Goal: Task Accomplishment & Management: Manage account settings

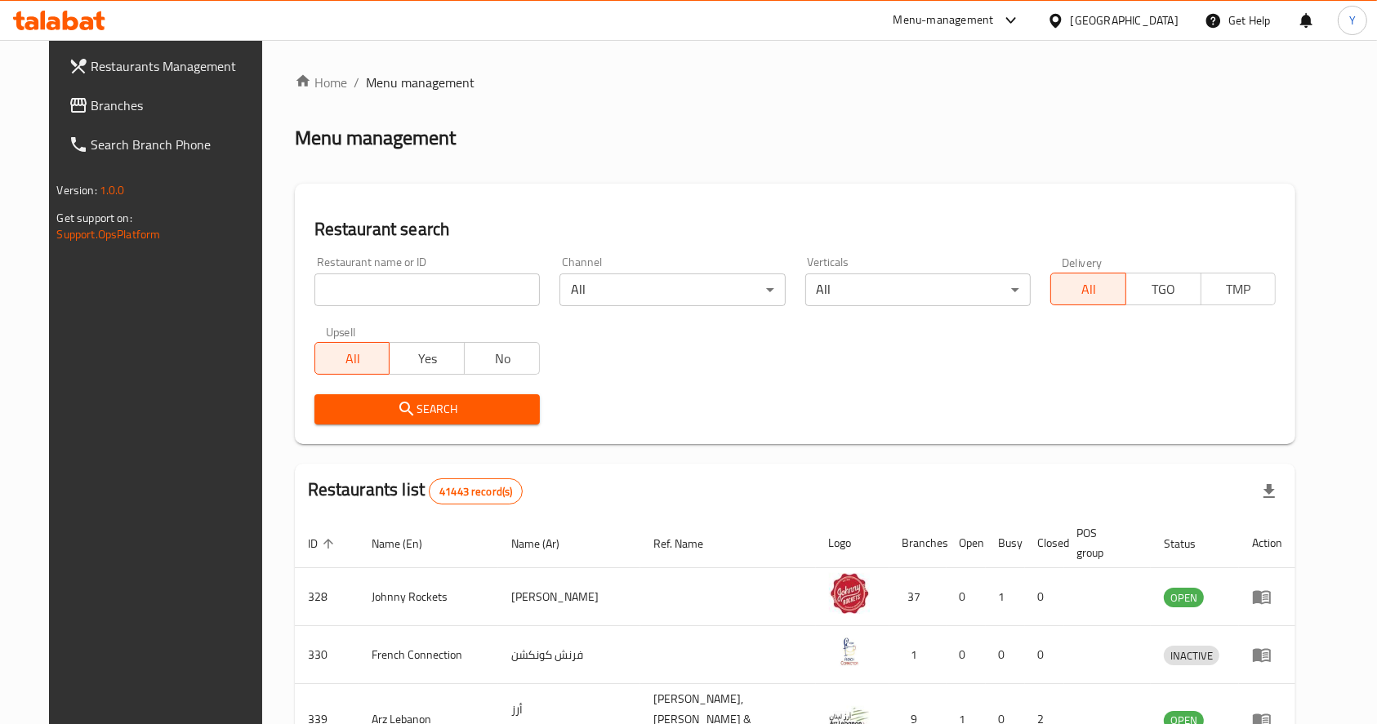
click at [420, 295] on input "search" at bounding box center [426, 290] width 225 height 33
click button "Search" at bounding box center [426, 409] width 225 height 30
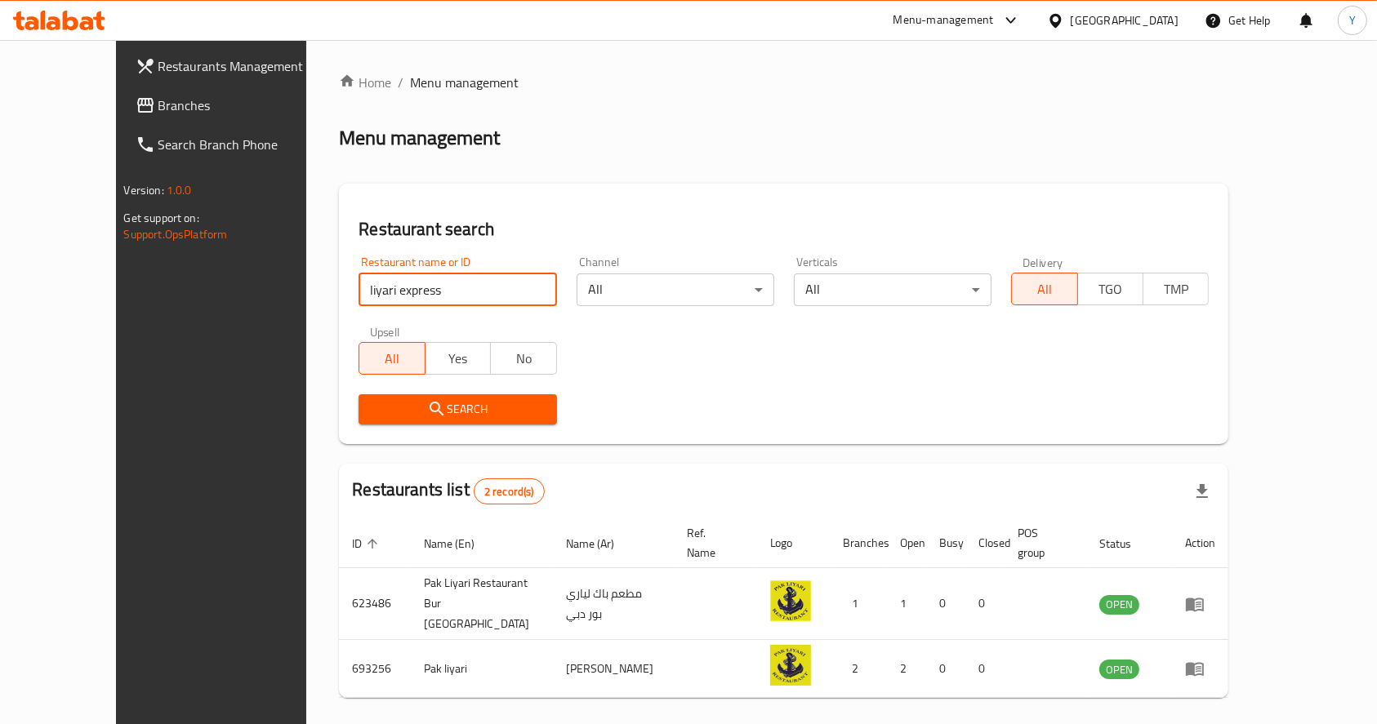
type input "liyari express"
click button "Search" at bounding box center [457, 409] width 198 height 30
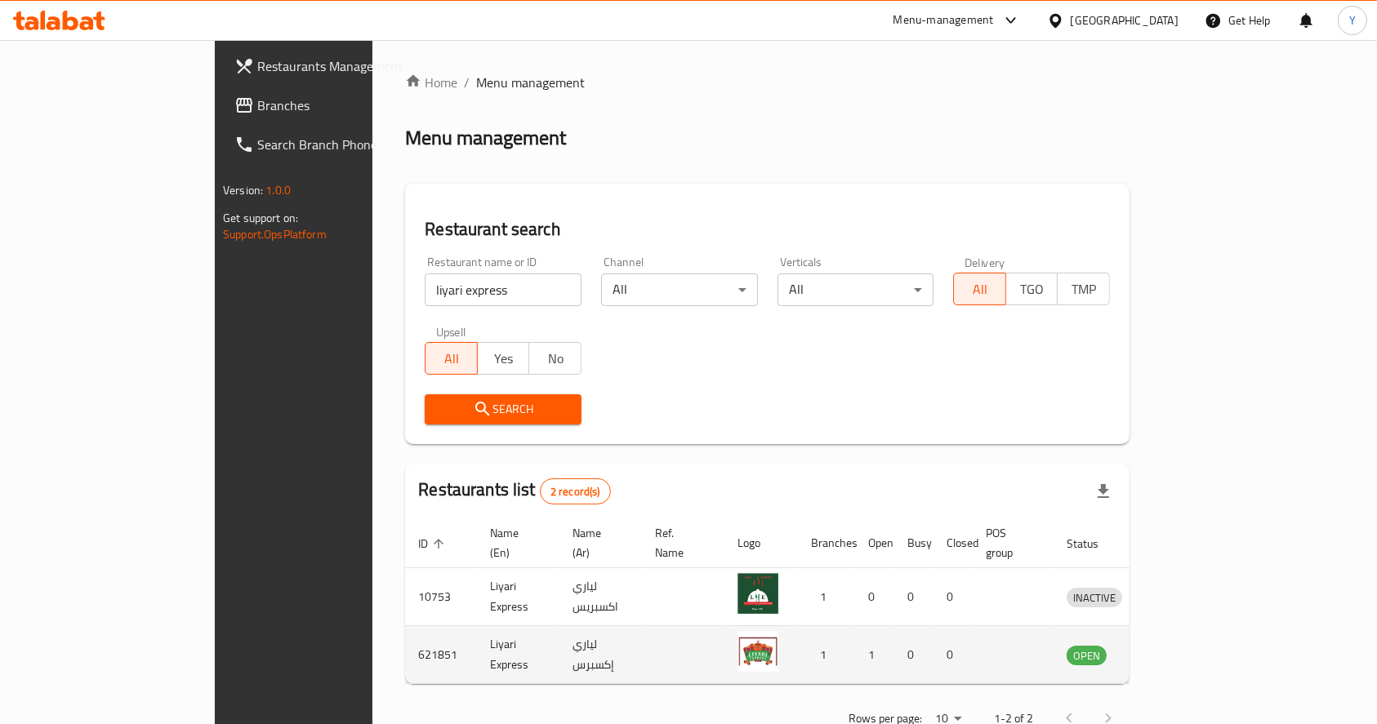
click at [1173, 649] on icon "enhanced table" at bounding box center [1165, 656] width 18 height 14
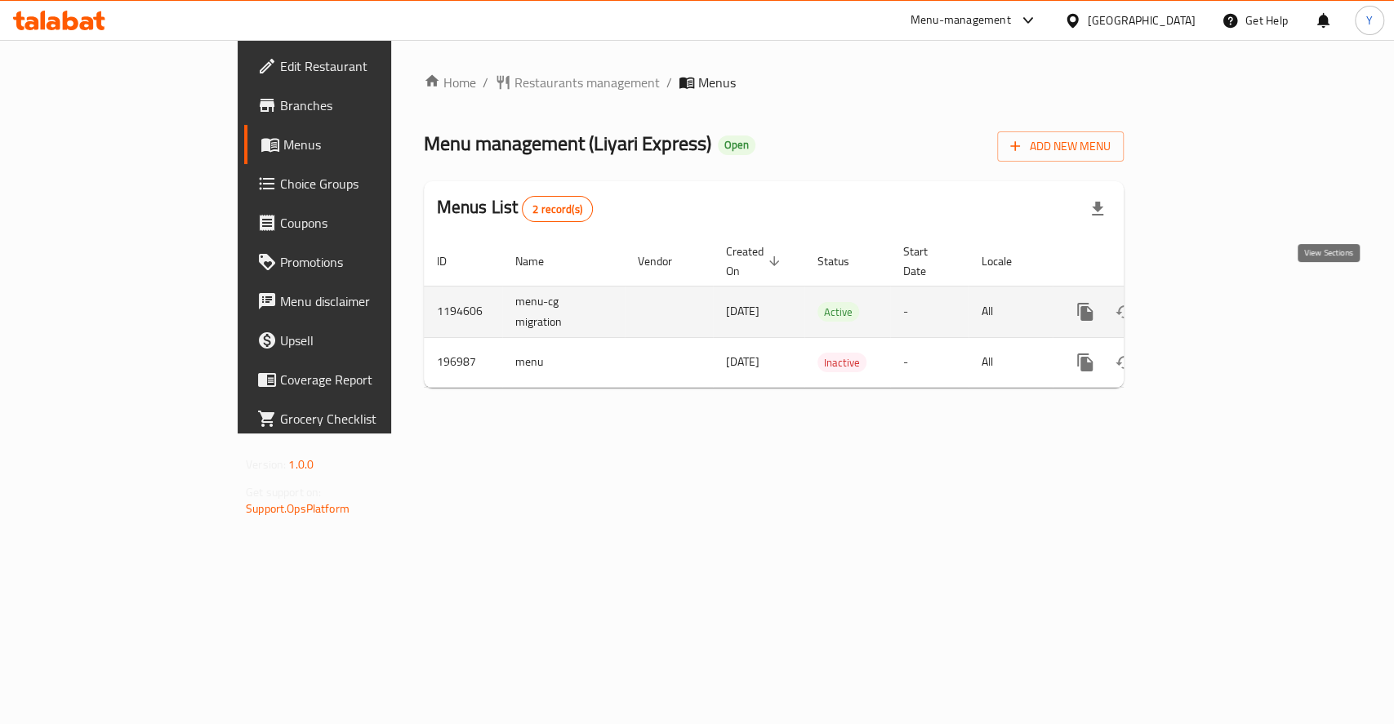
click at [1210, 305] on icon "enhanced table" at bounding box center [1203, 312] width 15 height 15
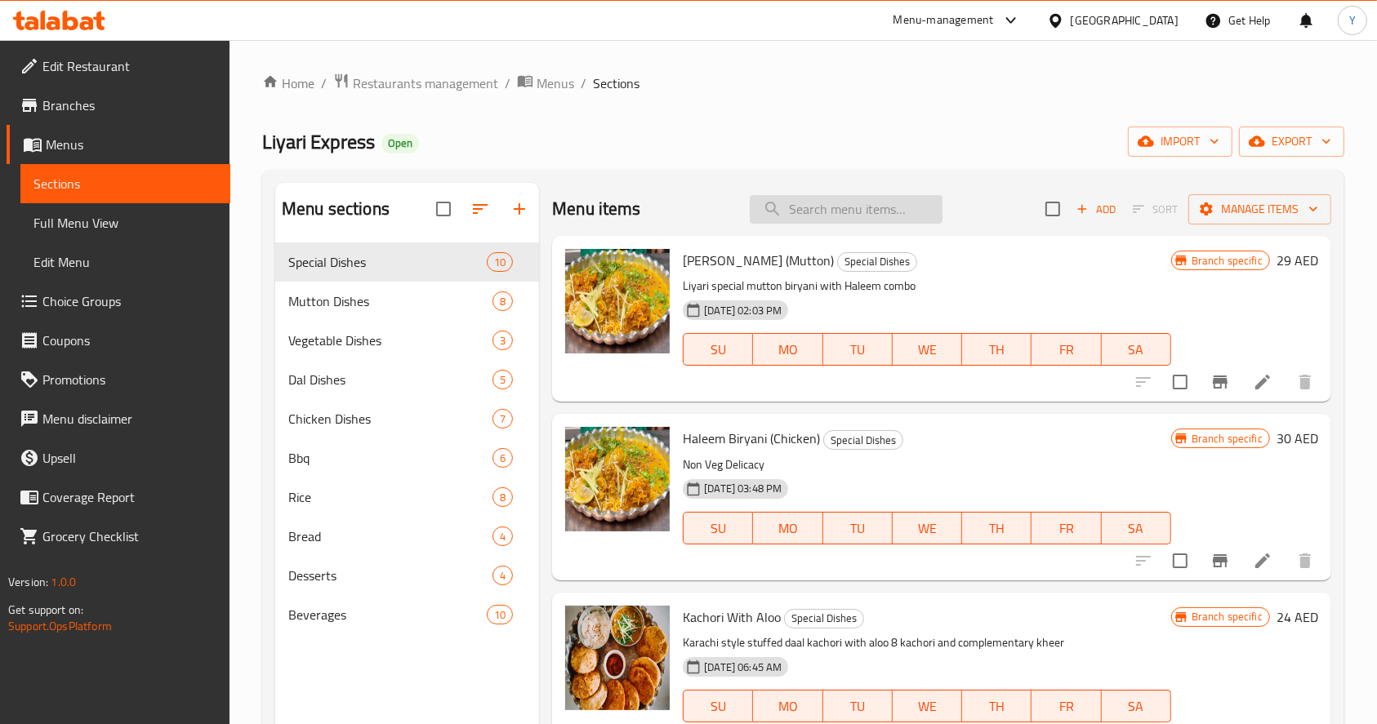
click at [797, 201] on input "search" at bounding box center [846, 209] width 193 height 29
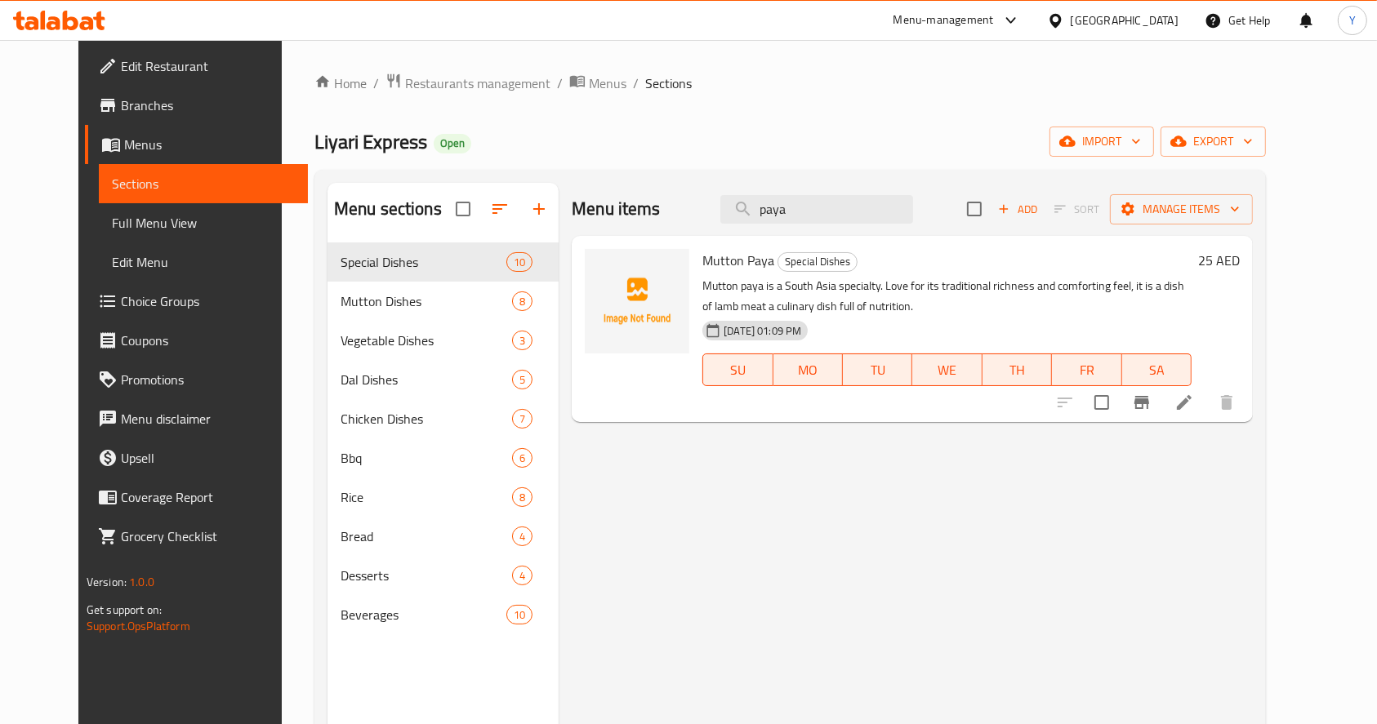
type input "paya"
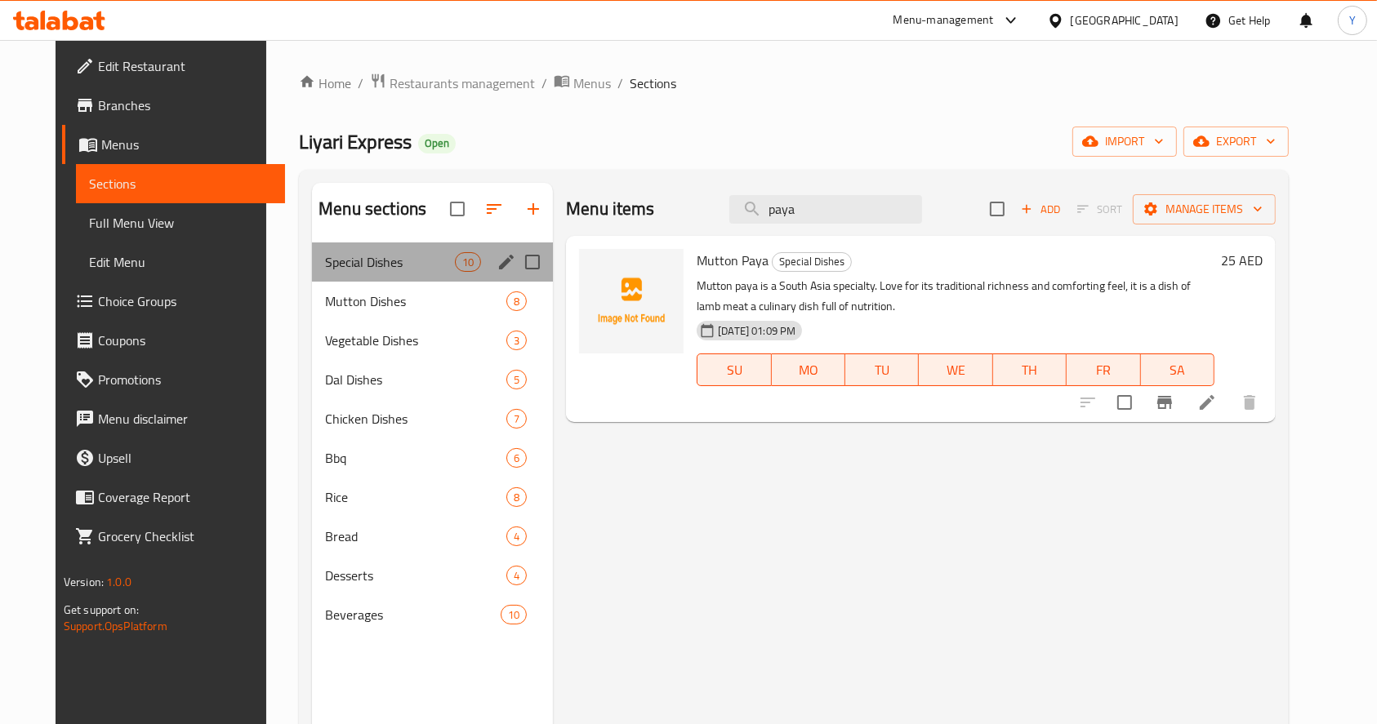
click at [439, 250] on div "Special Dishes 10" at bounding box center [432, 262] width 241 height 39
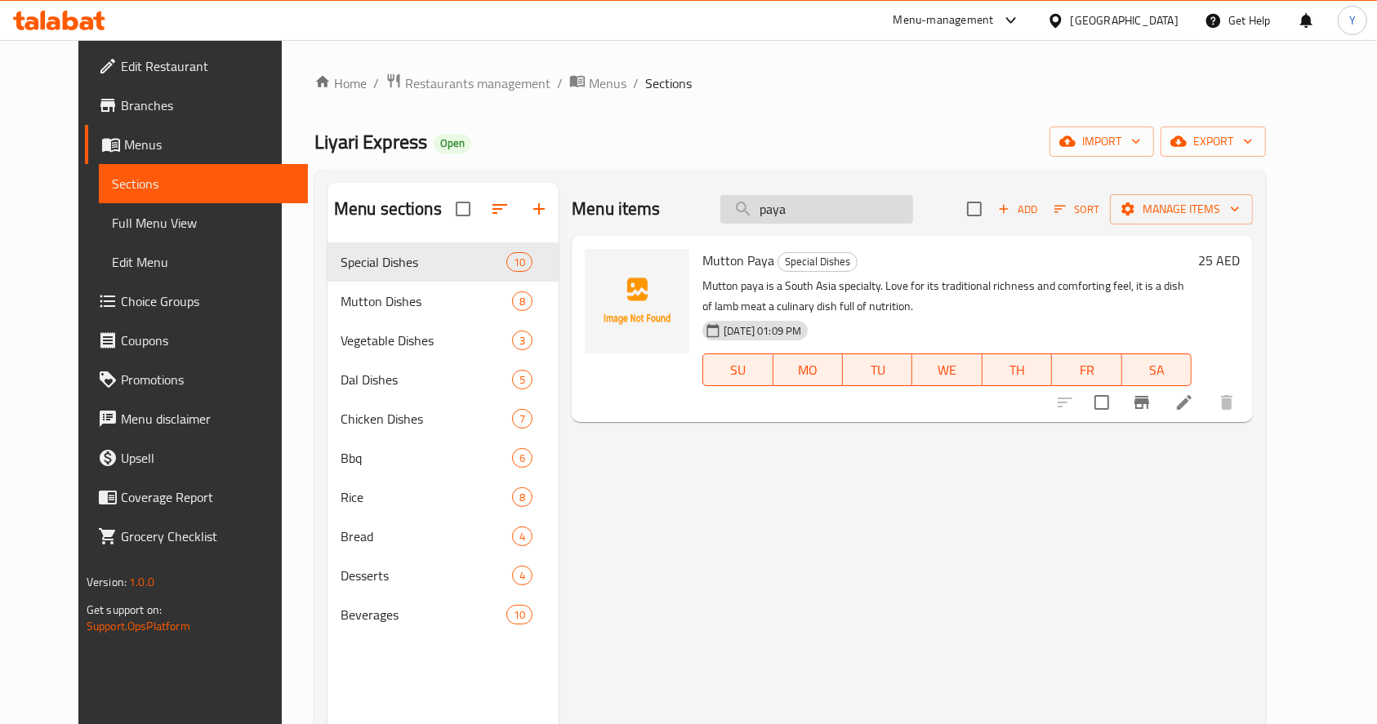
click at [862, 212] on input "paya" at bounding box center [816, 209] width 193 height 29
click at [1194, 411] on icon at bounding box center [1184, 403] width 20 height 20
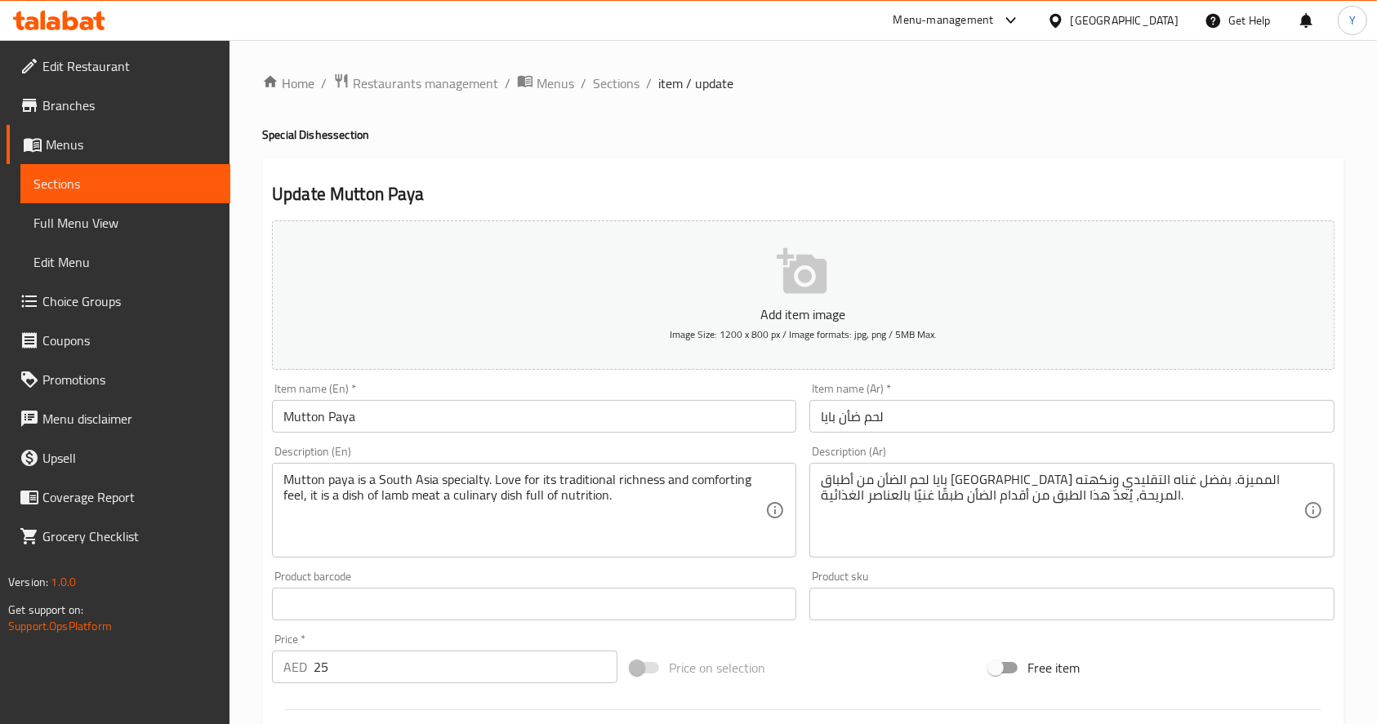
drag, startPoint x: 604, startPoint y: 77, endPoint x: 713, endPoint y: 2, distance: 132.1
click at [604, 77] on span "Sections" at bounding box center [616, 83] width 47 height 20
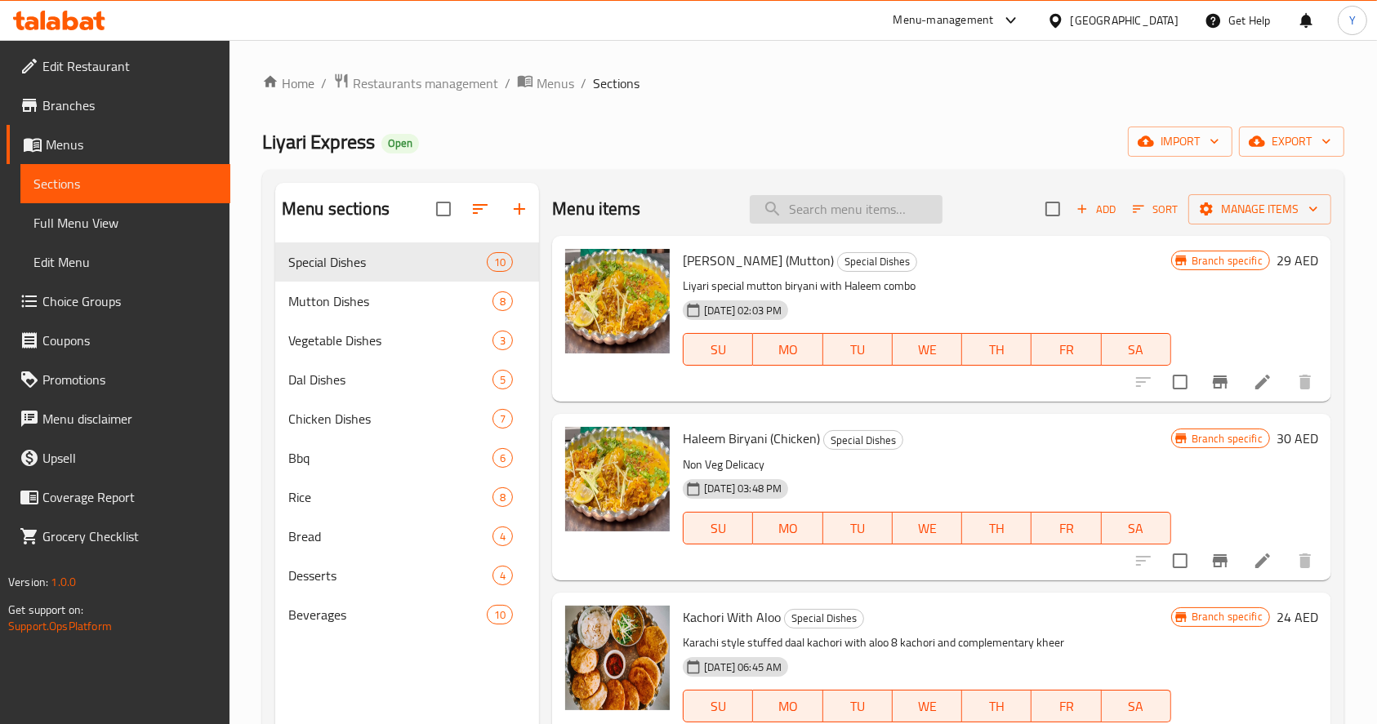
click at [820, 208] on input "search" at bounding box center [846, 209] width 193 height 29
paste input "MURGH CHANA"
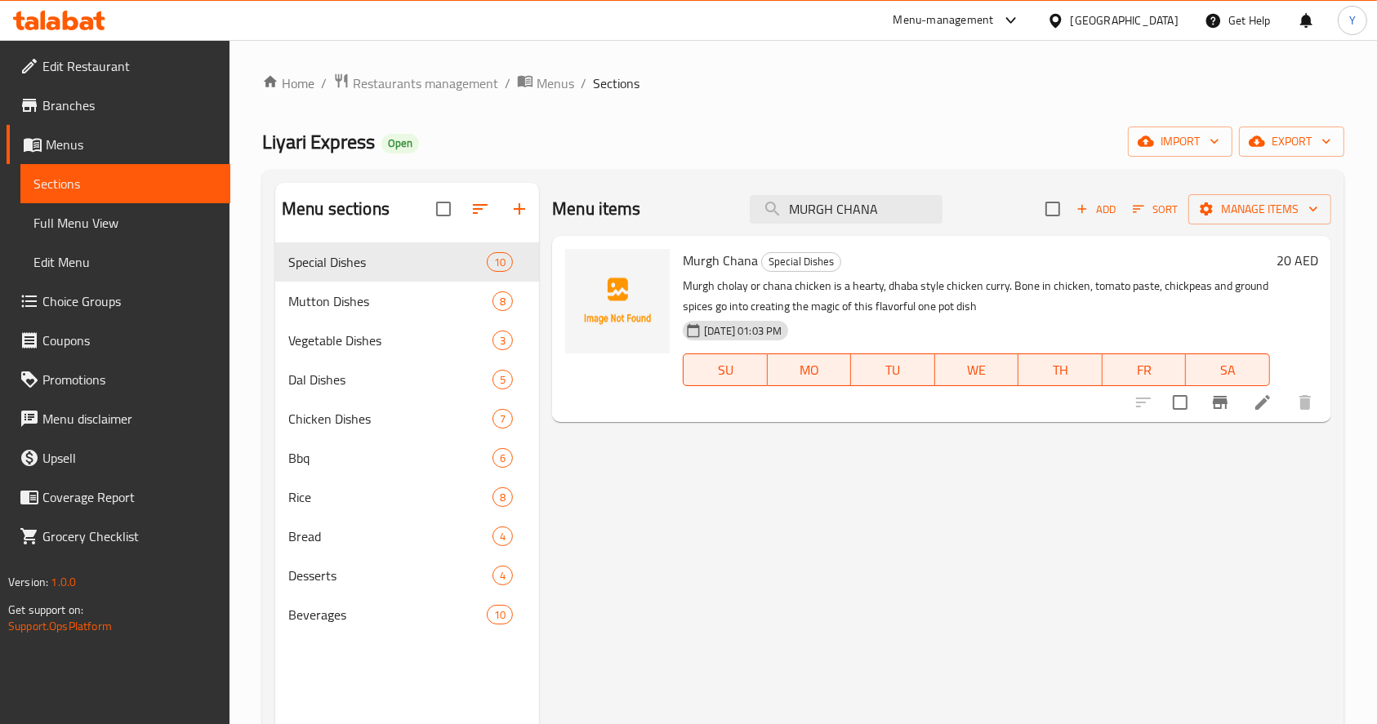
paste input "[PERSON_NAME]"
type input "[PERSON_NAME]"
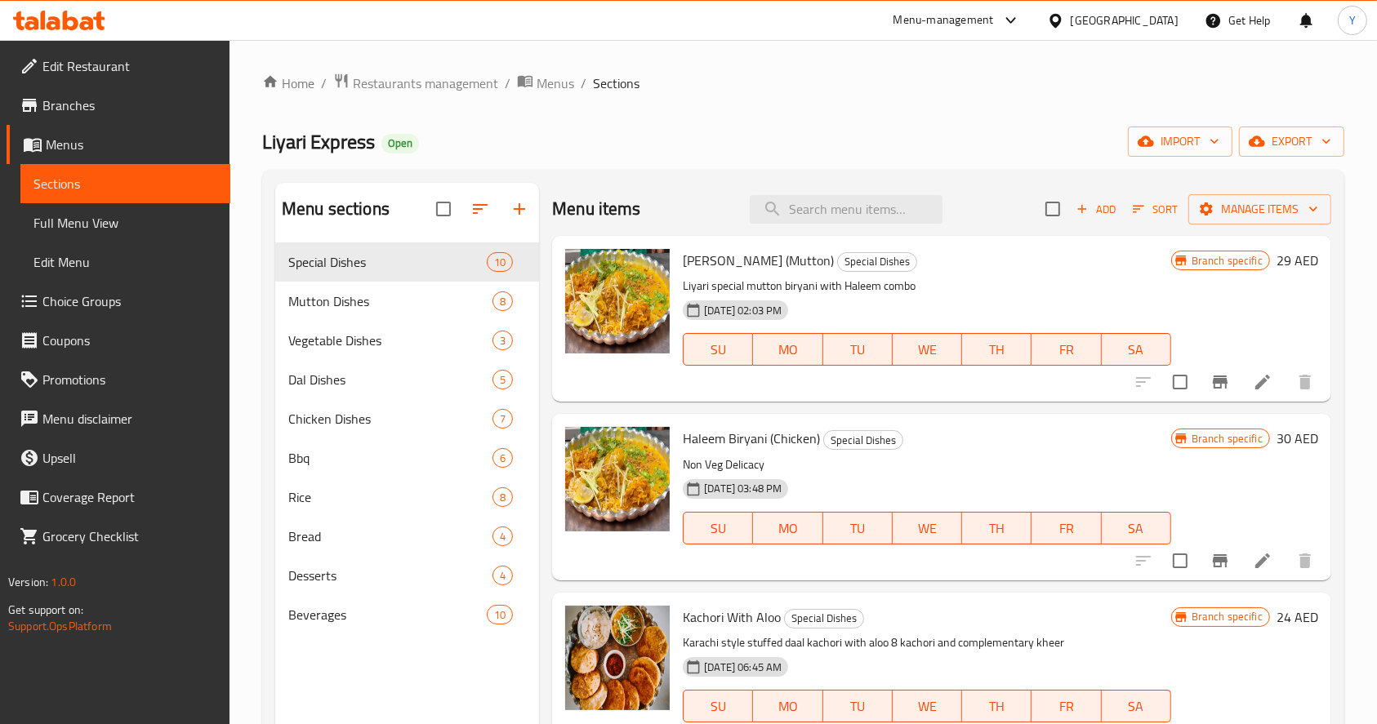
click at [470, 240] on nav "Special Dishes 10 Mutton Dishes 8 Vegetable Dishes 3 Dal Dishes 5 Chicken Dishe…" at bounding box center [407, 438] width 264 height 405
click at [843, 211] on input "search" at bounding box center [846, 209] width 193 height 29
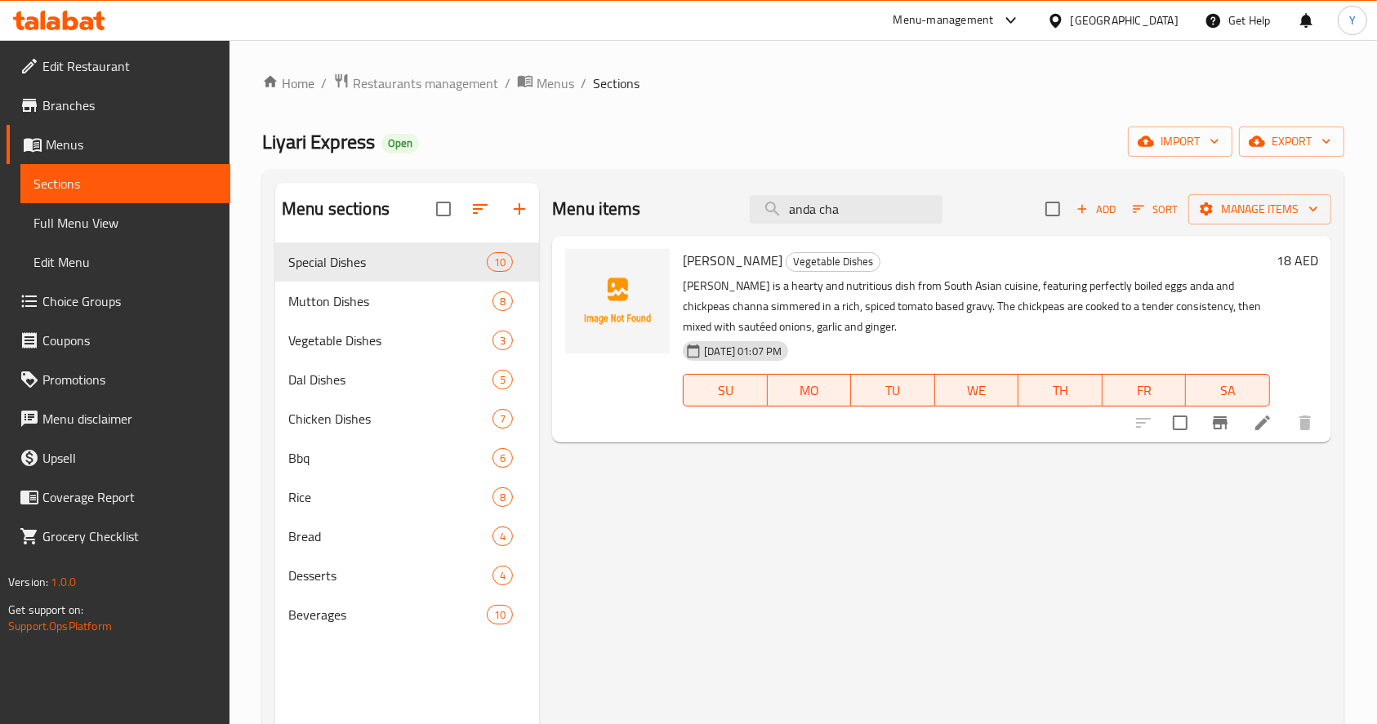
type input "anda"
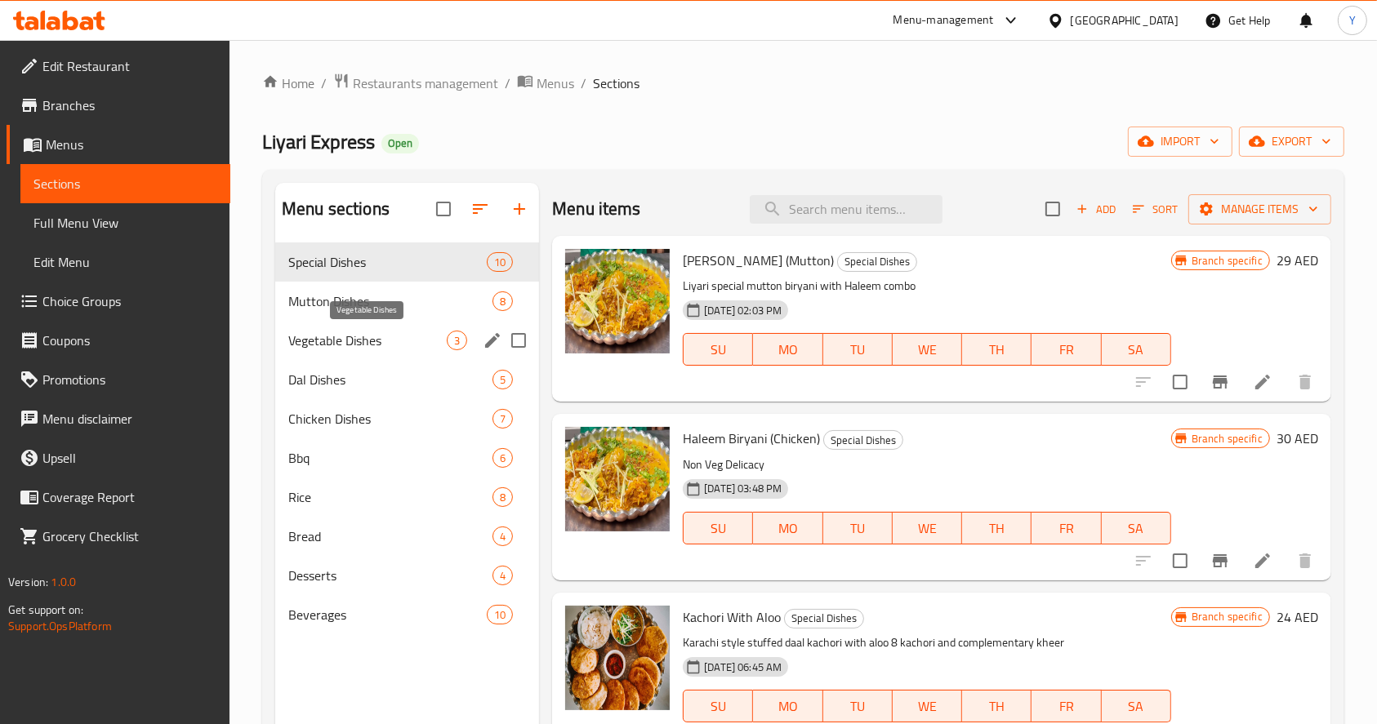
click at [373, 340] on span "Vegetable Dishes" at bounding box center [367, 341] width 158 height 20
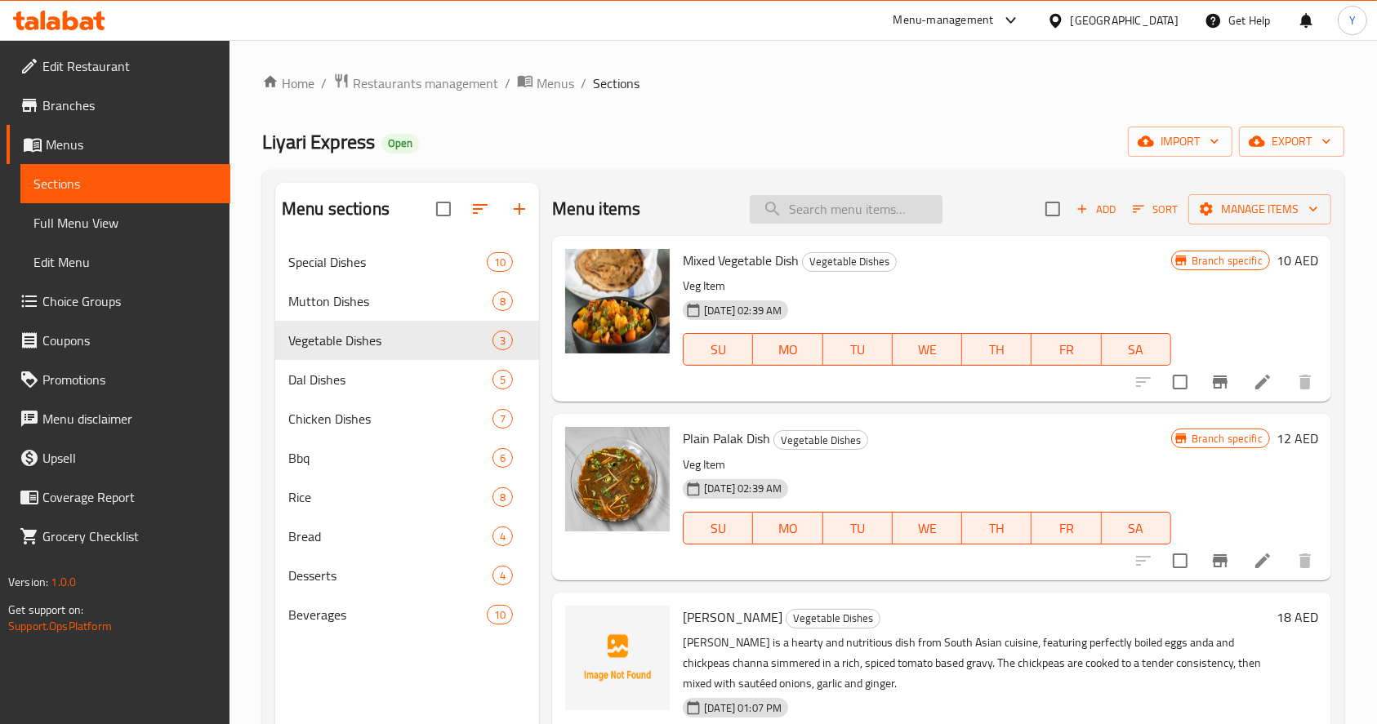
click at [838, 216] on input "search" at bounding box center [846, 209] width 193 height 29
click at [1095, 203] on span "Add" at bounding box center [1096, 209] width 44 height 19
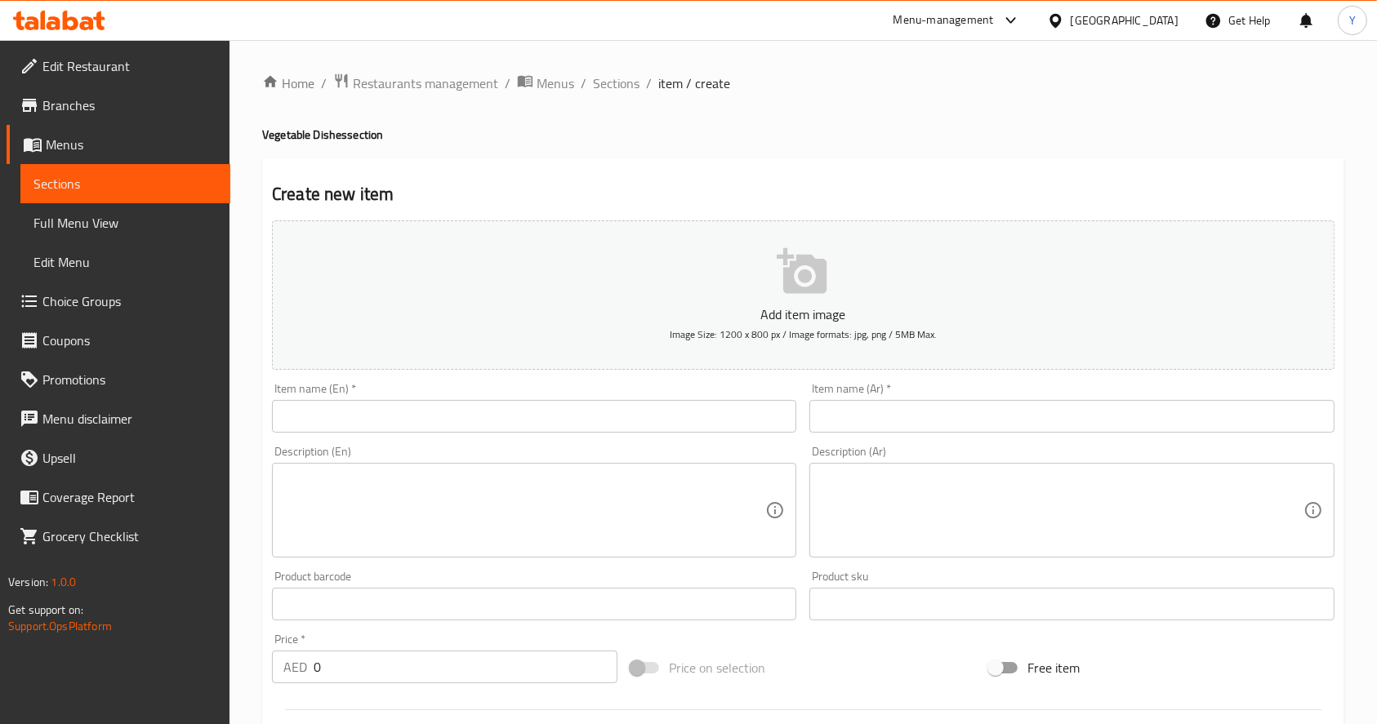
click at [421, 423] on input "text" at bounding box center [534, 416] width 524 height 33
paste input "[PERSON_NAME]"
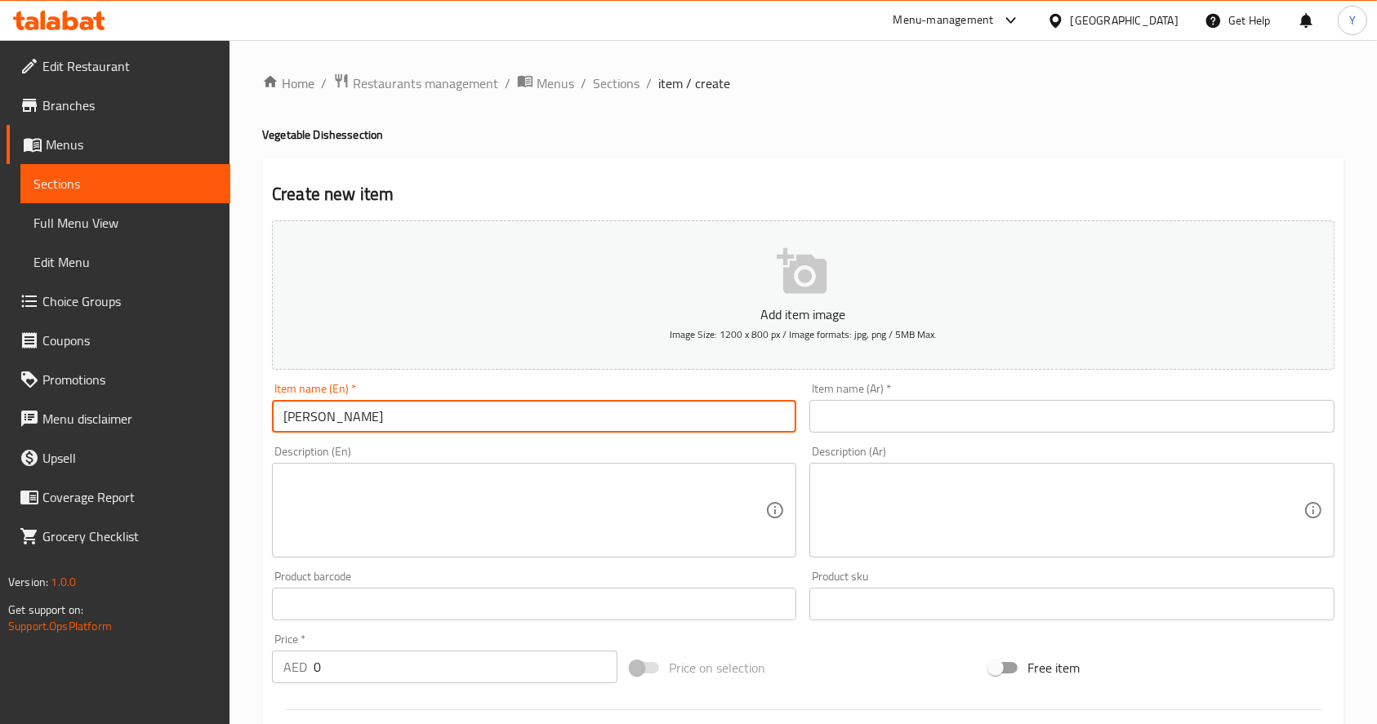
type input "[PERSON_NAME]"
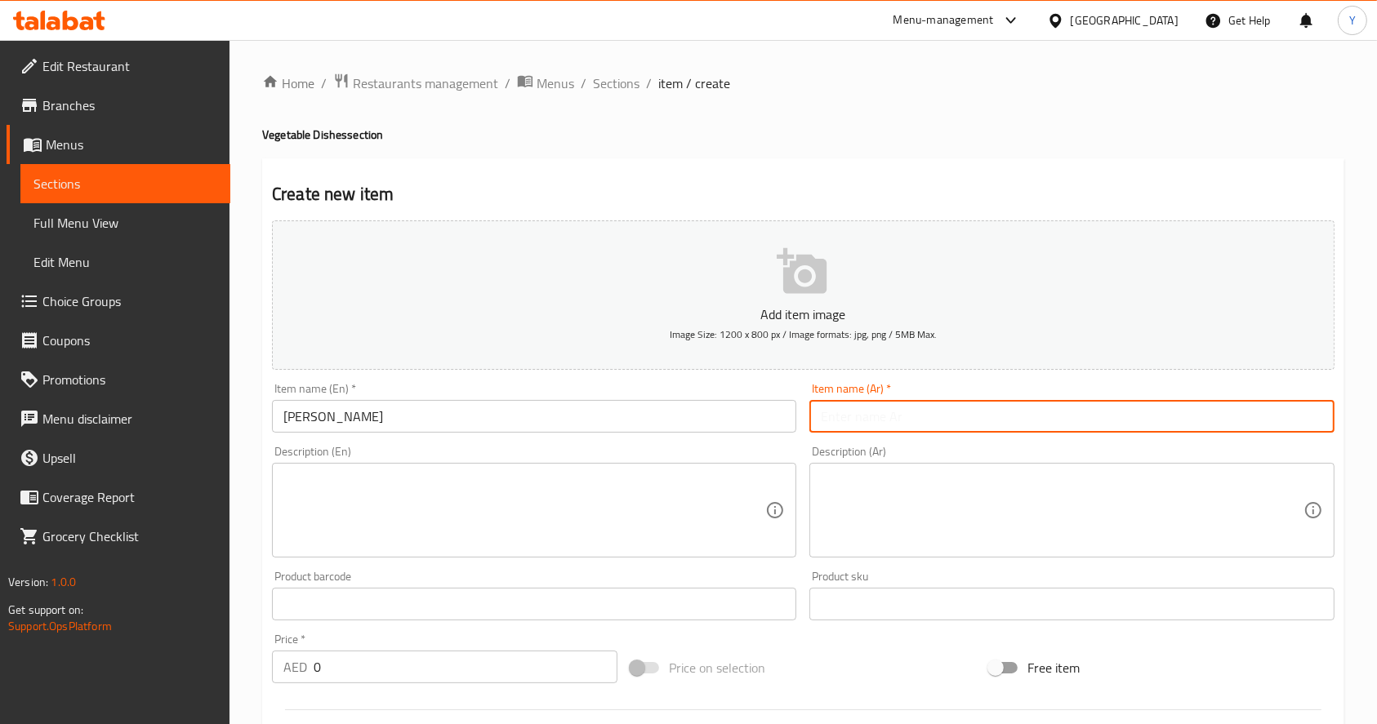
paste input "لاهوري تشانا"
type input "لاهوري تشانا"
click at [568, 484] on textarea at bounding box center [524, 511] width 482 height 78
paste textarea "Spicy, flavorful, and full of traditional taste! Authentic Lahori-style chickpe…"
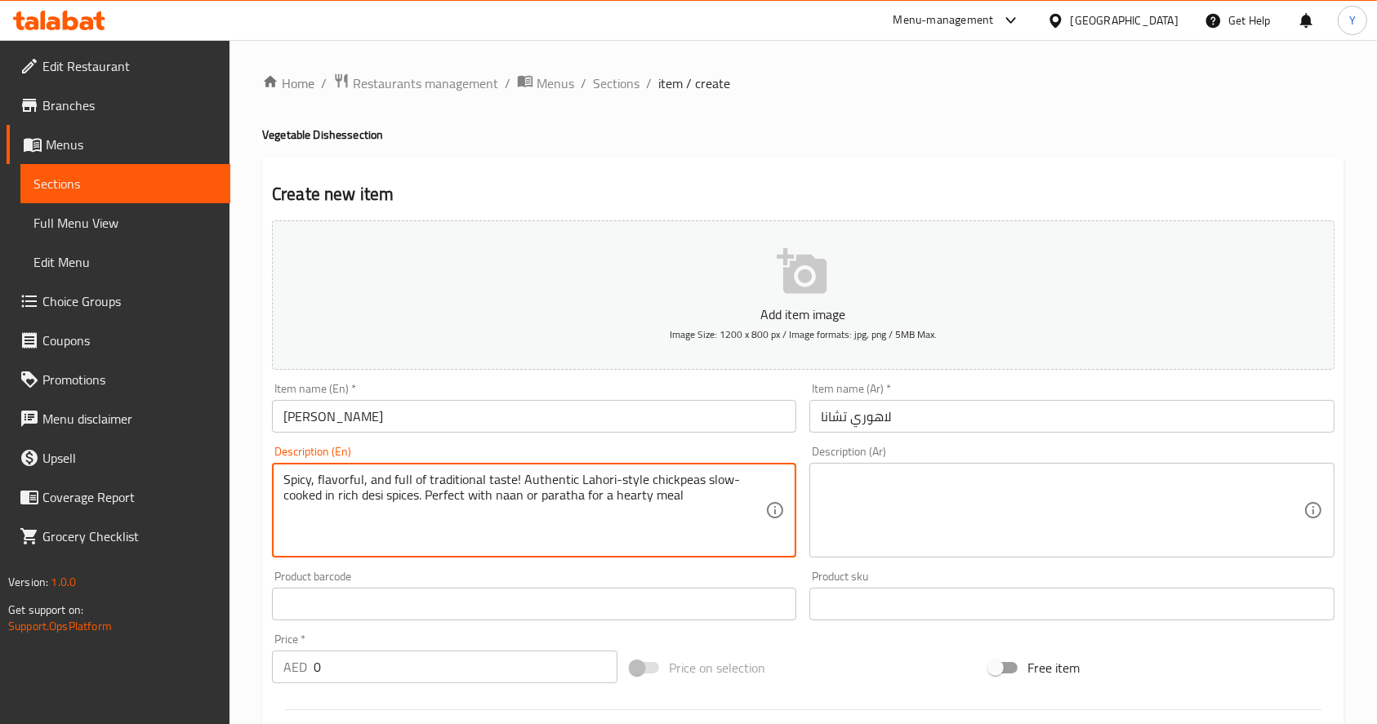
type textarea "Spicy, flavorful, and full of traditional taste! Authentic Lahori-style chickpe…"
click at [895, 488] on textarea at bounding box center [1062, 511] width 482 height 78
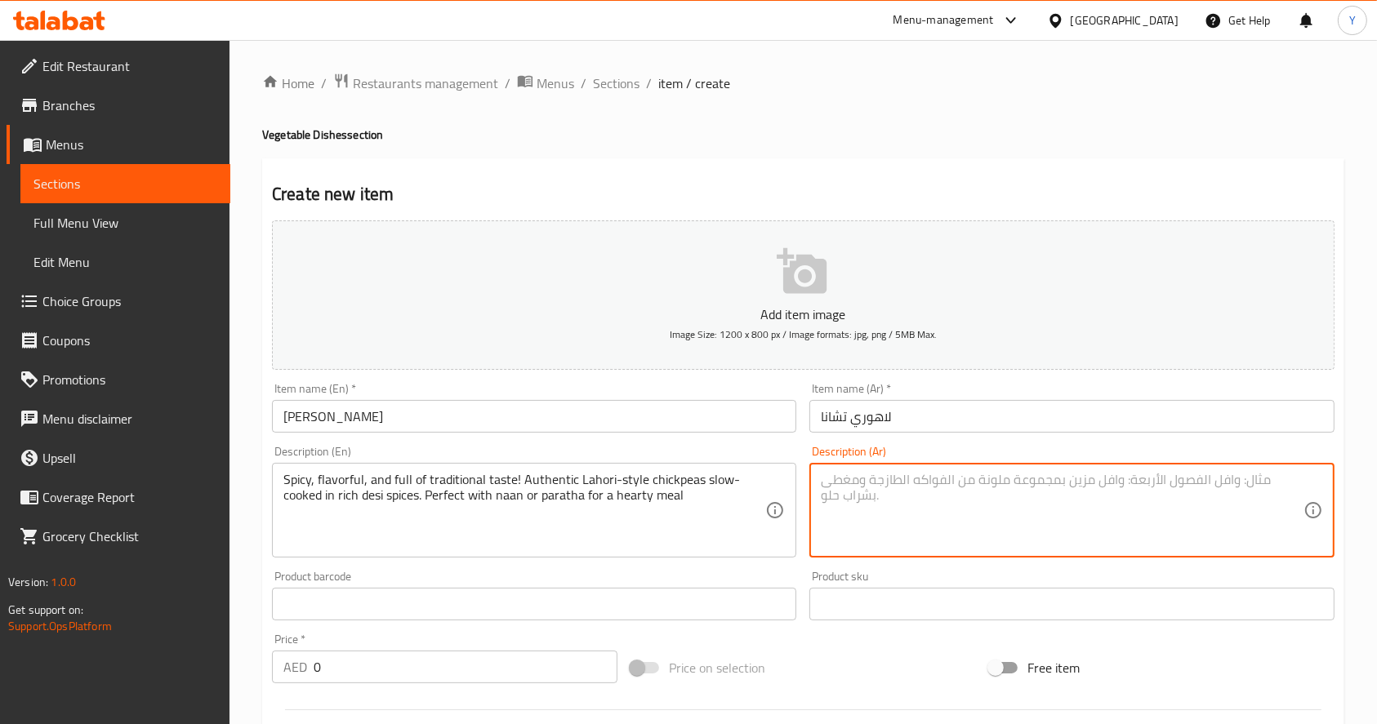
paste textarea "حار، غني بالنكهة، وغني بالنكهة التقليدية! حمص لاهوري أصيل مطبوخ ببطء بتوابل ديس…"
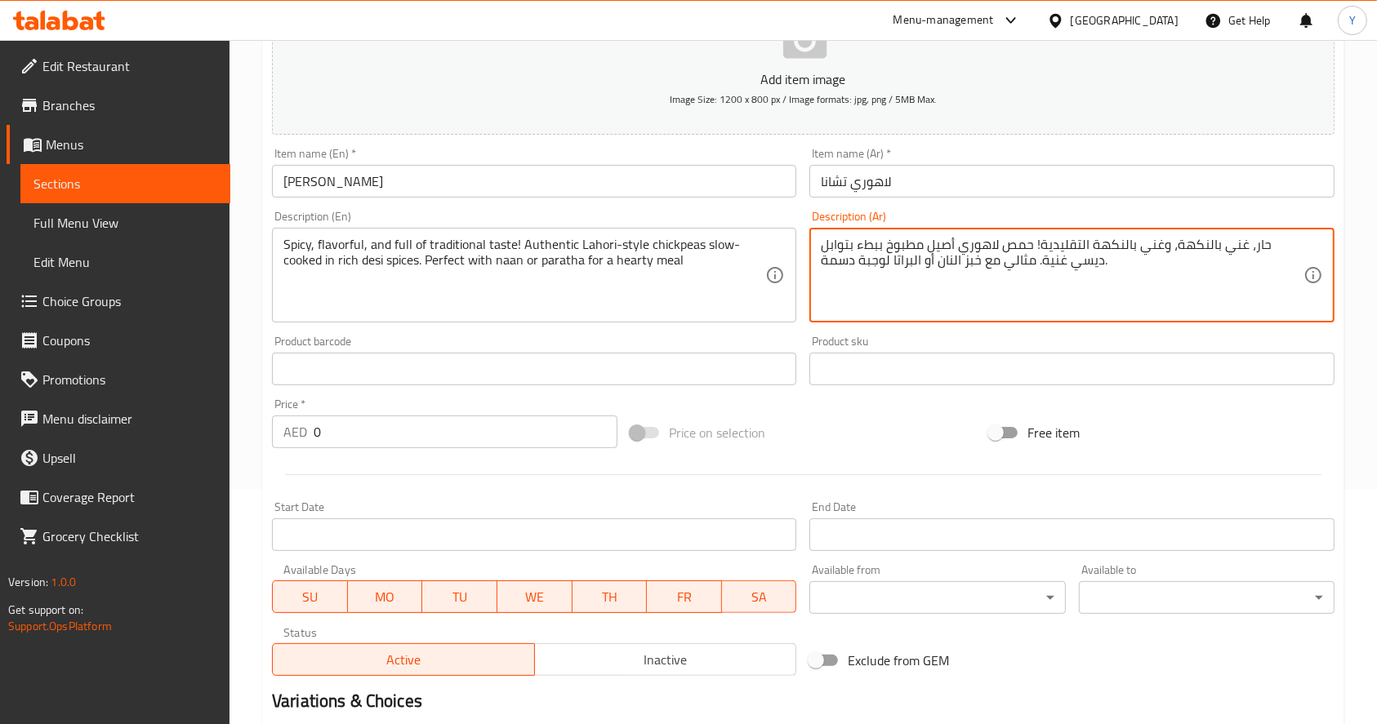
scroll to position [237, 0]
type textarea "حار، غني بالنكهة، وغني بالنكهة التقليدية! حمص لاهوري أصيل مطبوخ ببطء بتوابل ديس…"
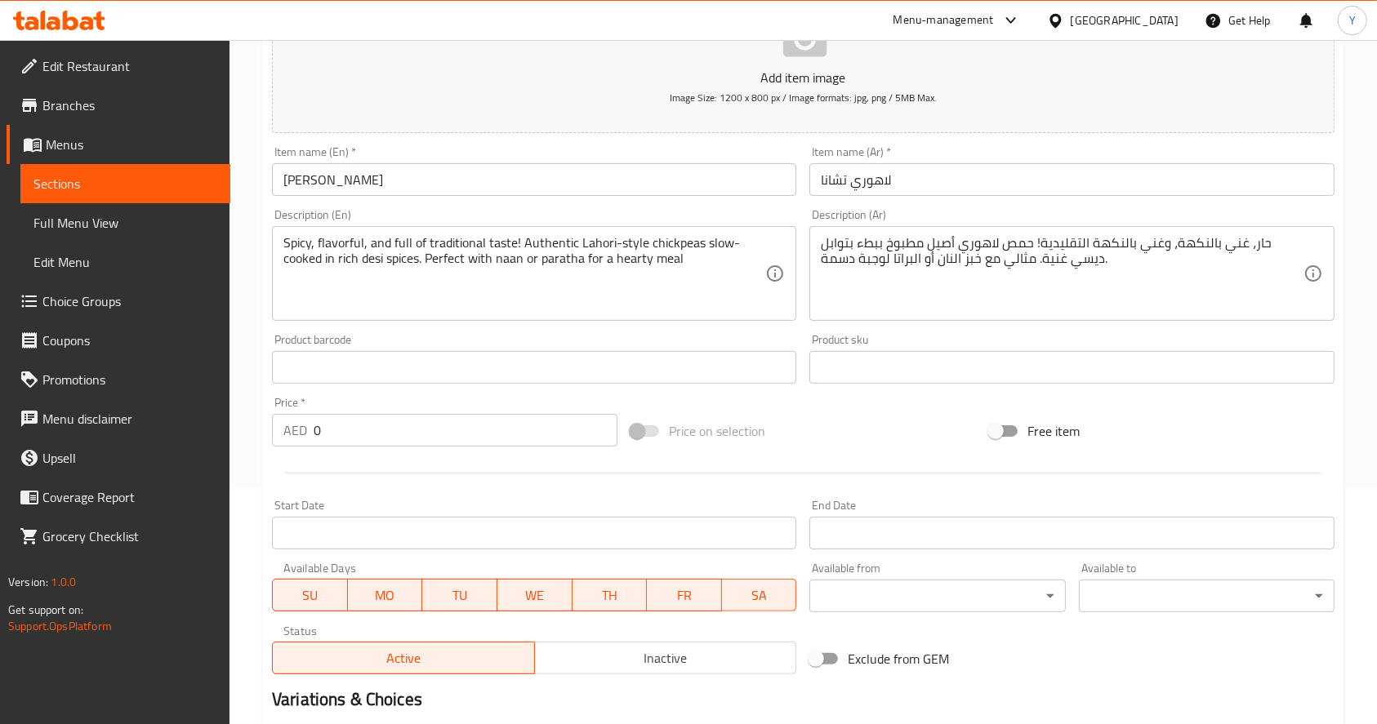
drag, startPoint x: 444, startPoint y: 448, endPoint x: 294, endPoint y: 416, distance: 153.8
click at [294, 416] on div "Price   * AED 0 Price *" at bounding box center [444, 421] width 358 height 63
click at [407, 425] on input "0" at bounding box center [466, 430] width 304 height 33
type input "1"
type input "5"
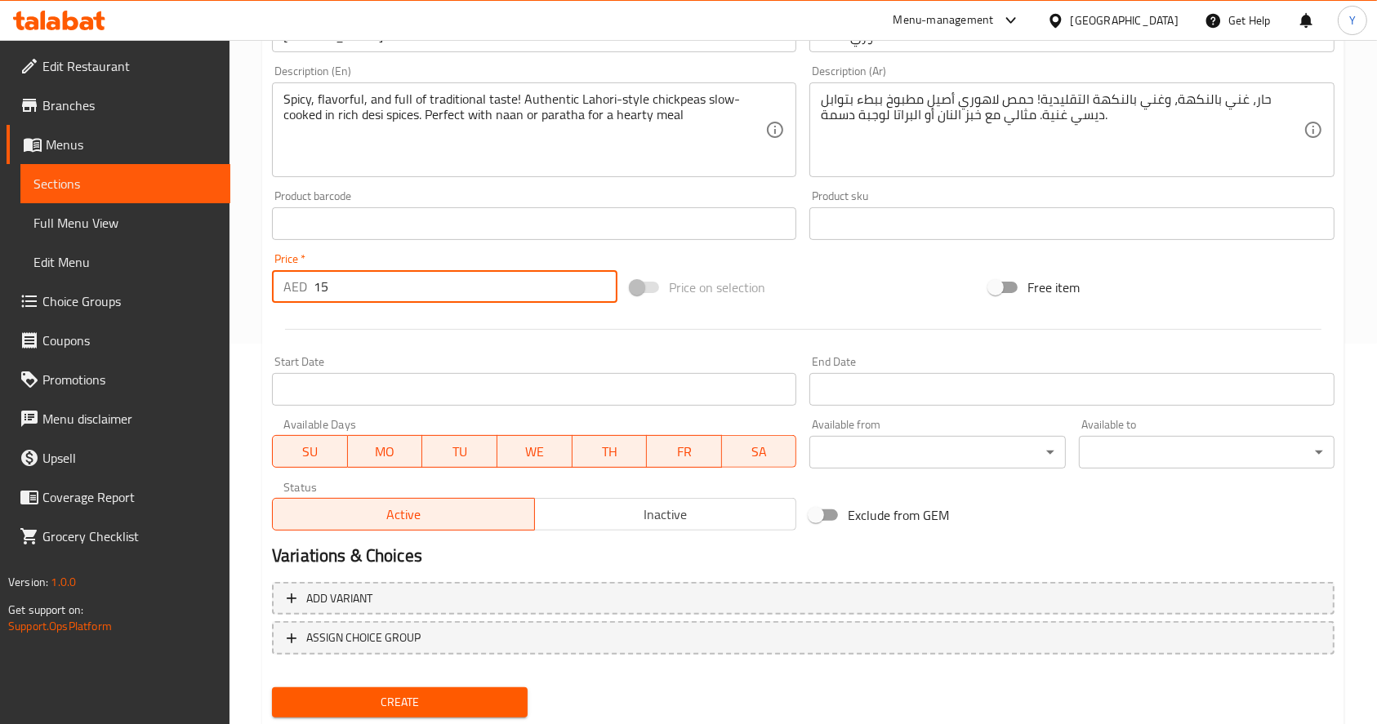
scroll to position [430, 0]
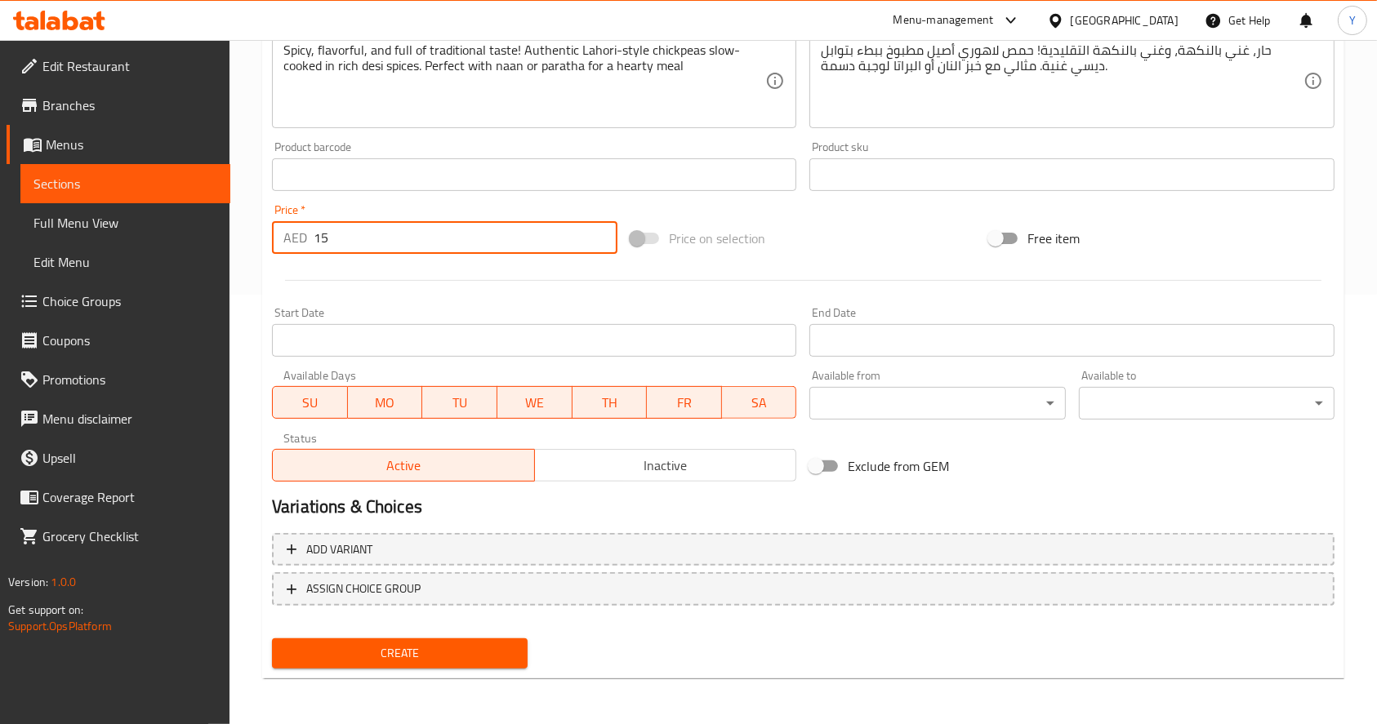
type input "15"
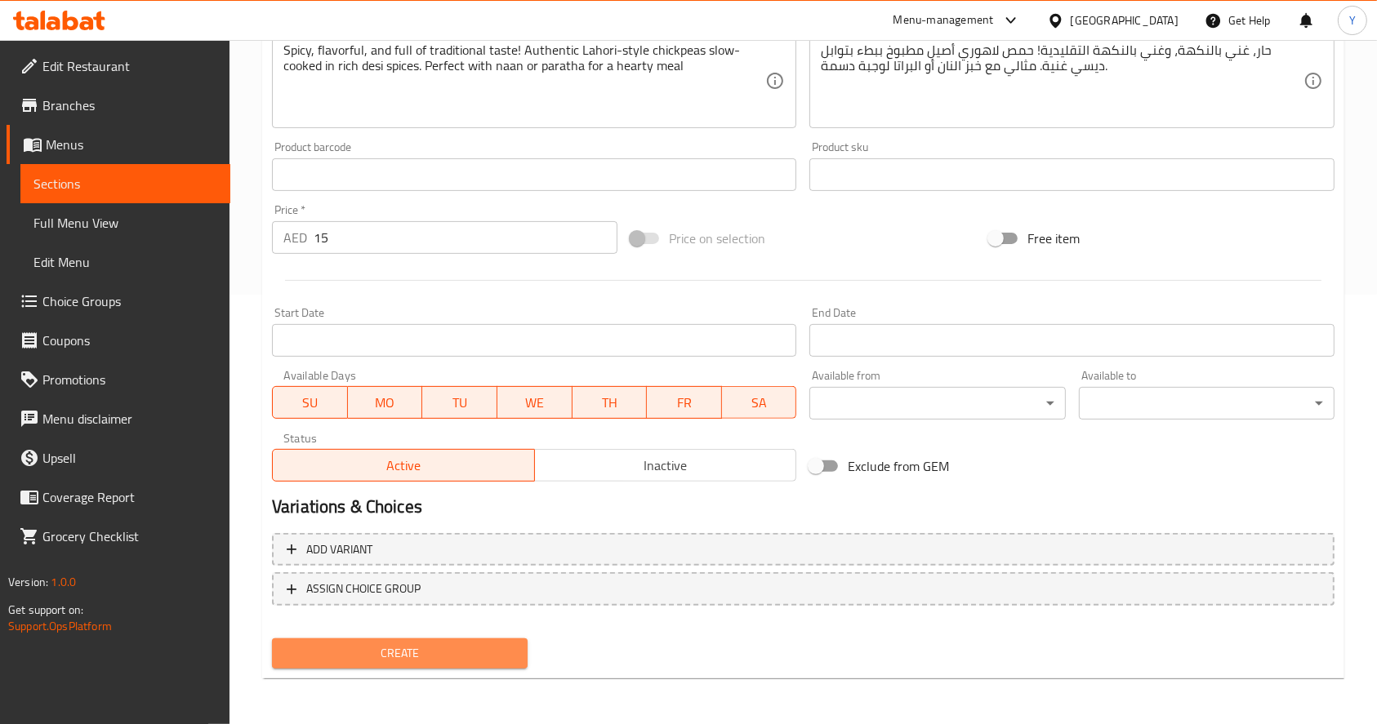
click at [454, 641] on button "Create" at bounding box center [400, 654] width 256 height 30
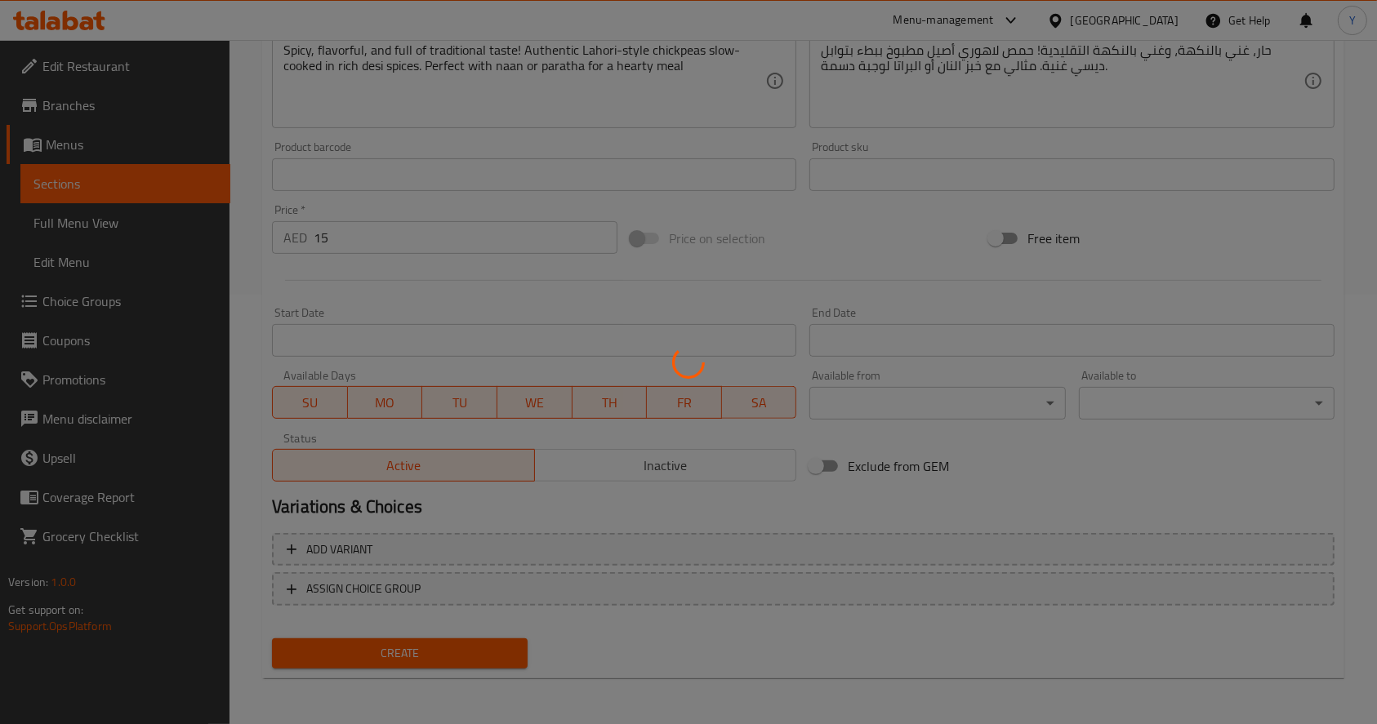
scroll to position [0, 0]
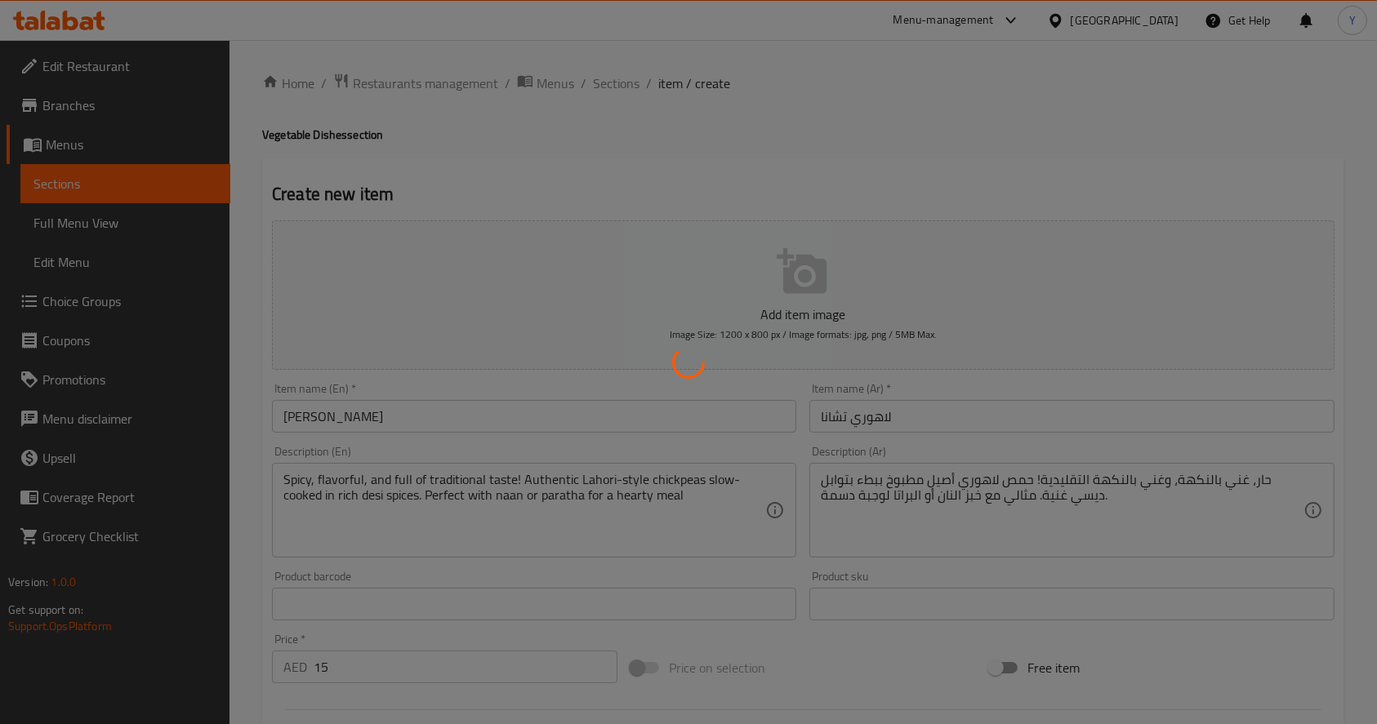
type input "0"
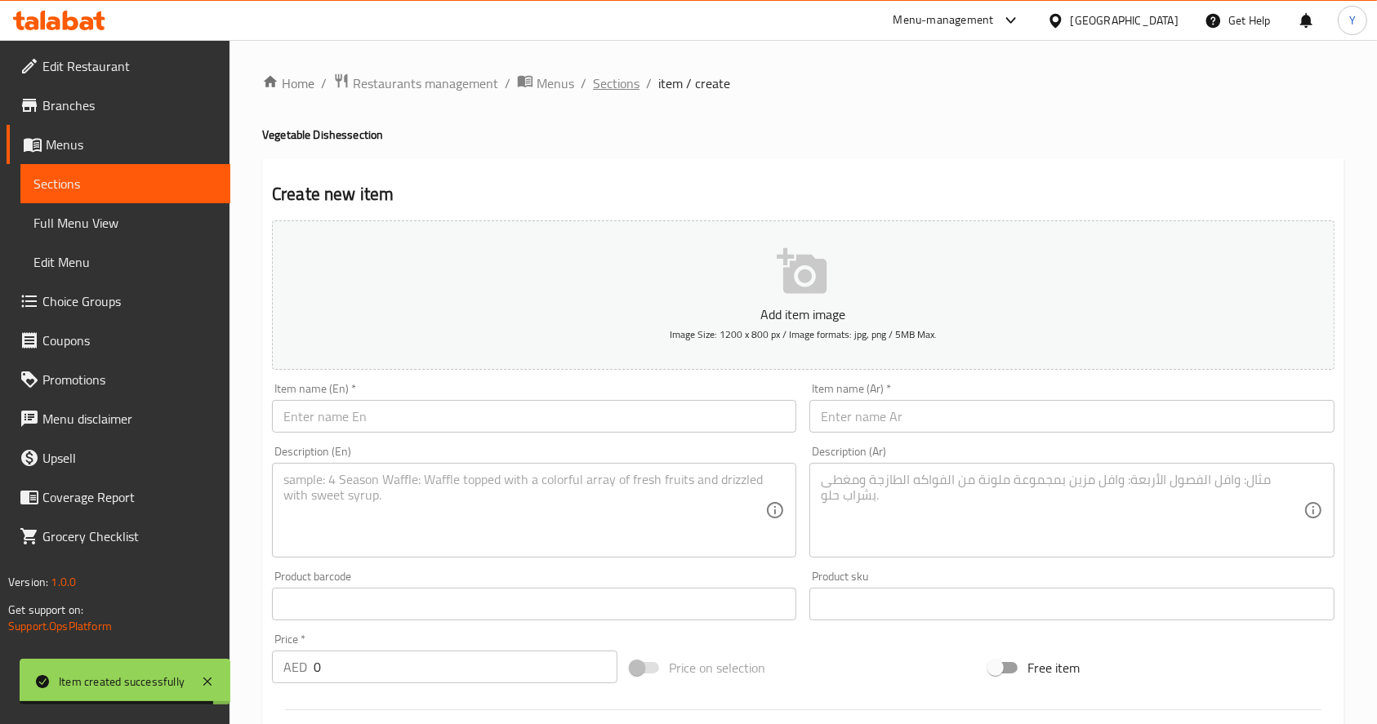
click at [615, 87] on span "Sections" at bounding box center [616, 83] width 47 height 20
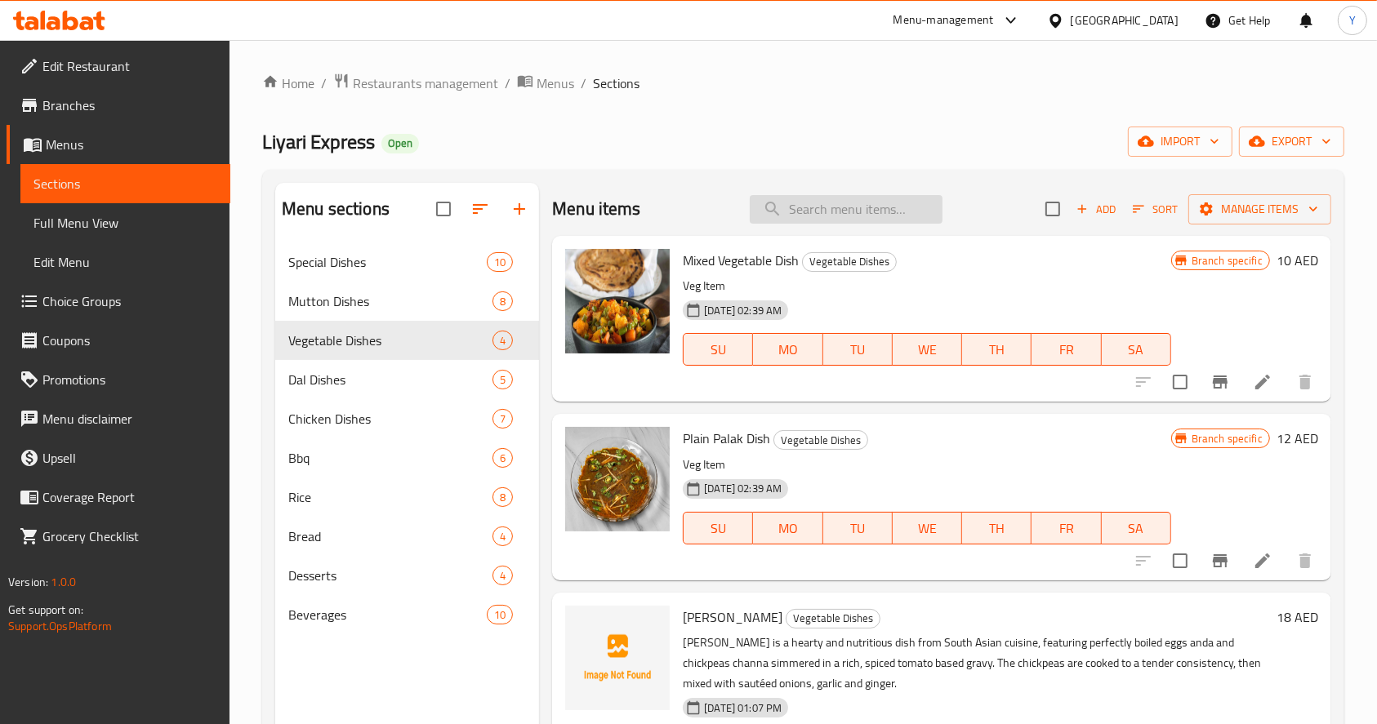
click at [809, 208] on input "search" at bounding box center [846, 209] width 193 height 29
paste input "Mutton paya"
type input "Mutton paya"
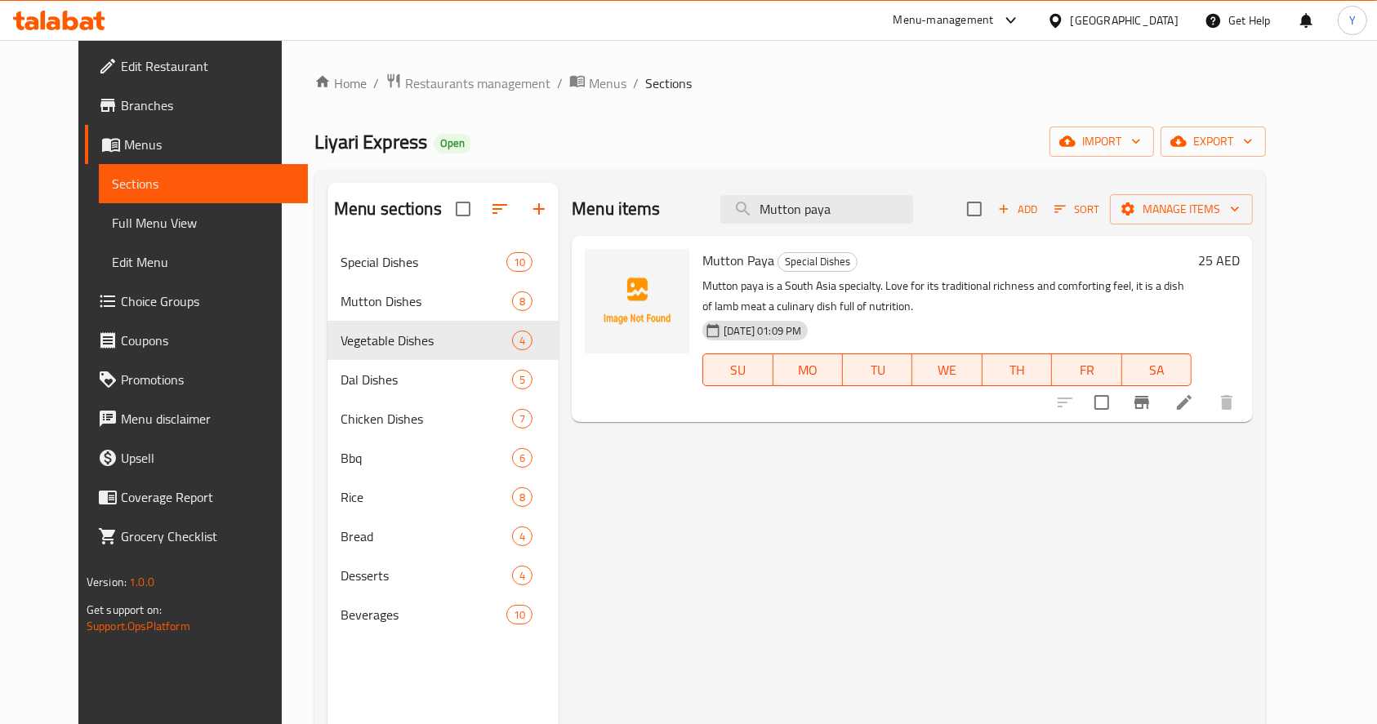
click at [1207, 413] on li at bounding box center [1184, 402] width 46 height 29
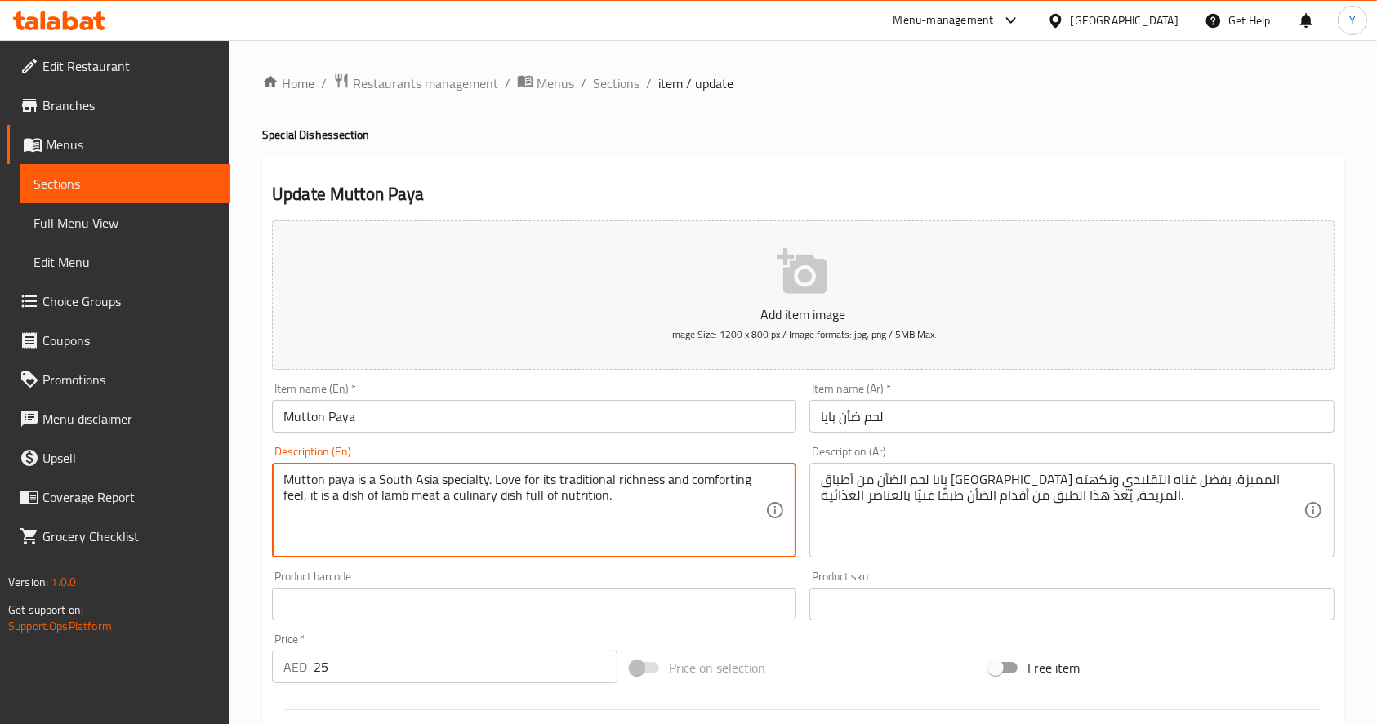
paste textarea "Paya is a rich, flavorful, and traditional South Asian delicacy made using goat…"
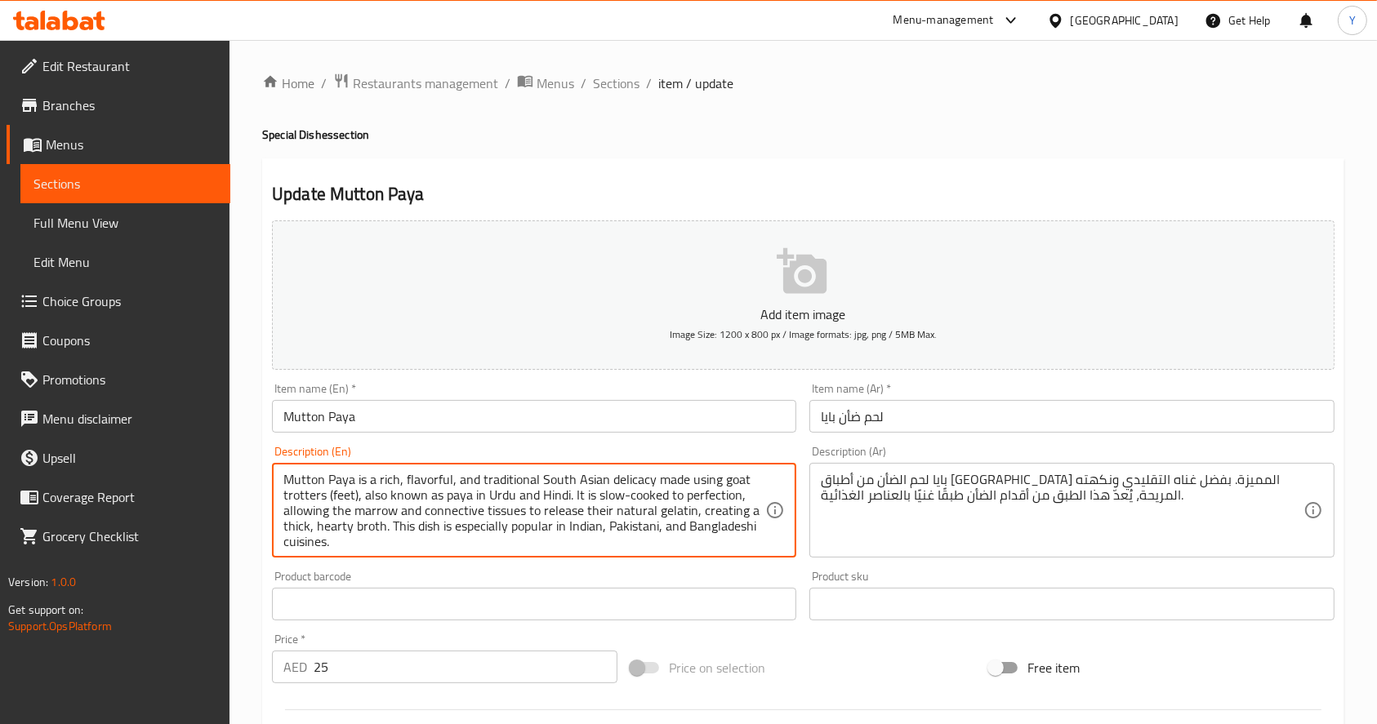
scroll to position [4, 0]
type textarea "Mutton Paya is a rich, flavorful, and traditional South Asian delicacy made usi…"
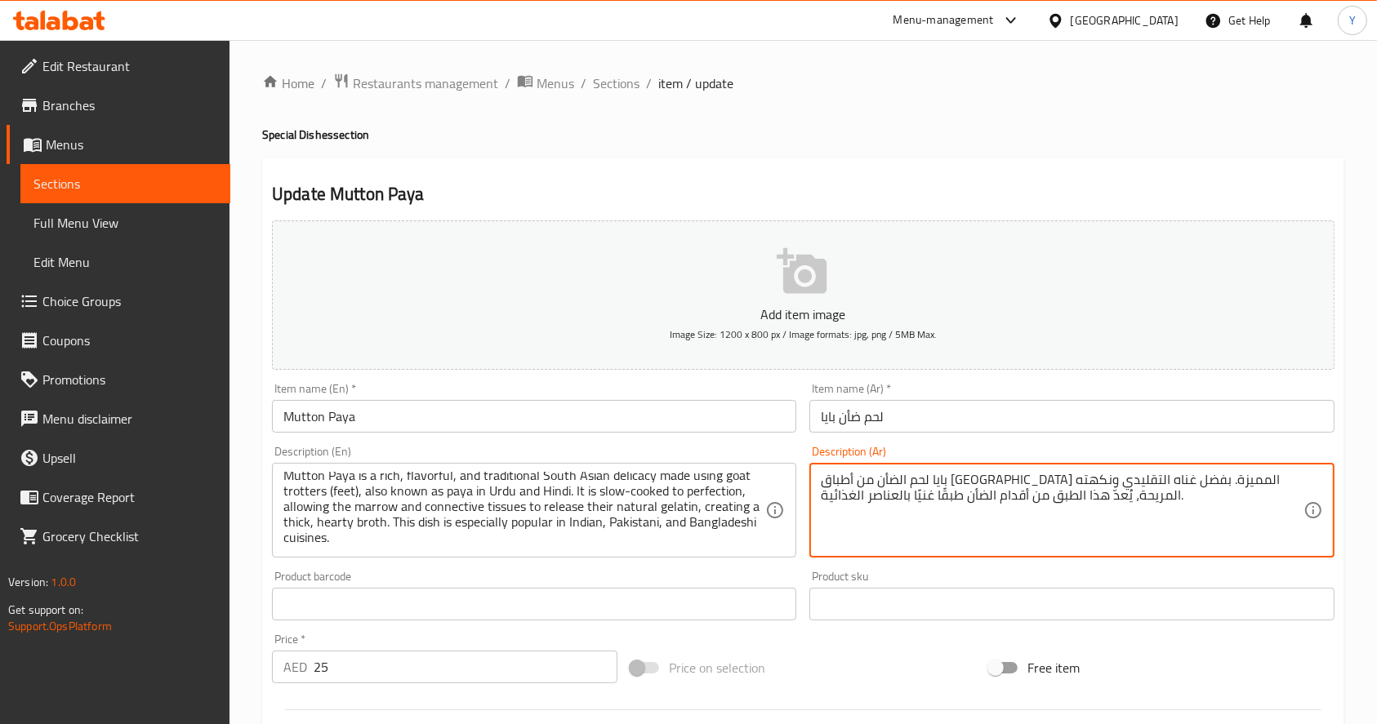
paste textarea "طبق شهيّ غنيّ ولذيذ، يُحضّر باستخدام أقدام الماعز، المعروفة أيضًا باسم بايا في …"
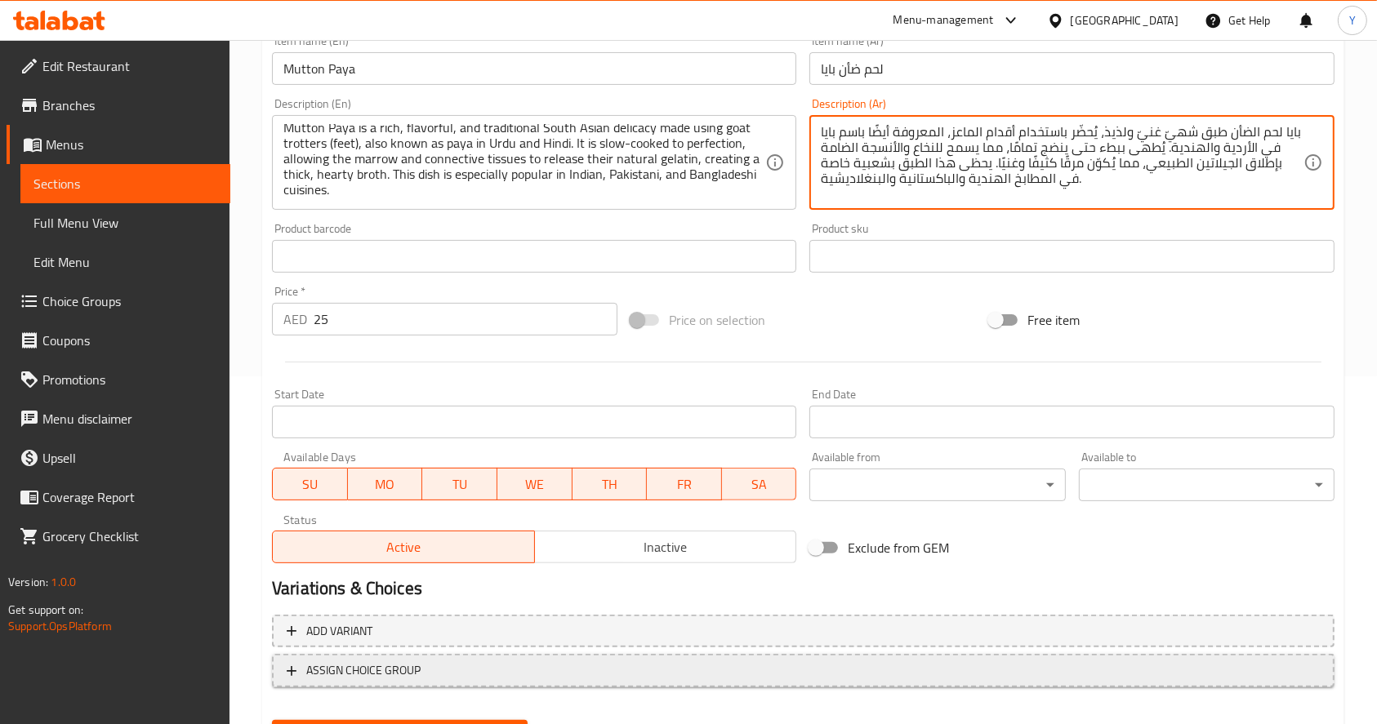
scroll to position [430, 0]
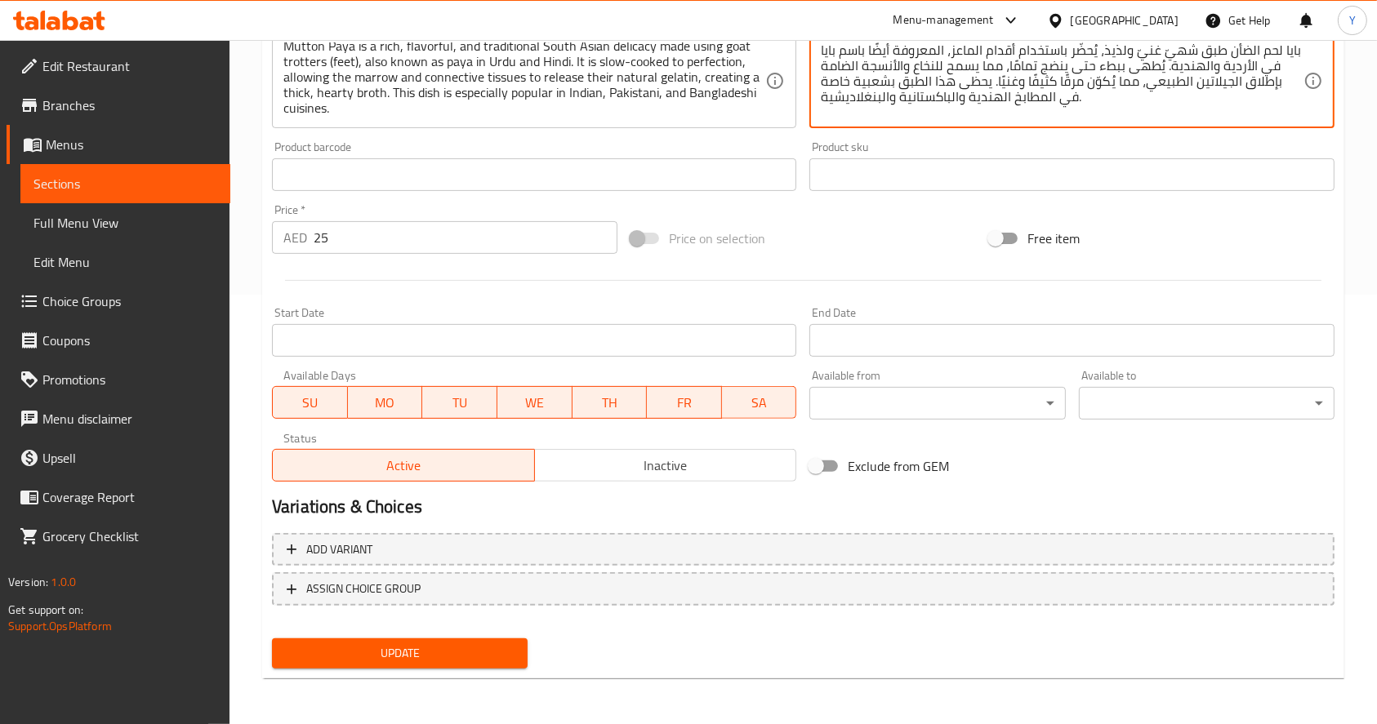
type textarea "بايا لحم الضأن طبق شهيّ غنيّ ولذيذ، يُحضّر باستخدام أقدام الماعز، المعروفة أيضً…"
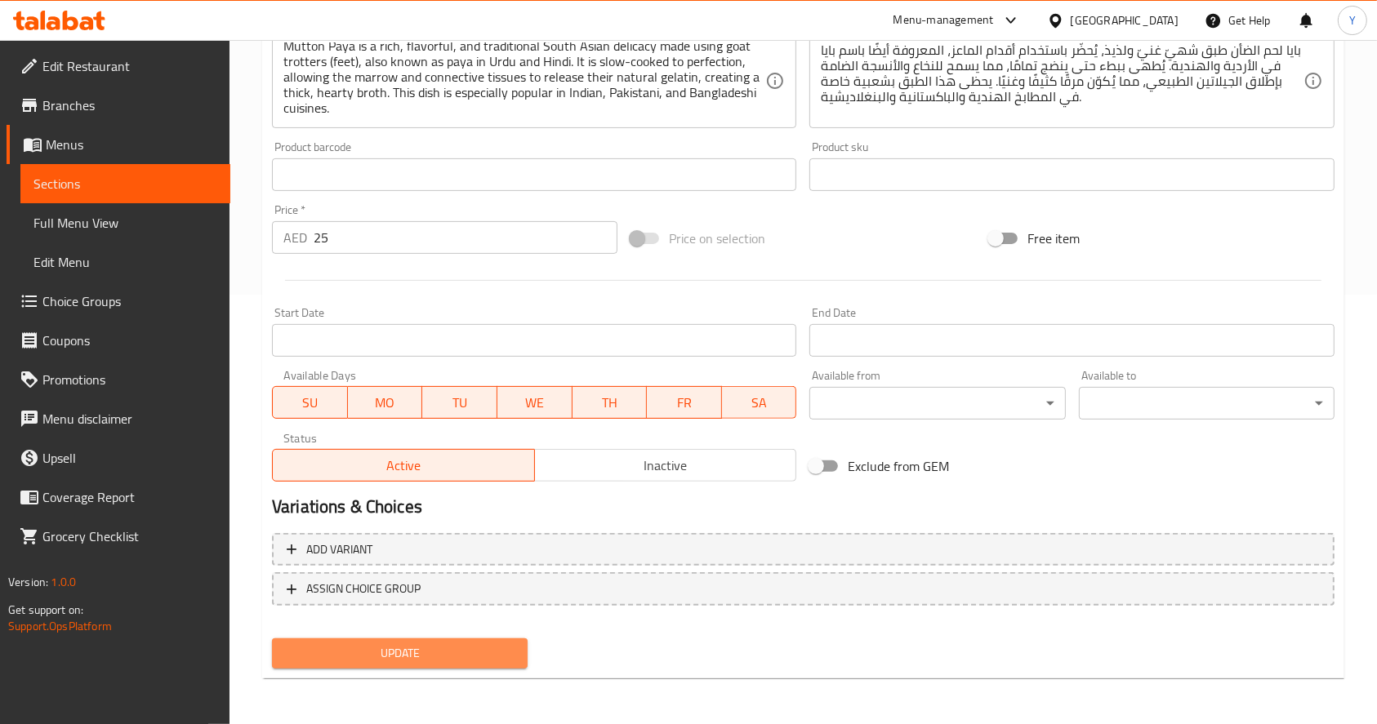
click at [387, 645] on span "Update" at bounding box center [399, 653] width 229 height 20
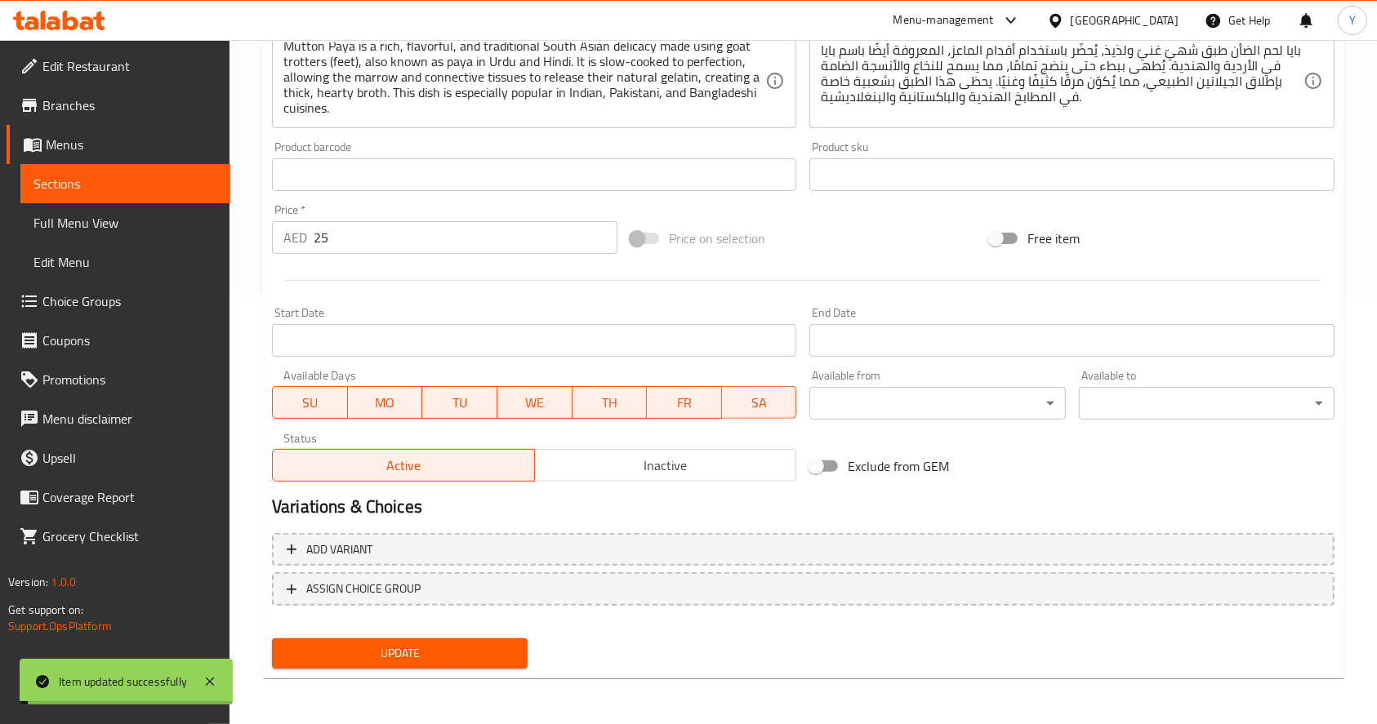
scroll to position [0, 0]
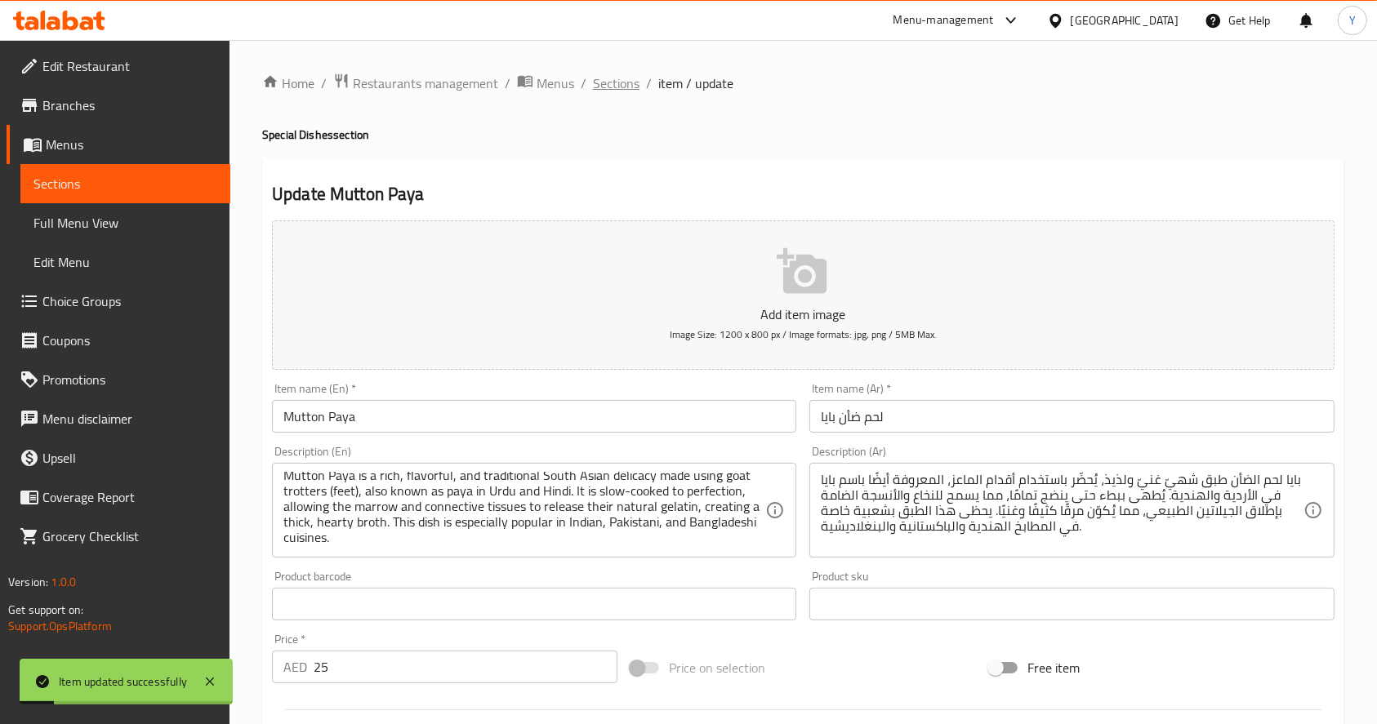
click at [603, 82] on span "Sections" at bounding box center [616, 83] width 47 height 20
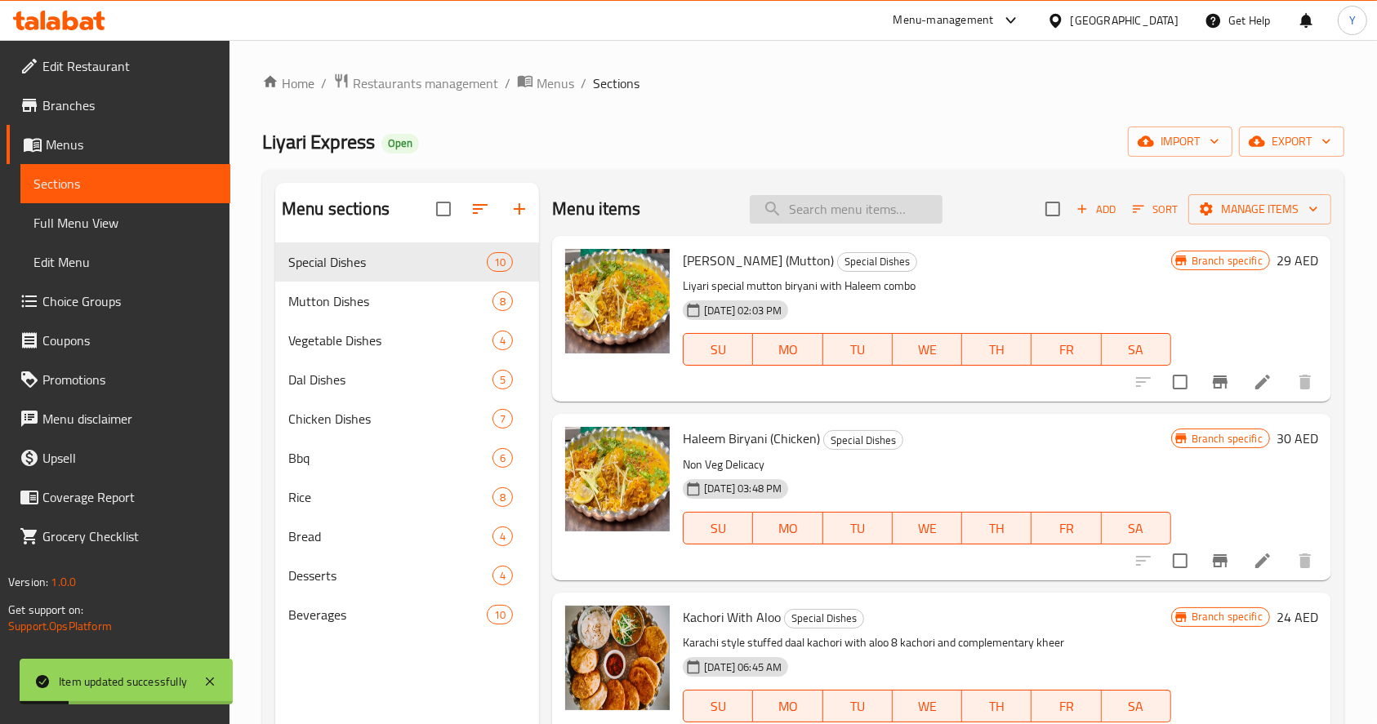
click at [816, 217] on input "search" at bounding box center [846, 209] width 193 height 29
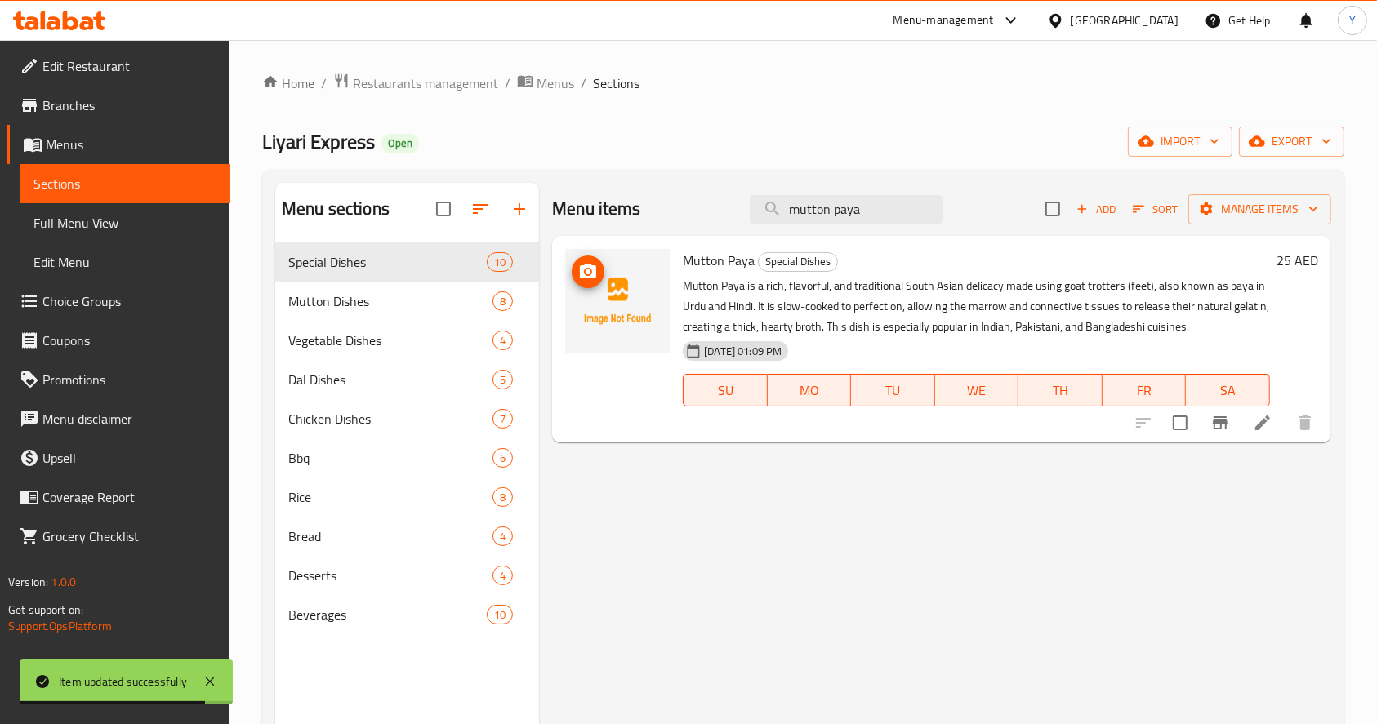
click at [588, 274] on circle "upload picture" at bounding box center [588, 271] width 5 height 5
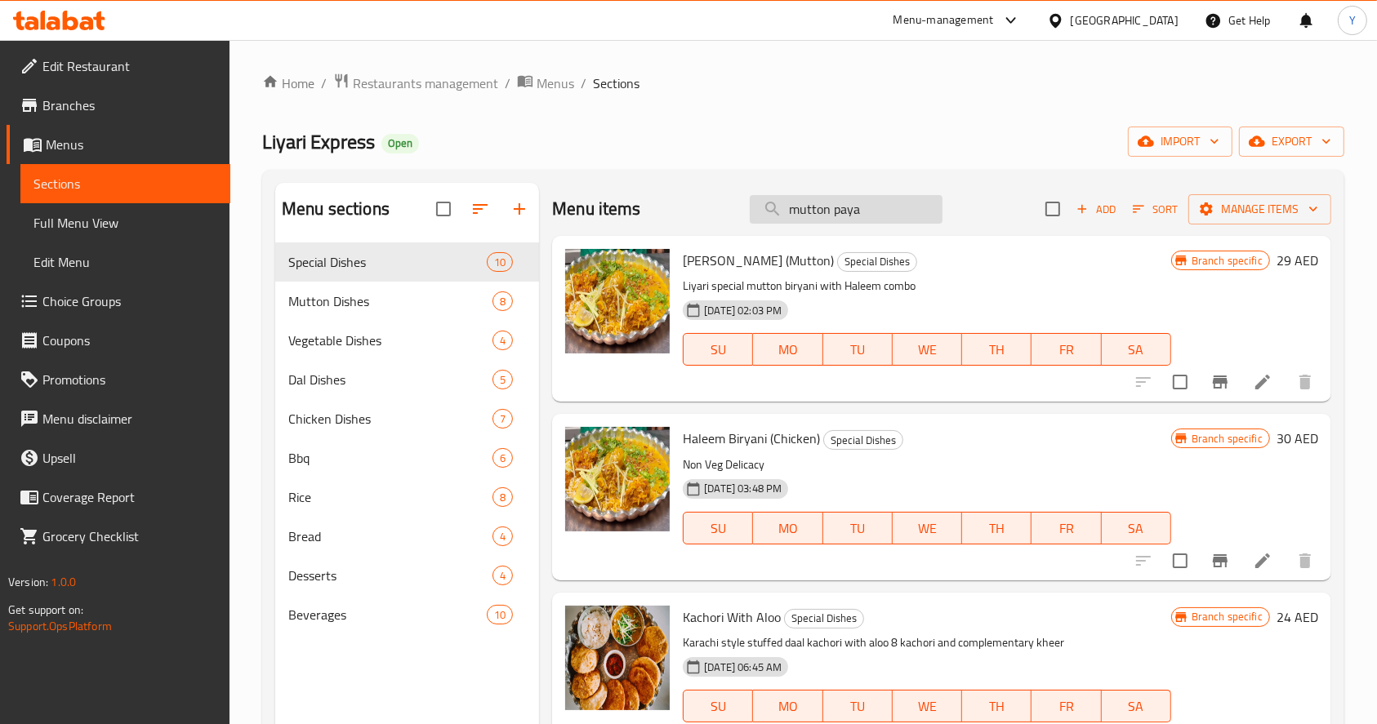
click at [865, 195] on input "mutton paya" at bounding box center [846, 209] width 193 height 29
click at [871, 209] on input "mutton paya" at bounding box center [846, 209] width 193 height 29
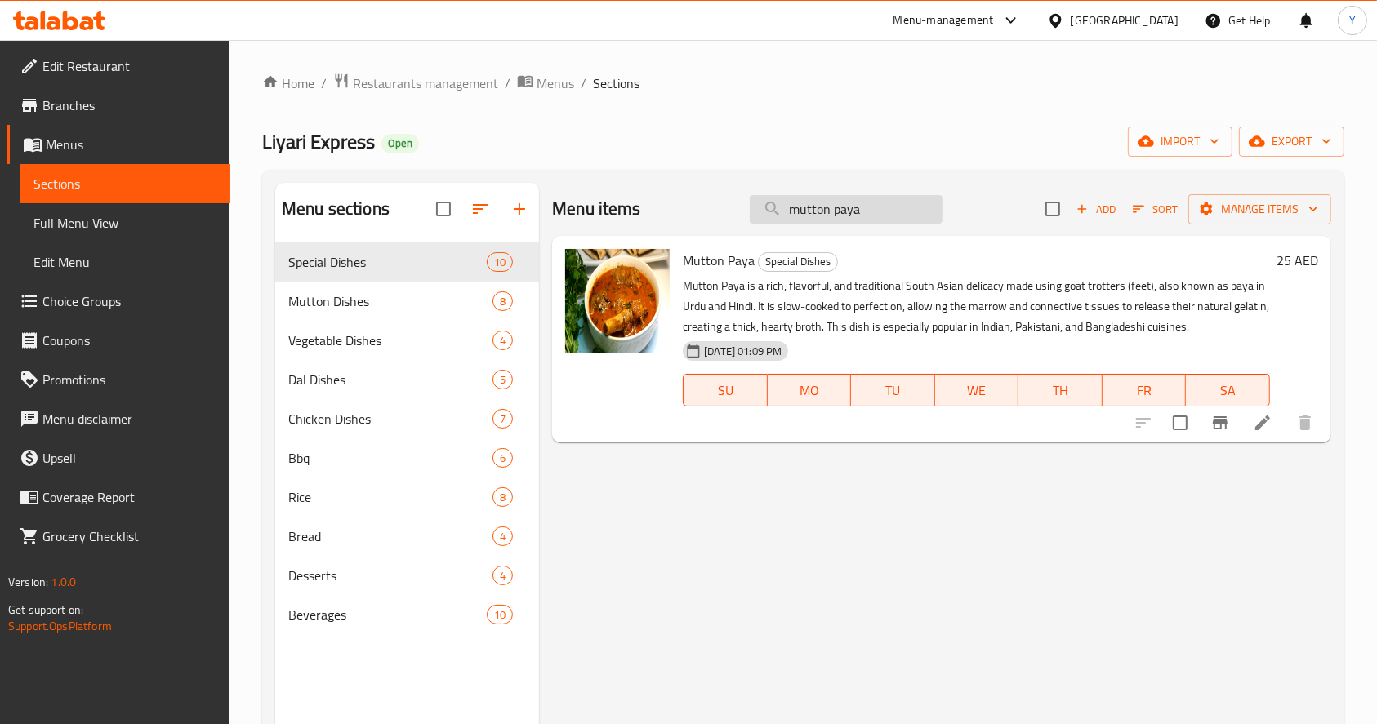
click at [871, 209] on input "mutton paya" at bounding box center [846, 209] width 193 height 29
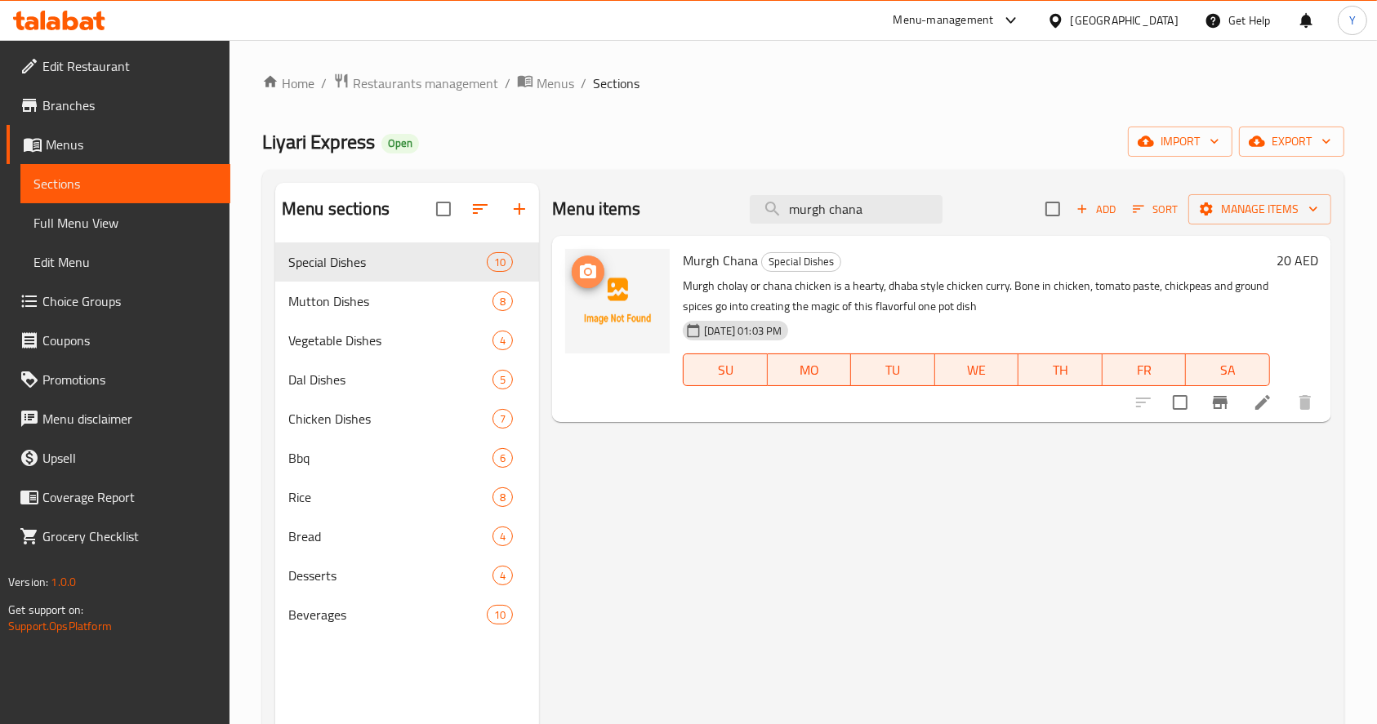
click at [594, 271] on icon "upload picture" at bounding box center [588, 271] width 16 height 15
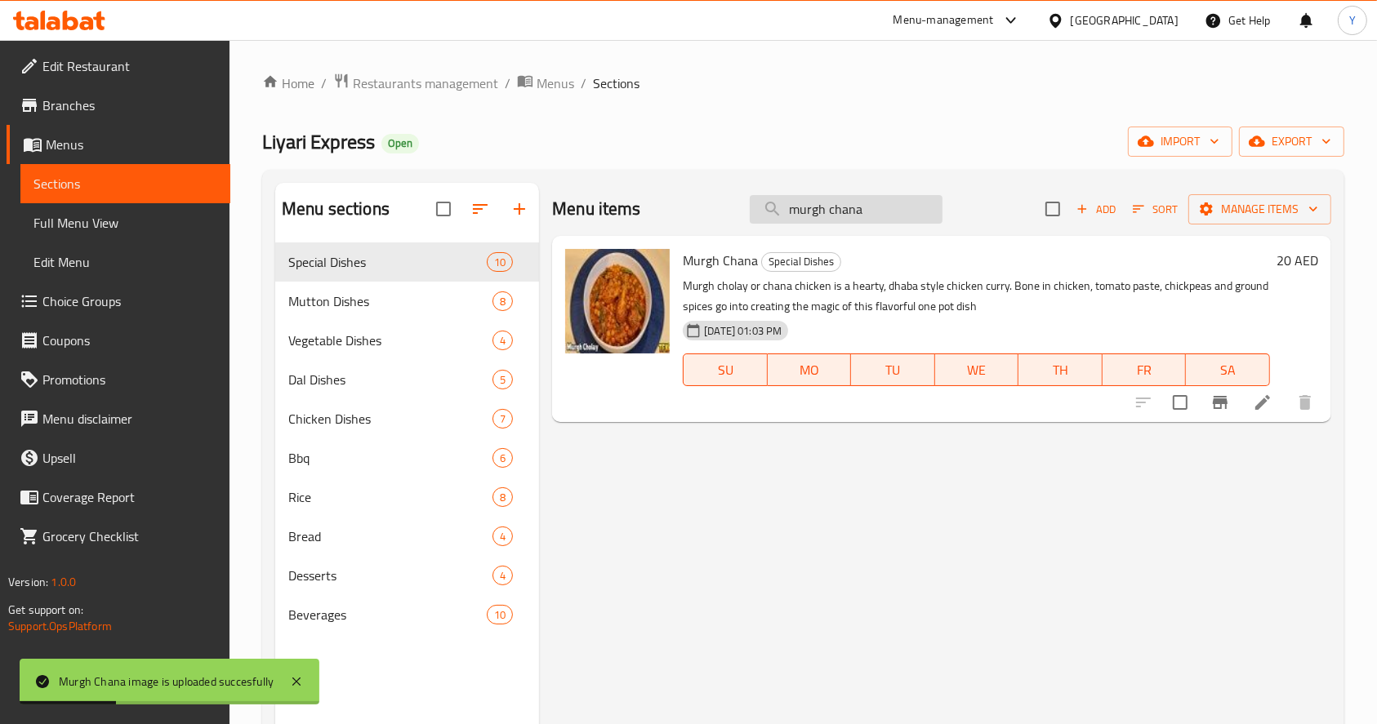
click at [864, 208] on input "murgh chana" at bounding box center [846, 209] width 193 height 29
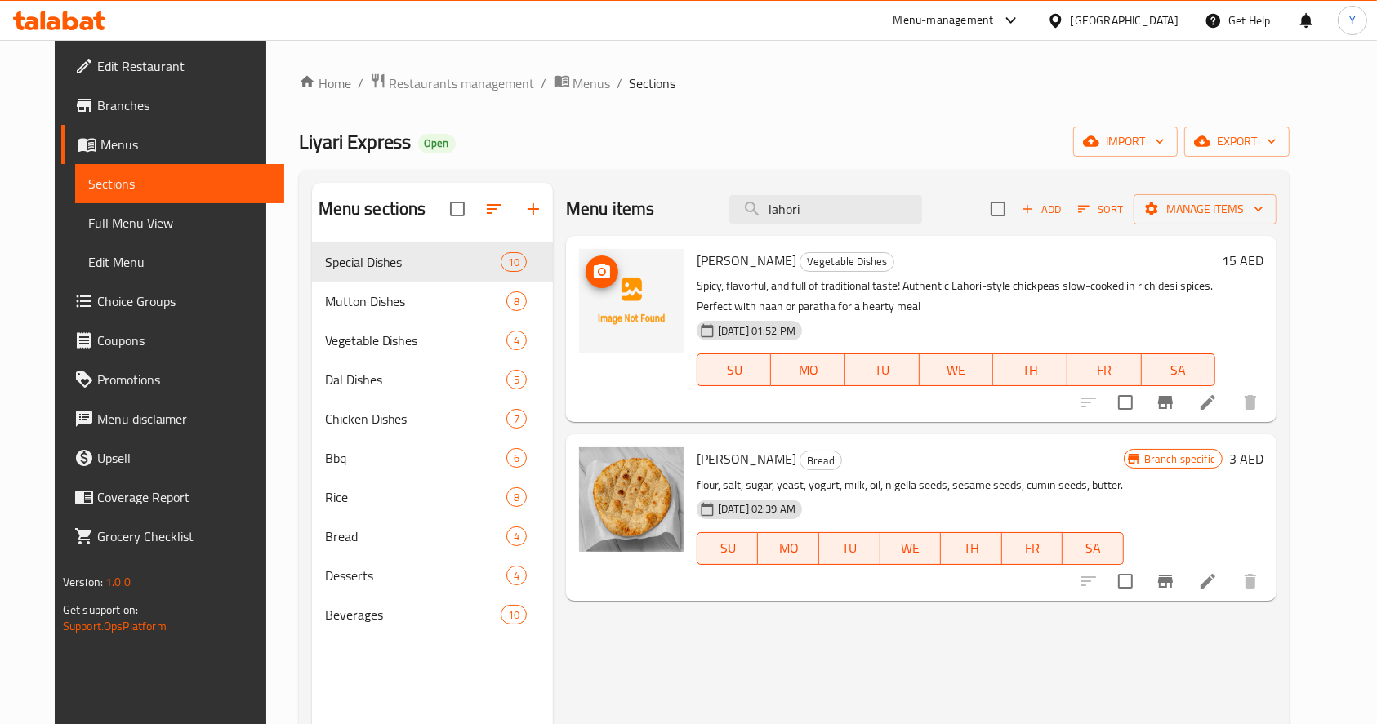
click at [586, 284] on button "upload picture" at bounding box center [602, 272] width 33 height 33
click at [863, 212] on input "lahori" at bounding box center [825, 209] width 193 height 29
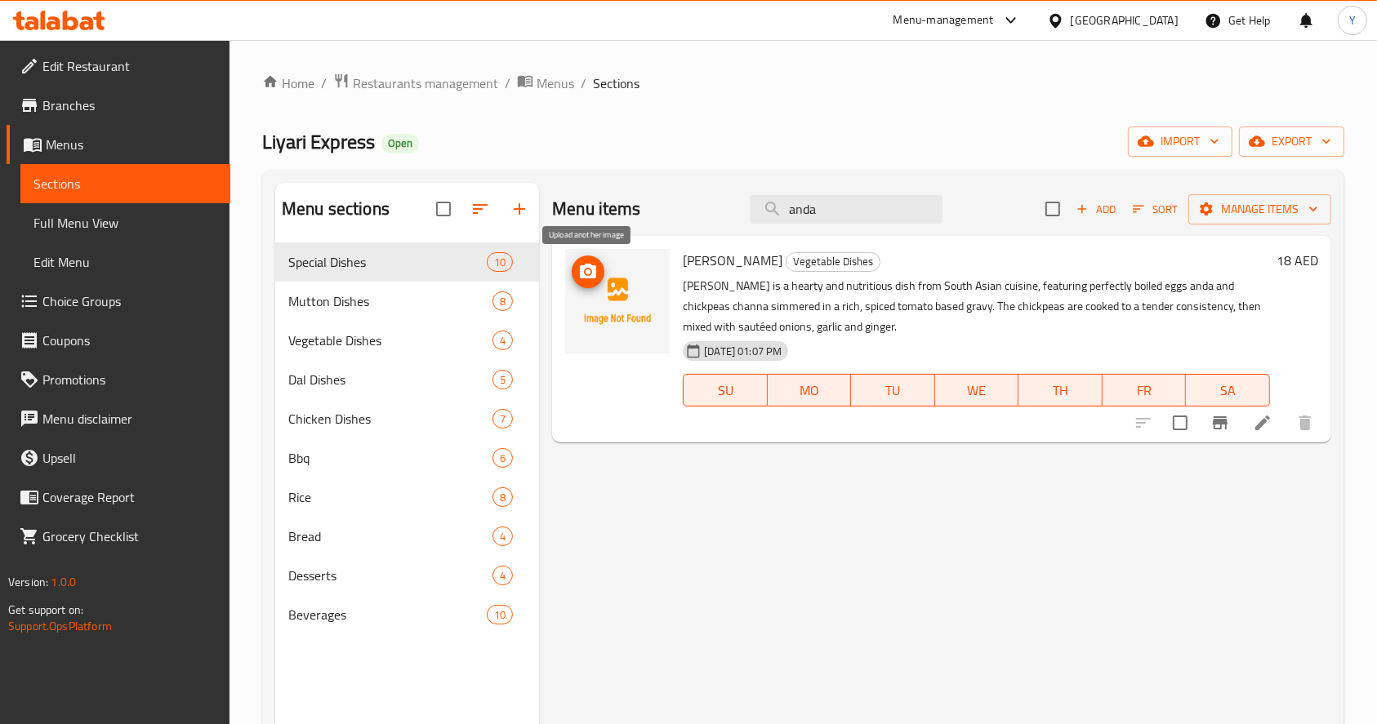
type input "anda"
click at [585, 268] on icon "upload picture" at bounding box center [588, 271] width 16 height 15
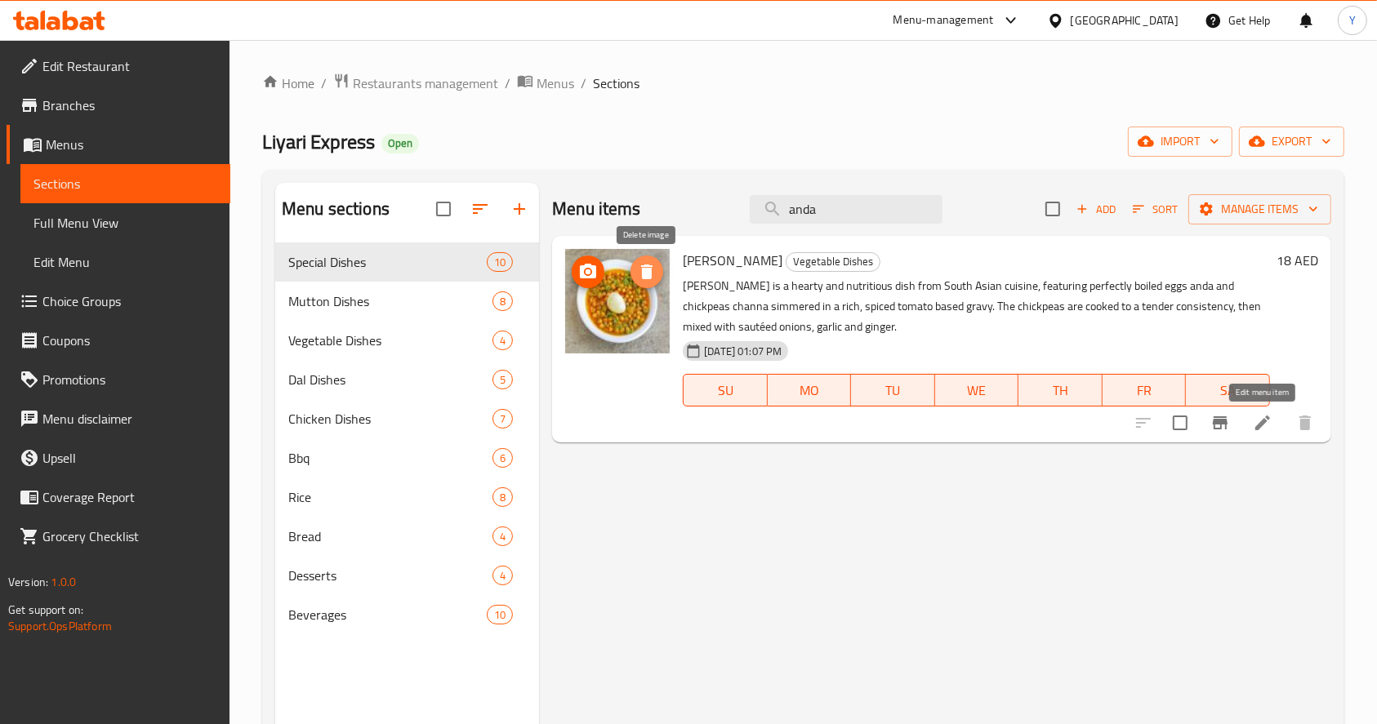
click at [1267, 424] on icon at bounding box center [1263, 423] width 20 height 20
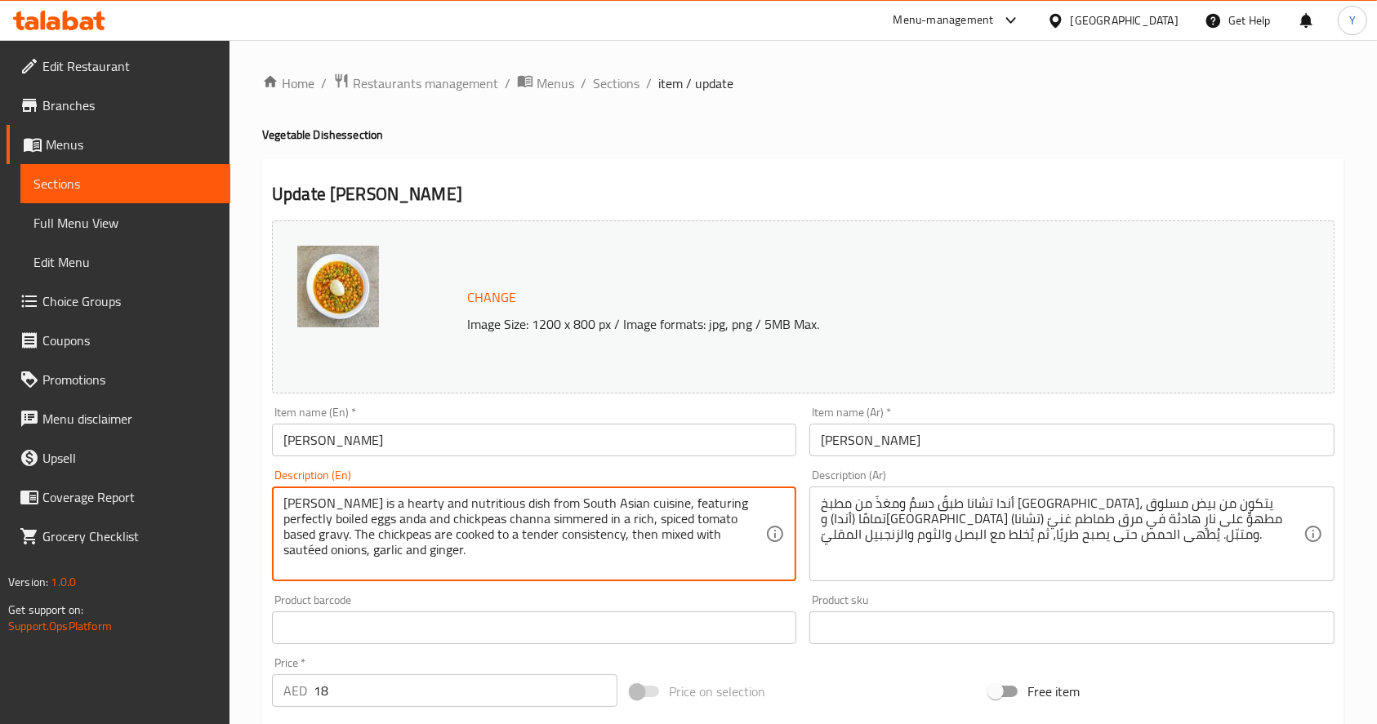
paste textarea "The chickpeas are soft and tender, cooked in a spicy, tangy, and aromatic masal…"
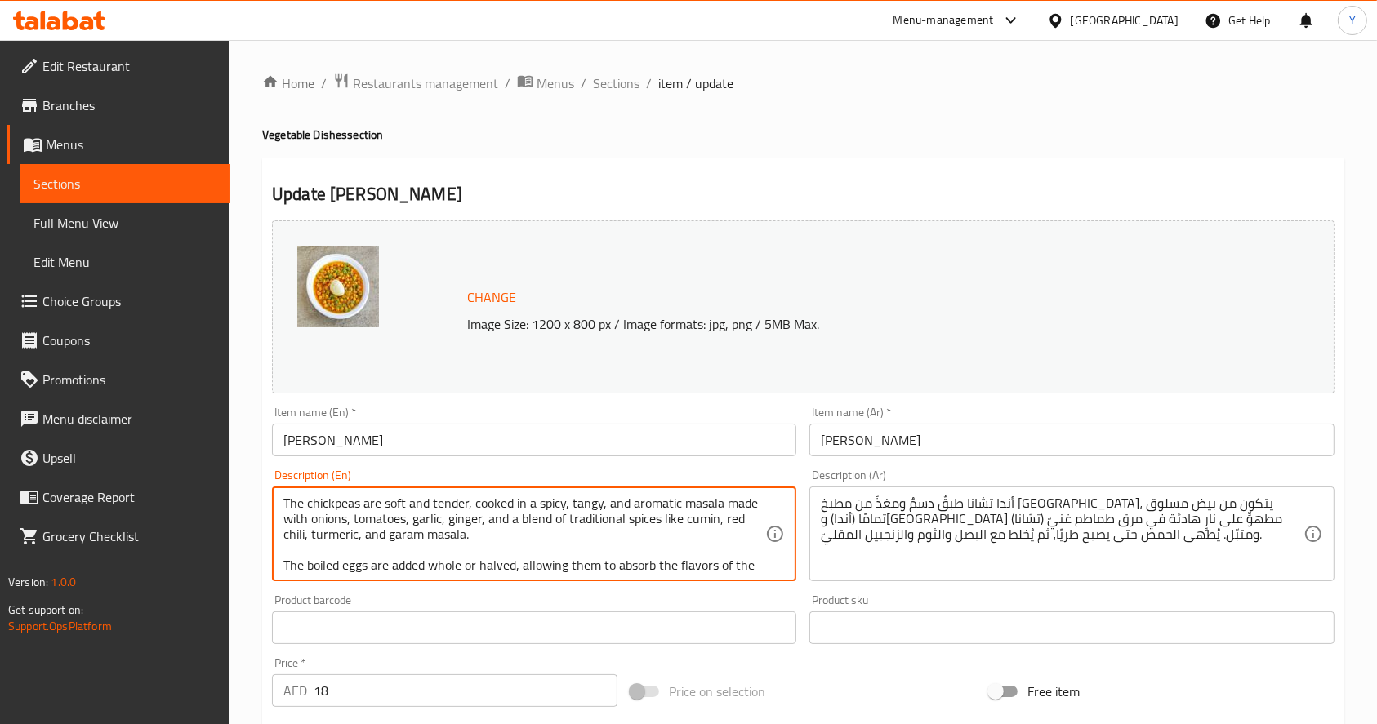
scroll to position [20, 0]
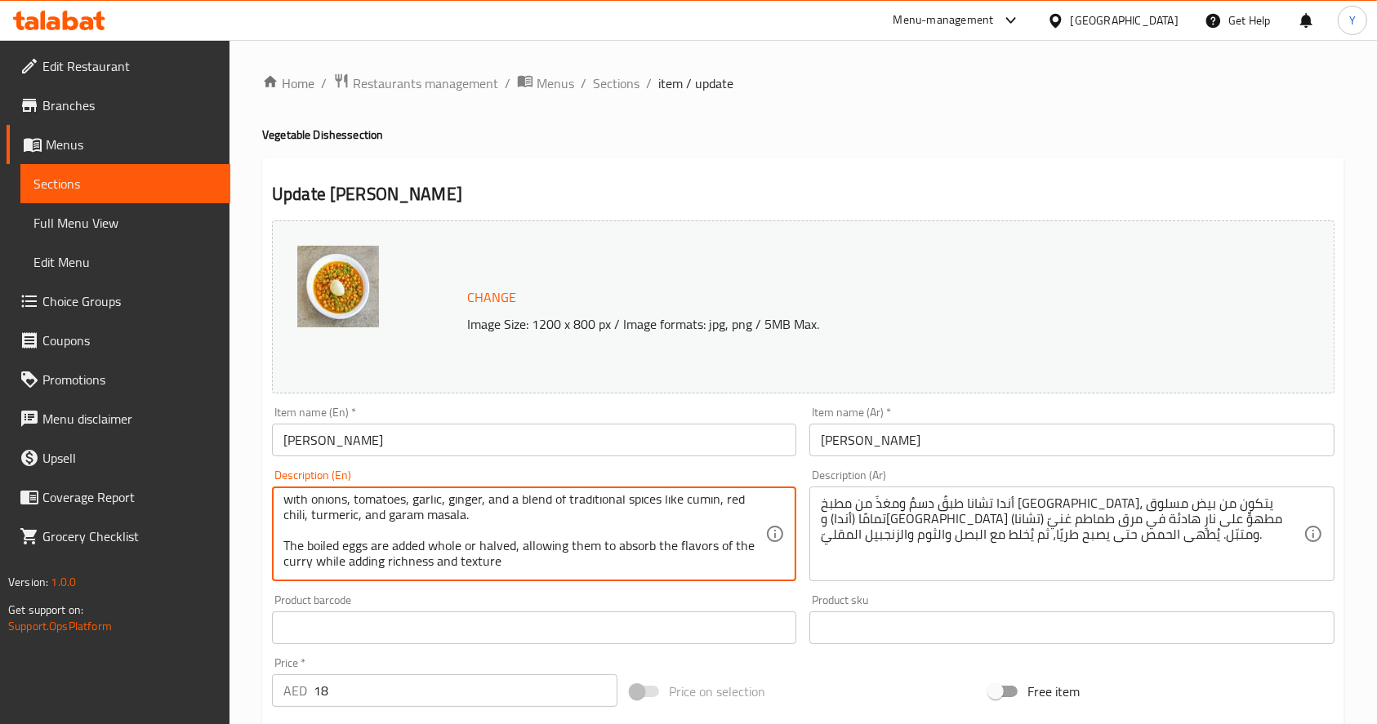
type textarea "The chickpeas are soft and tender, cooked in a spicy, tangy, and aromatic masal…"
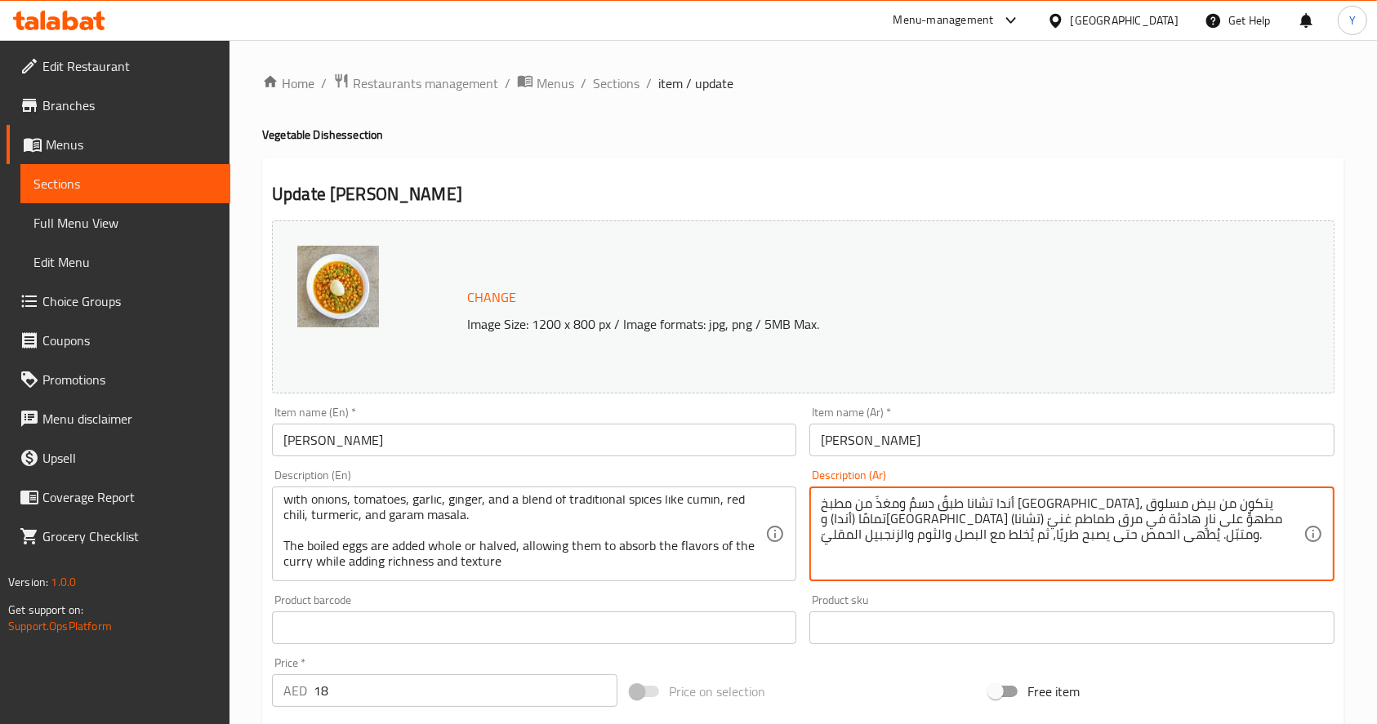
paste textarea "لحمص طري وطري، مطبوخ في ماسالا حارة، لاذعة، وعطرية، مصنوعة من البصل والطماطم وا…"
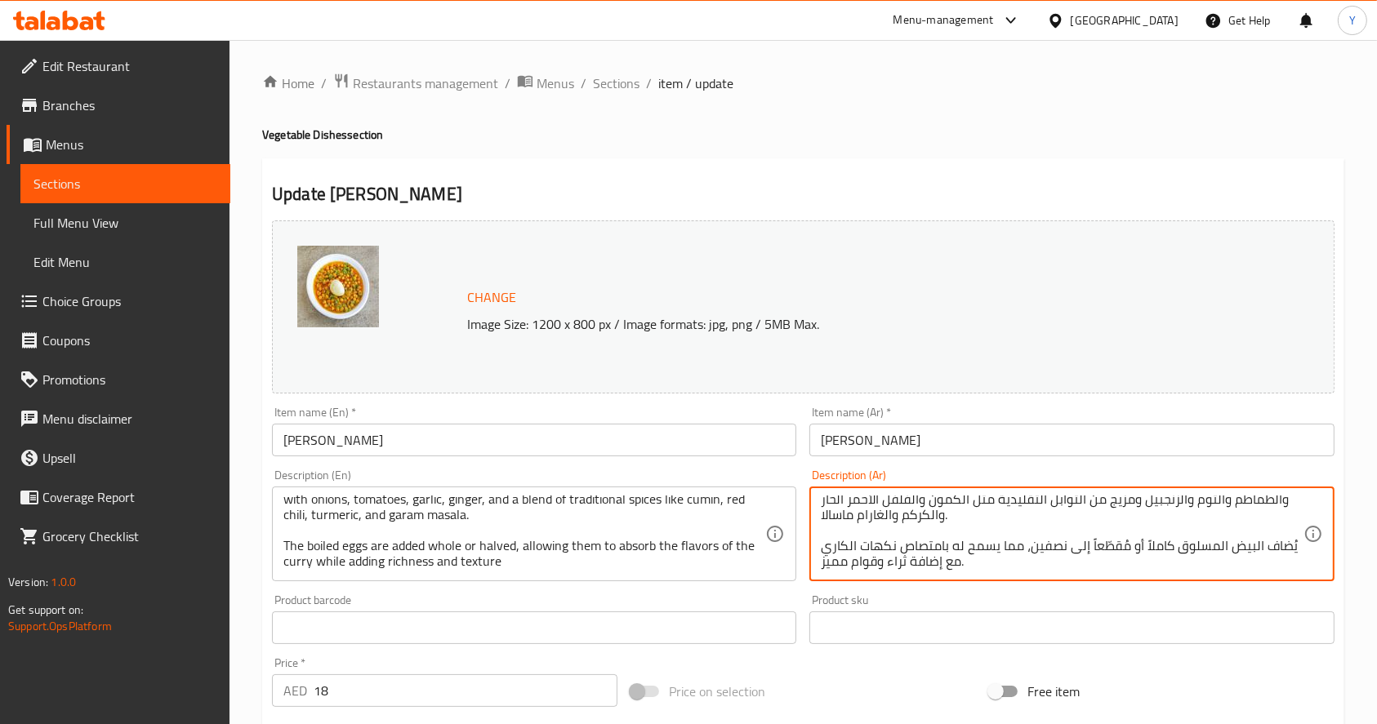
scroll to position [452, 0]
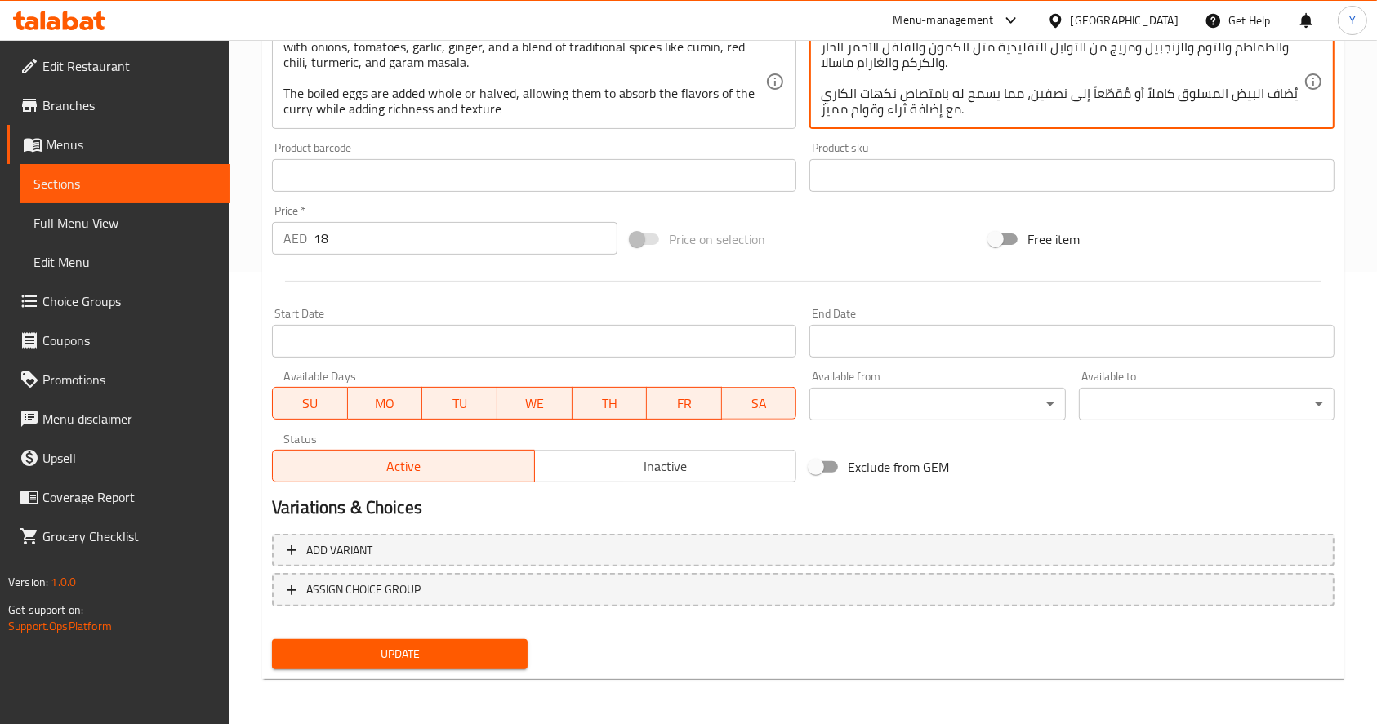
type textarea "الحمص طري وطري، مطبوخ في ماسالا حارة، لاذعة، وعطرية، مصنوعة من البصل والطماطم و…"
click at [431, 663] on span "Update" at bounding box center [399, 654] width 229 height 20
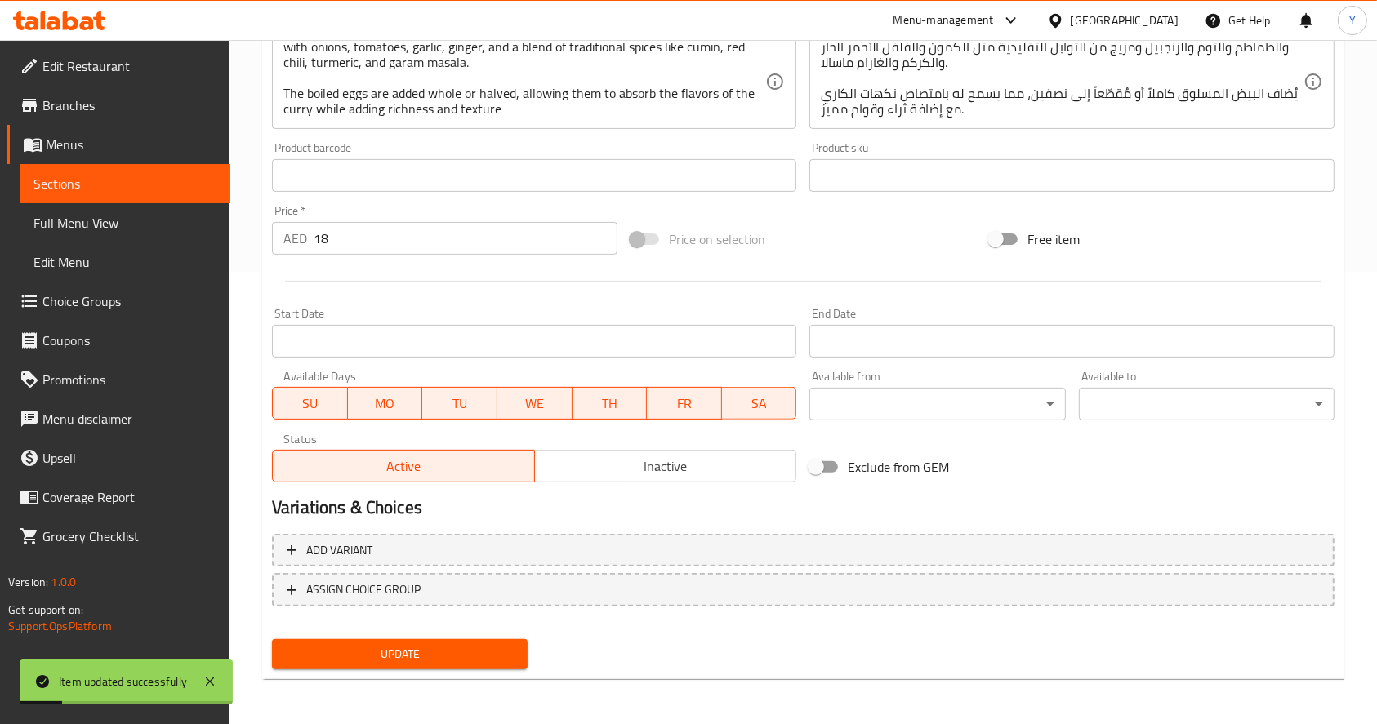
scroll to position [0, 0]
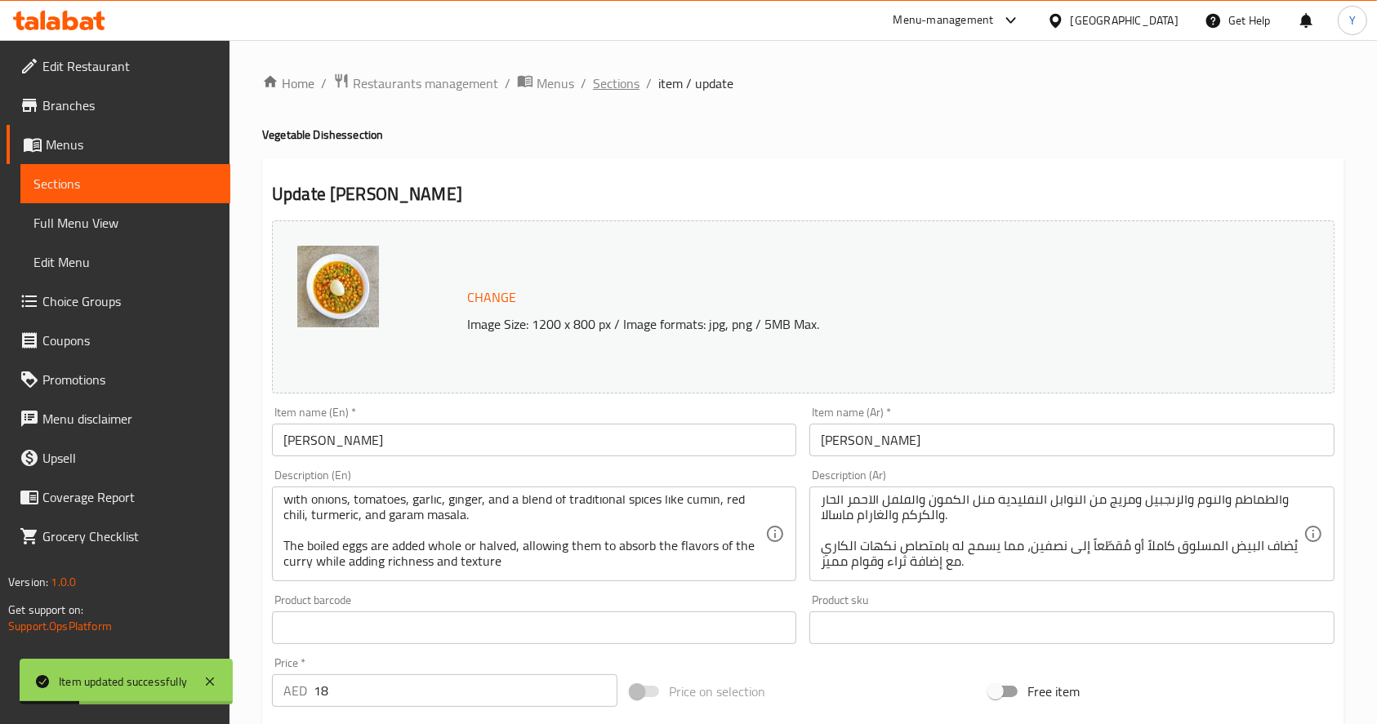
click at [617, 89] on span "Sections" at bounding box center [616, 83] width 47 height 20
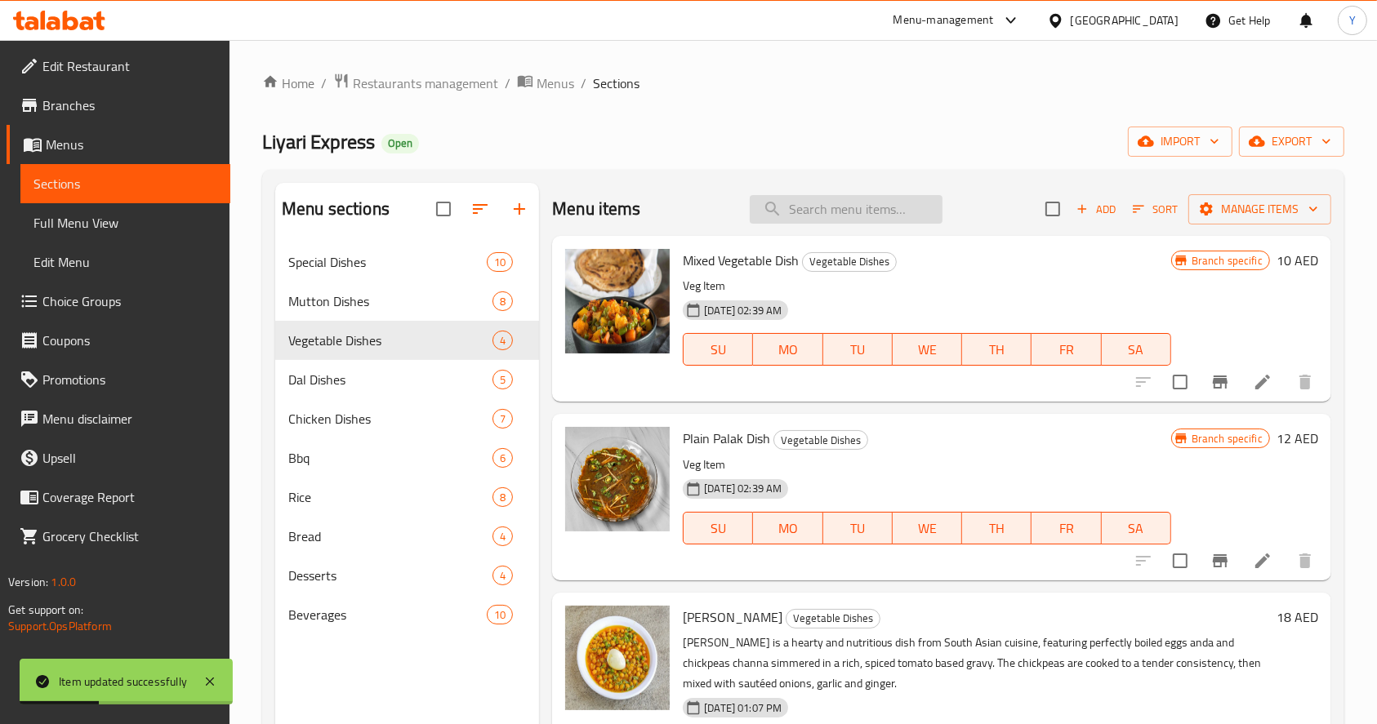
click at [803, 216] on input "search" at bounding box center [846, 209] width 193 height 29
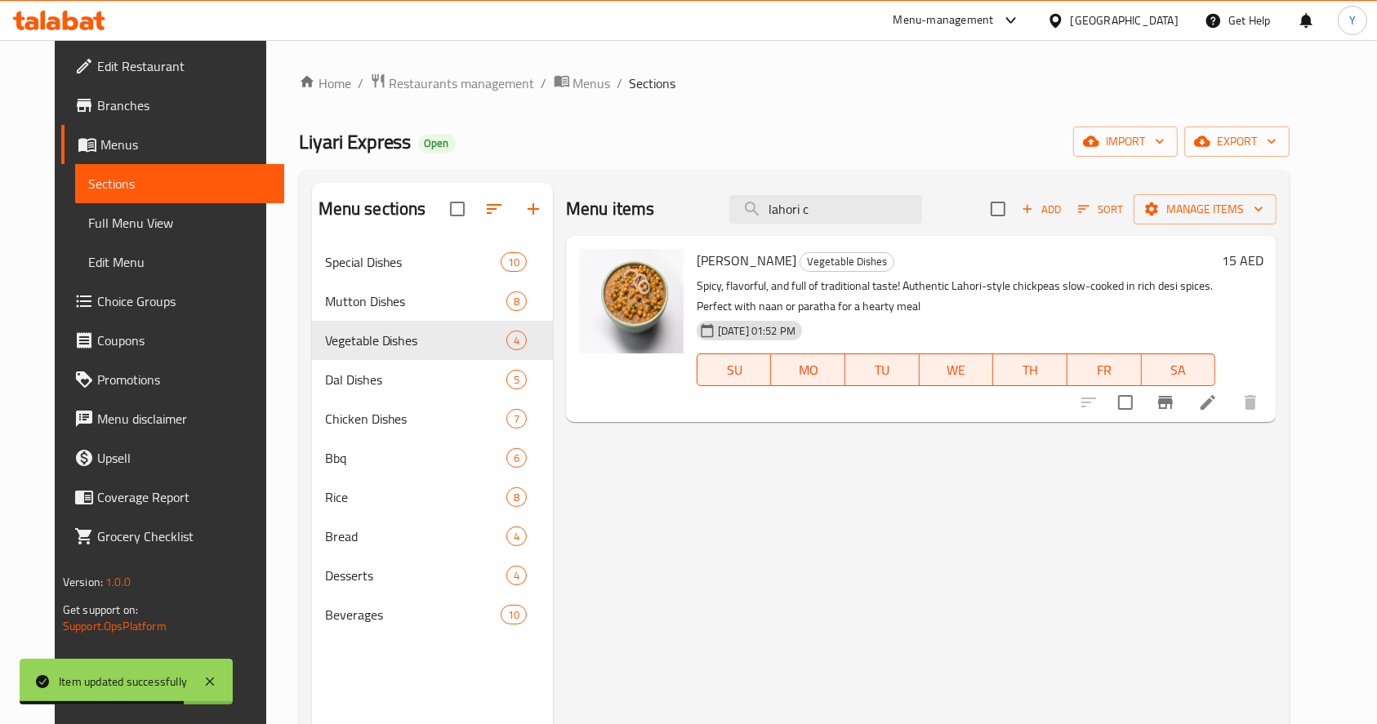
type input "lahori c"
click at [946, 154] on div "Liyari Express Open import export" at bounding box center [794, 142] width 991 height 30
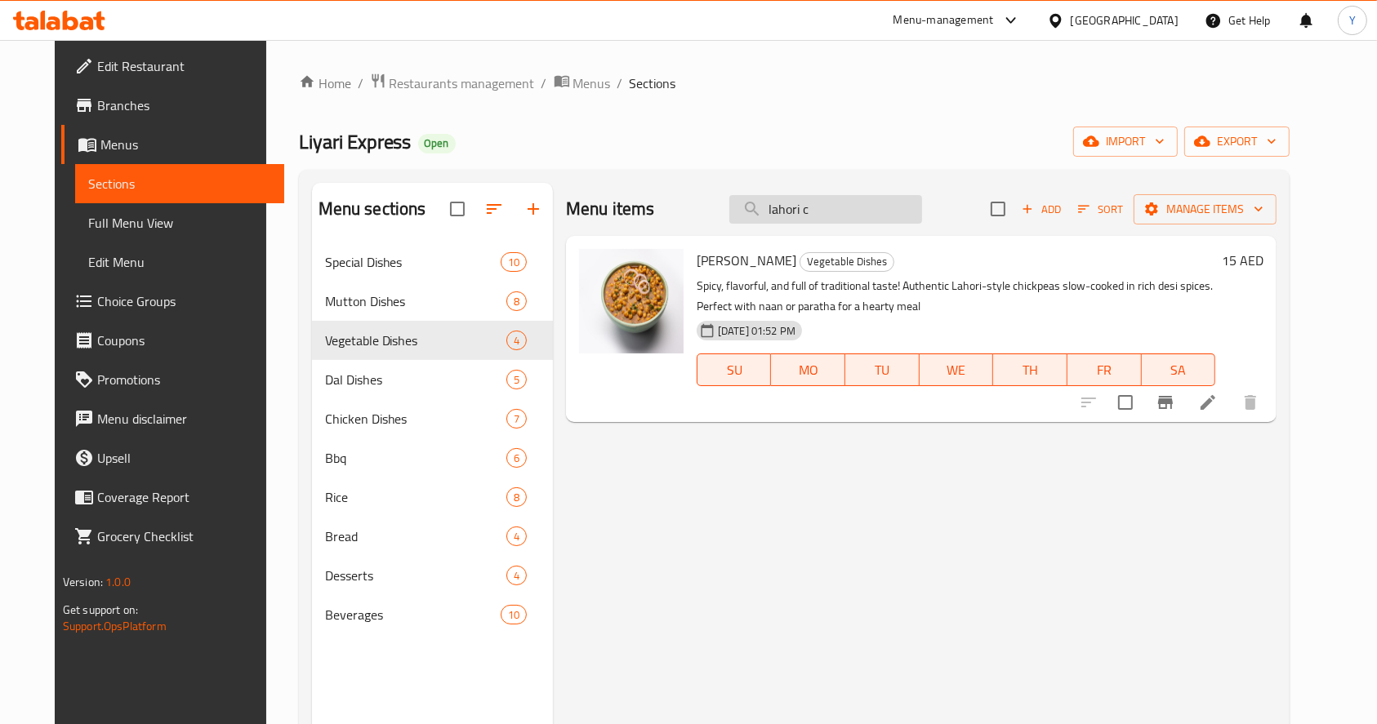
click at [833, 223] on input "lahori c" at bounding box center [825, 209] width 193 height 29
paste input "Murgh Chana is a hearty and flavorful South Asian curry made with tender chicke…"
type input "Murgh Chana is a hearty and flavorful South Asian curry made with tender chicke…"
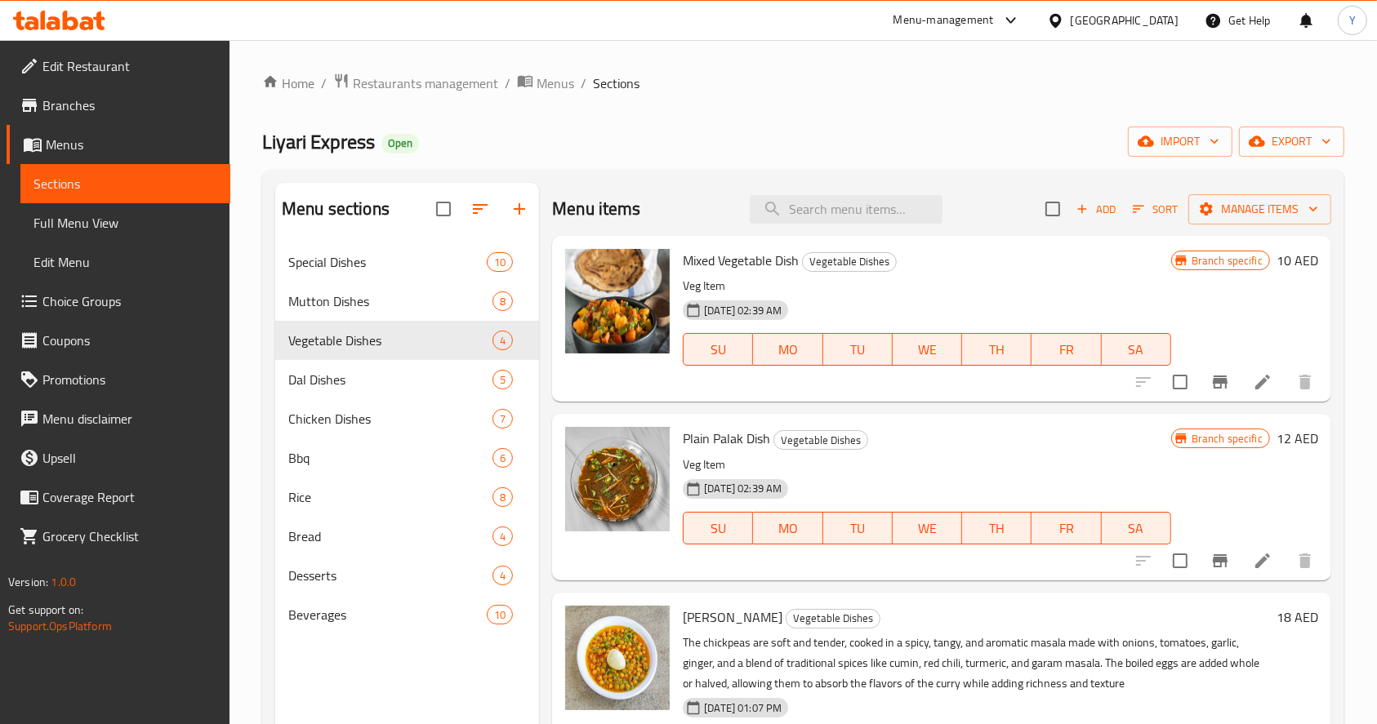
paste input "Murgh Chana"
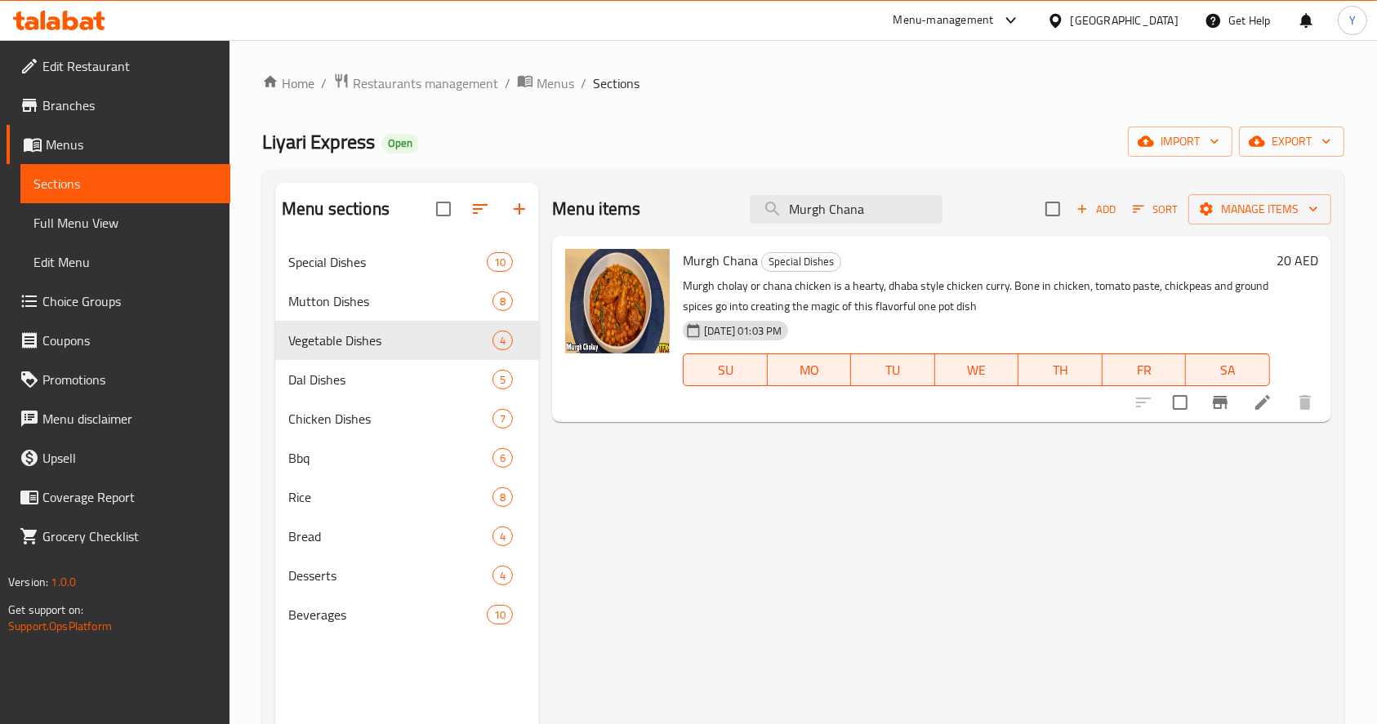
type input "Murgh Chana"
click at [1269, 388] on li at bounding box center [1263, 402] width 46 height 29
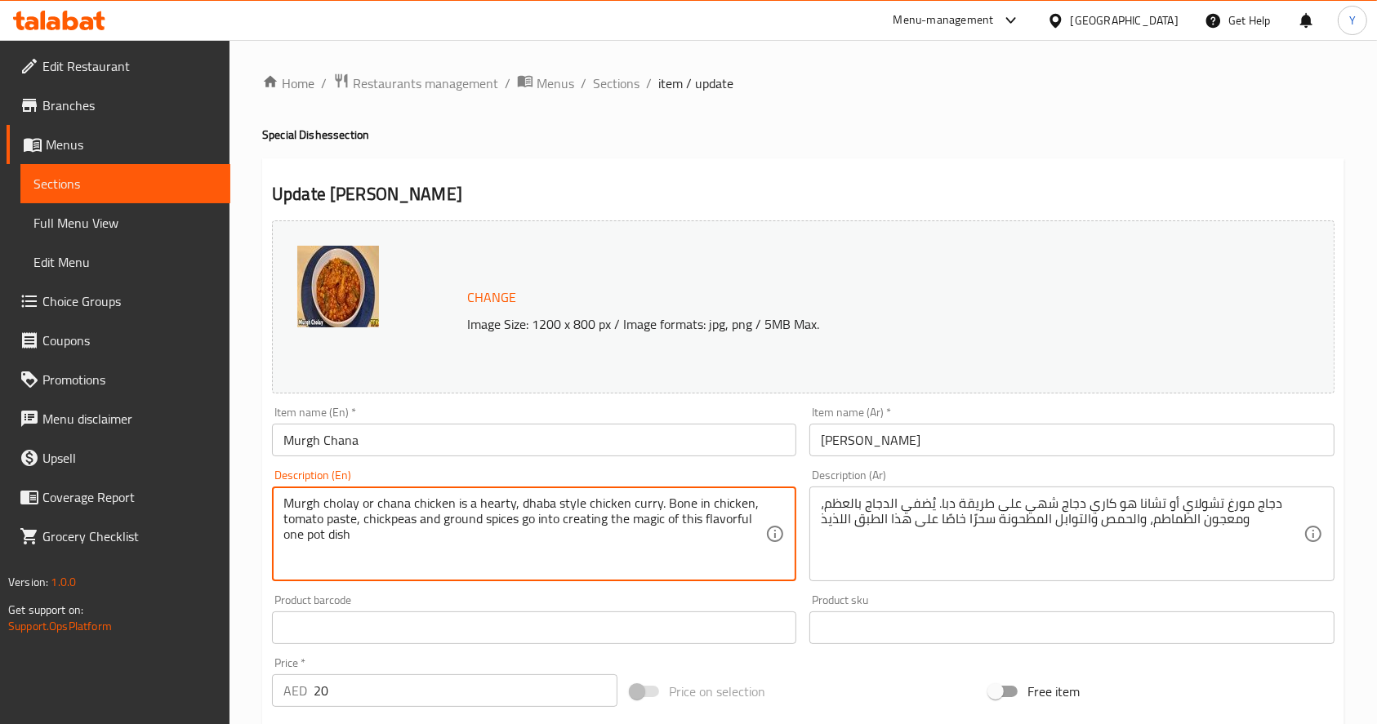
paste textarea "Chana is a hearty and flavorful South Asian curry made with tender chicken piec…"
click at [474, 529] on textarea "Murgh Chana is a hearty and flavorful South Asian curry made with tender chicke…" at bounding box center [524, 535] width 482 height 78
type textarea "Murgh Chana is a hearty and flavorful South Asian curry made with tender chicke…"
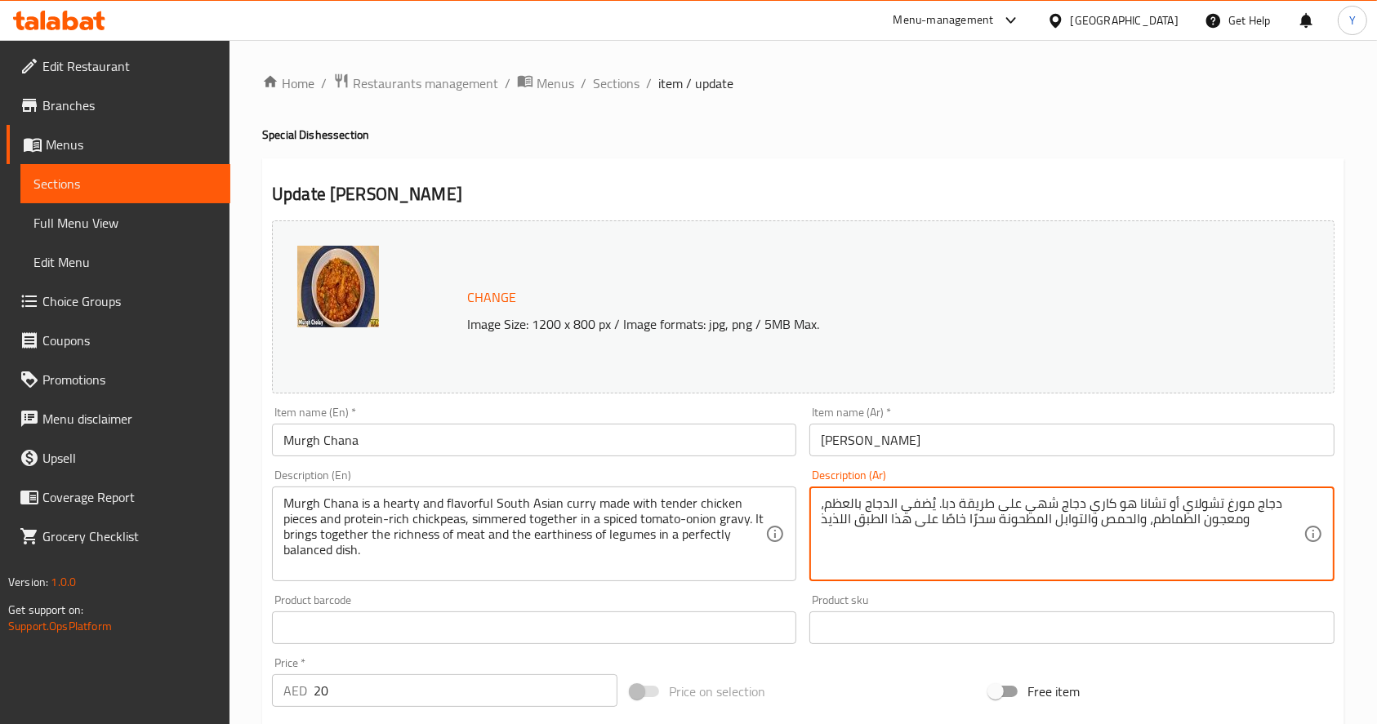
paste textarea "مورغ تشانا كاري جنوب آسيوي شهيّ ولذيذ، مصنوع من قطع دجاج طرية وحمص غني بالبروتي…"
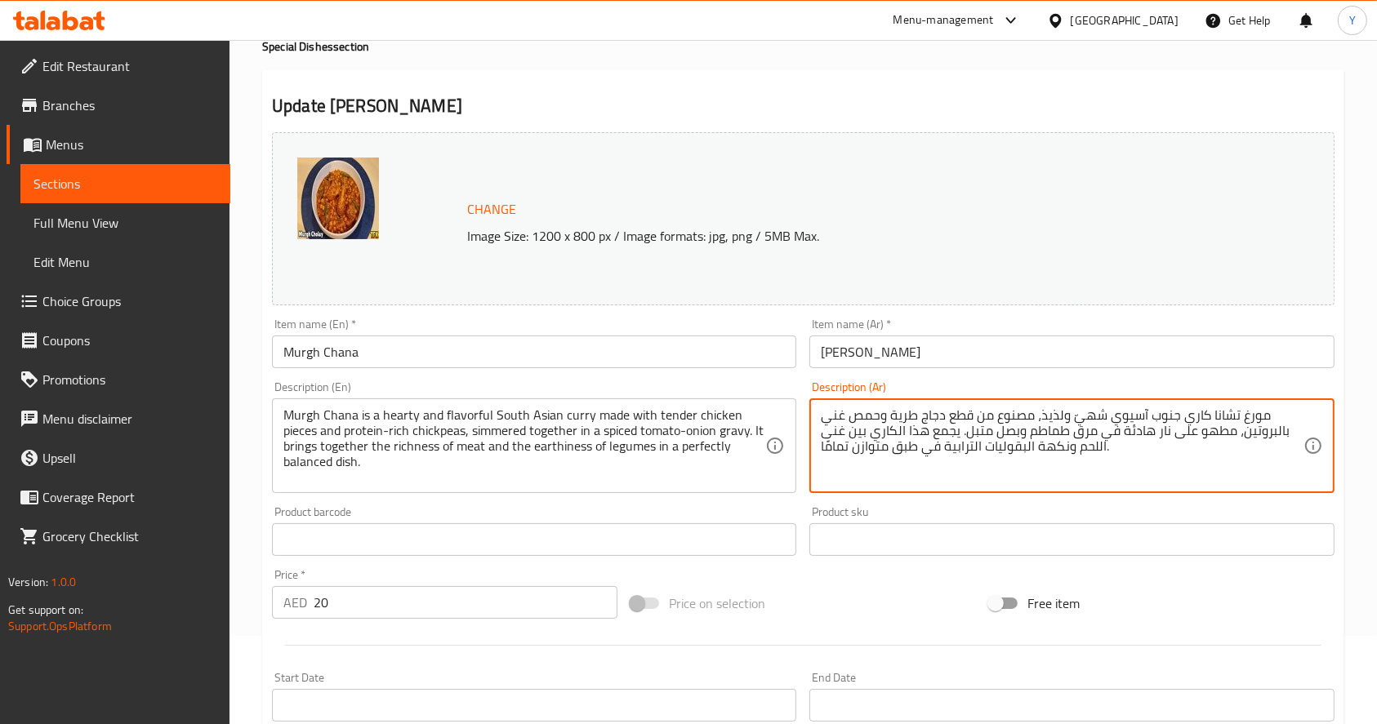
scroll to position [452, 0]
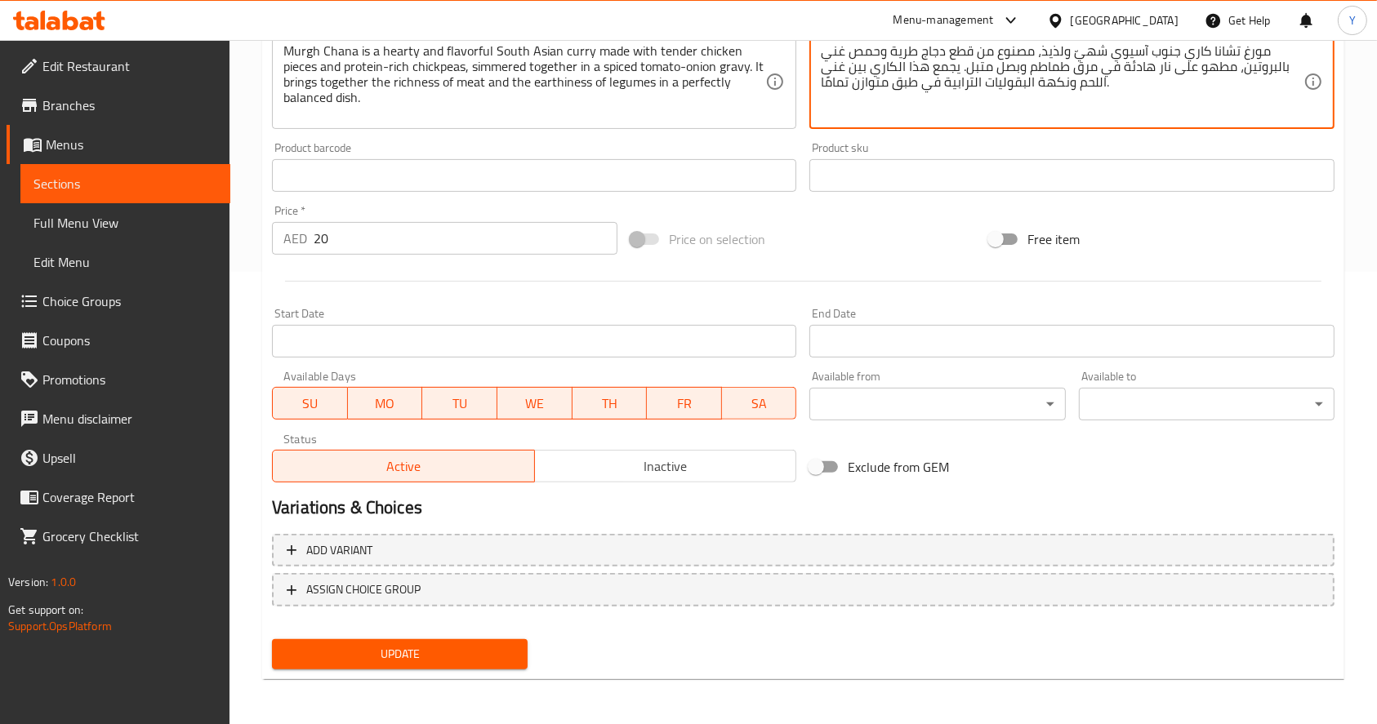
type textarea "مورغ تشانا كاري جنوب آسيوي شهيّ ولذيذ، مصنوع من قطع دجاج طرية وحمص غني بالبروتي…"
click at [422, 639] on button "Update" at bounding box center [400, 654] width 256 height 30
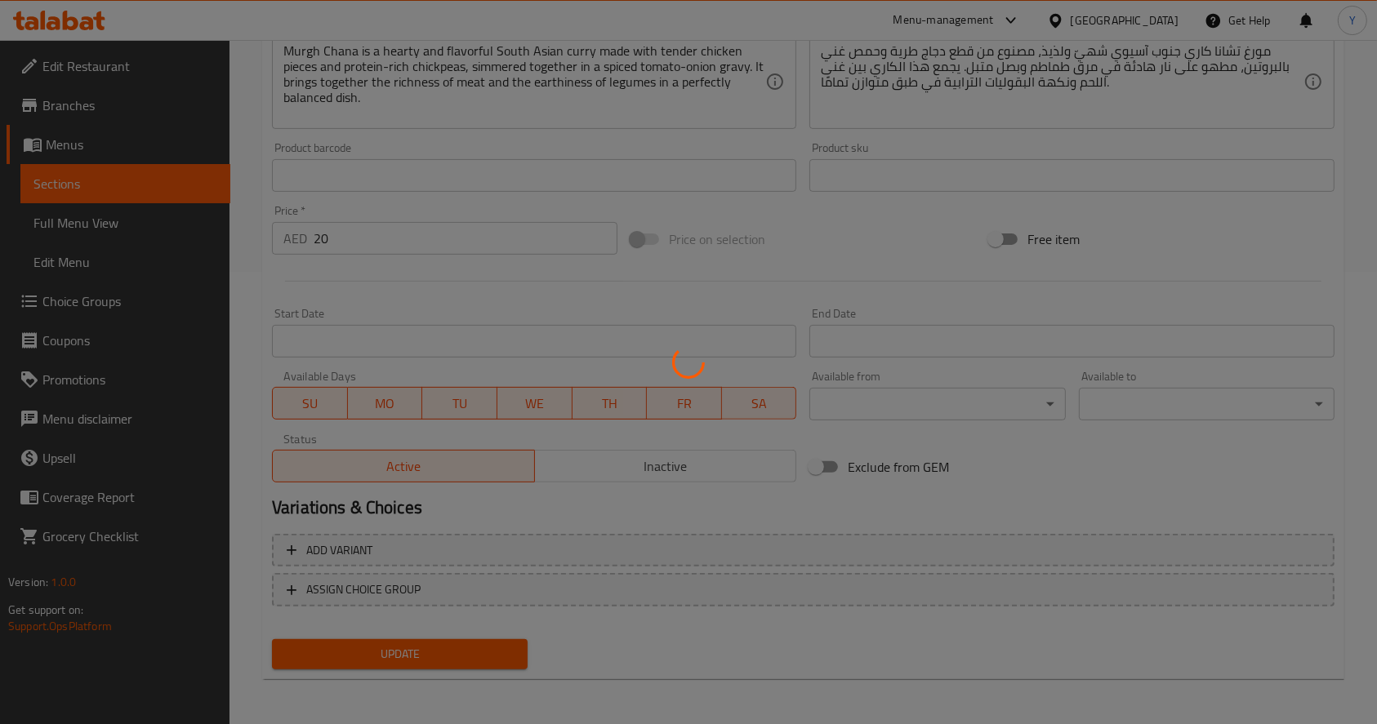
click at [410, 647] on div at bounding box center [688, 362] width 1377 height 724
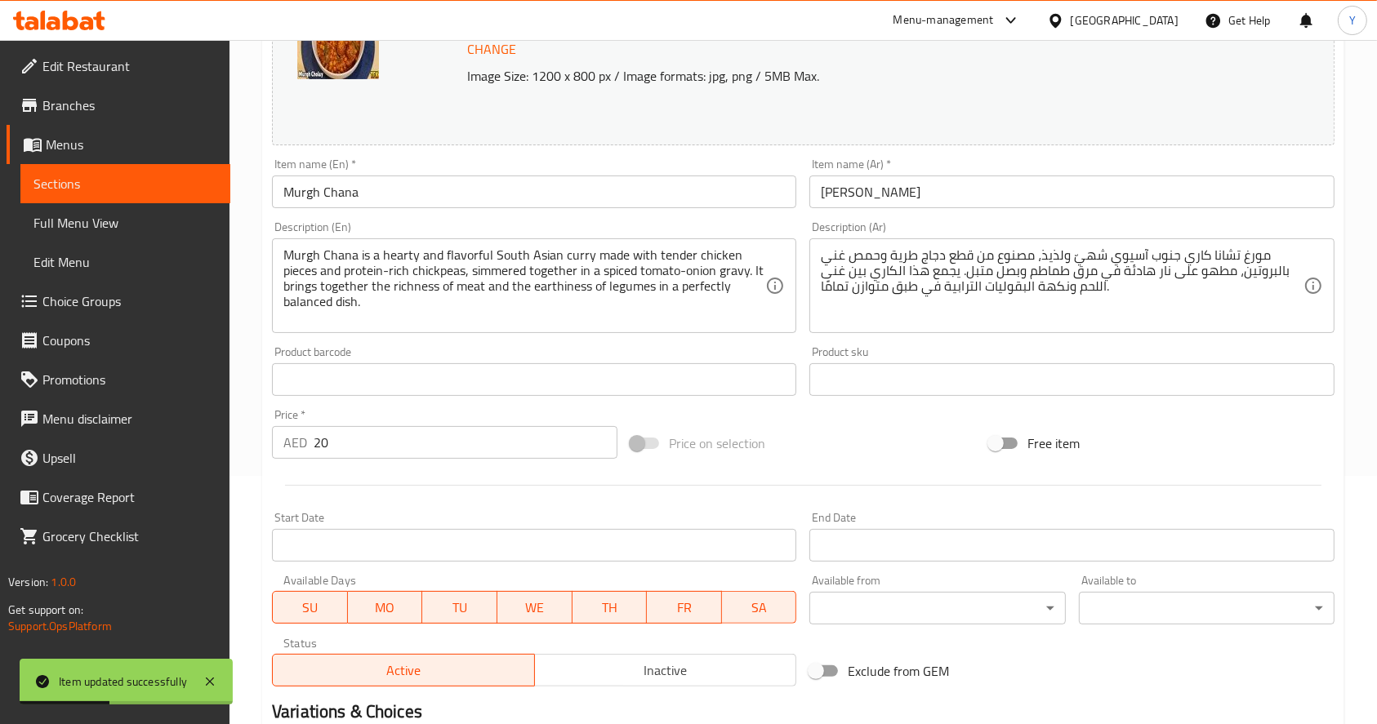
scroll to position [0, 0]
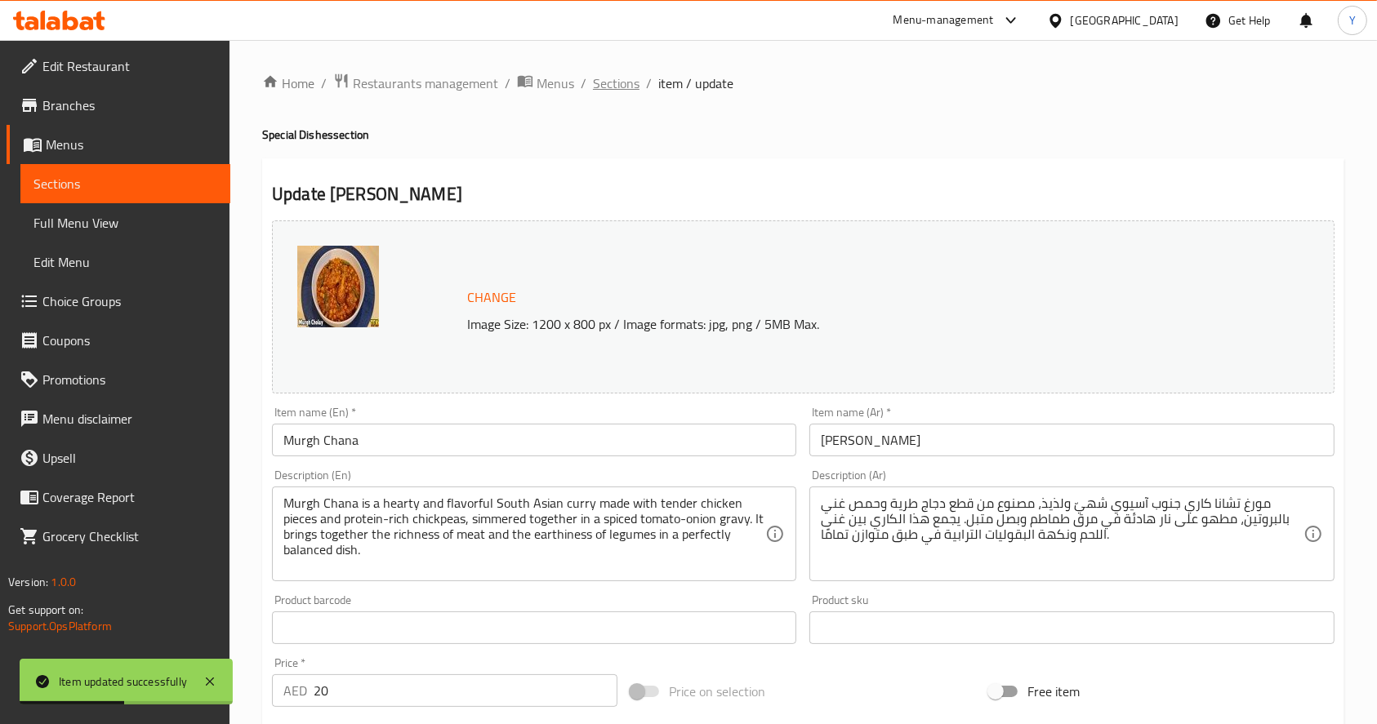
click at [605, 87] on span "Sections" at bounding box center [616, 83] width 47 height 20
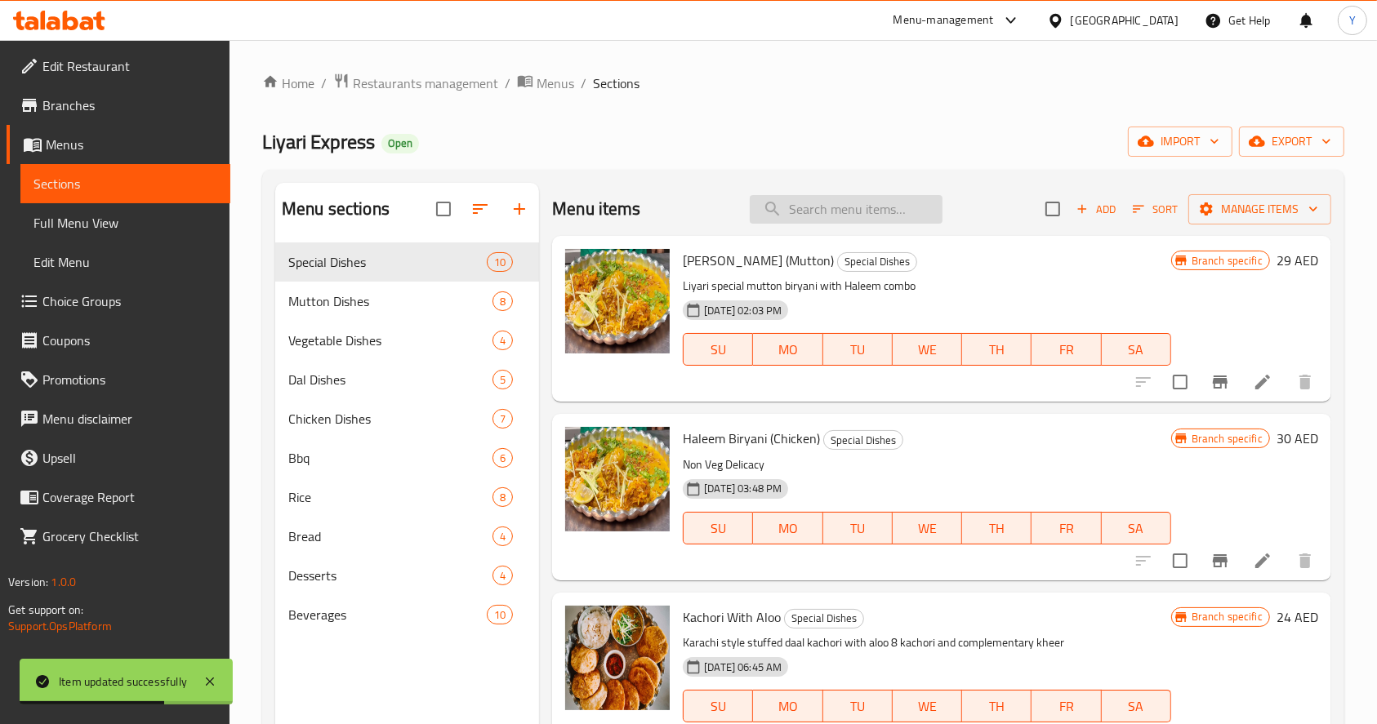
click at [803, 211] on input "search" at bounding box center [846, 209] width 193 height 29
paste input "PAYA"
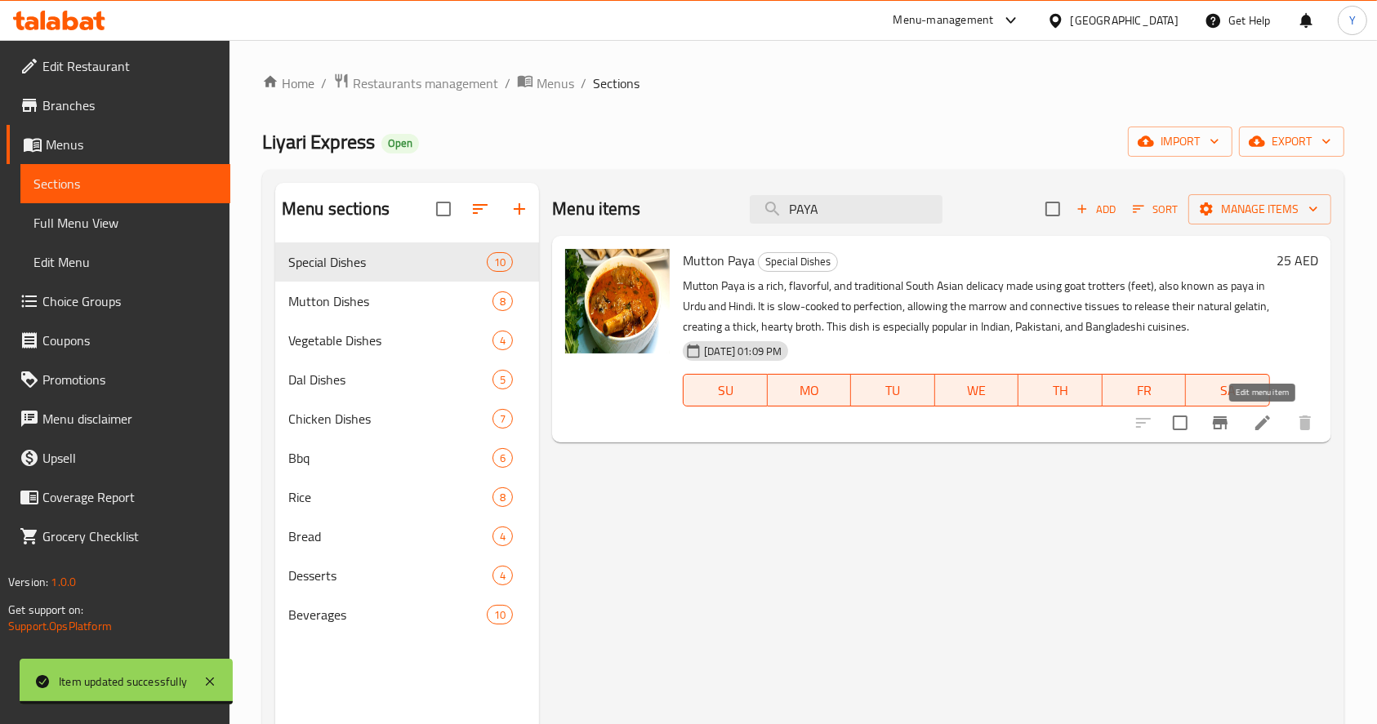
type input "PAYA"
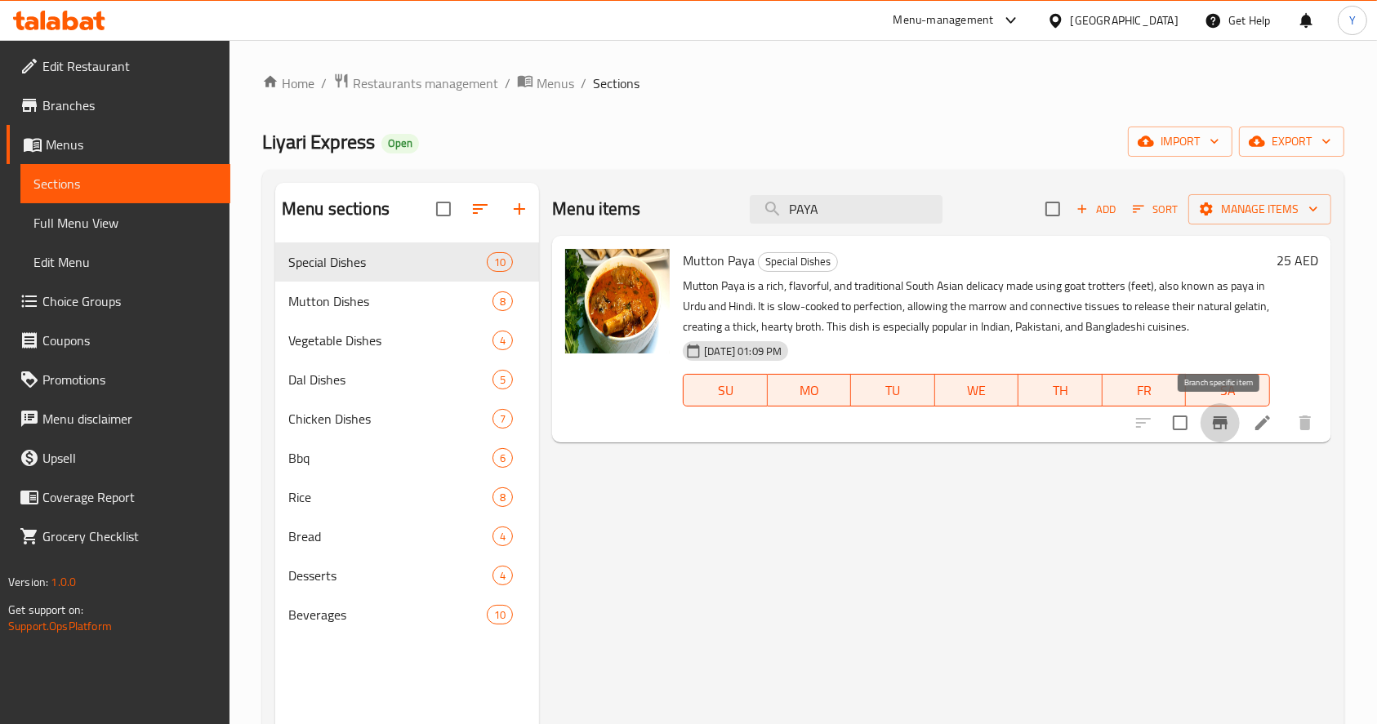
click at [1226, 420] on icon "Branch-specific-item" at bounding box center [1220, 422] width 15 height 13
